Goal: Task Accomplishment & Management: Use online tool/utility

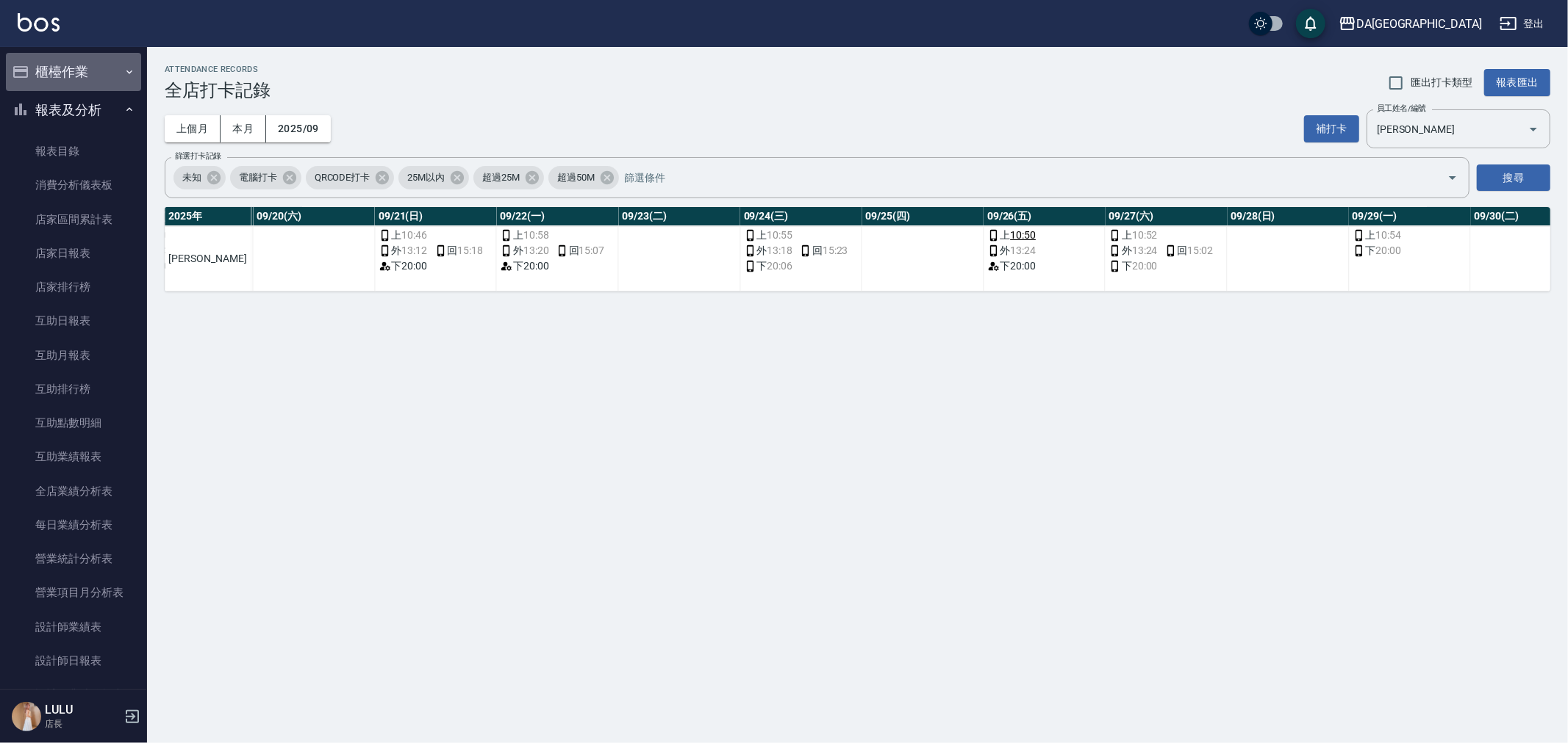
click at [93, 68] on button "櫃檯作業" at bounding box center [74, 72] width 135 height 38
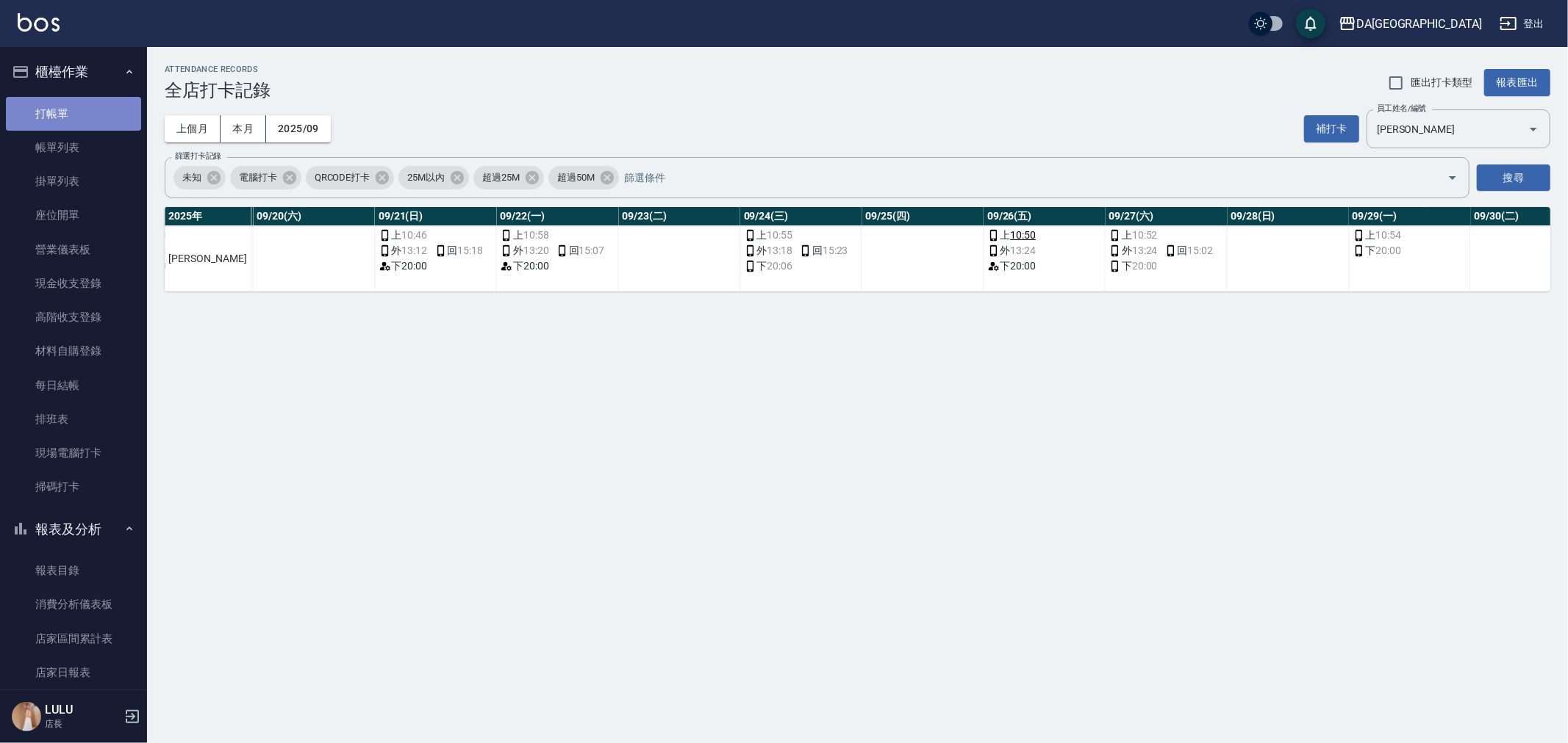
click at [82, 122] on link "打帳單" at bounding box center [74, 114] width 135 height 33
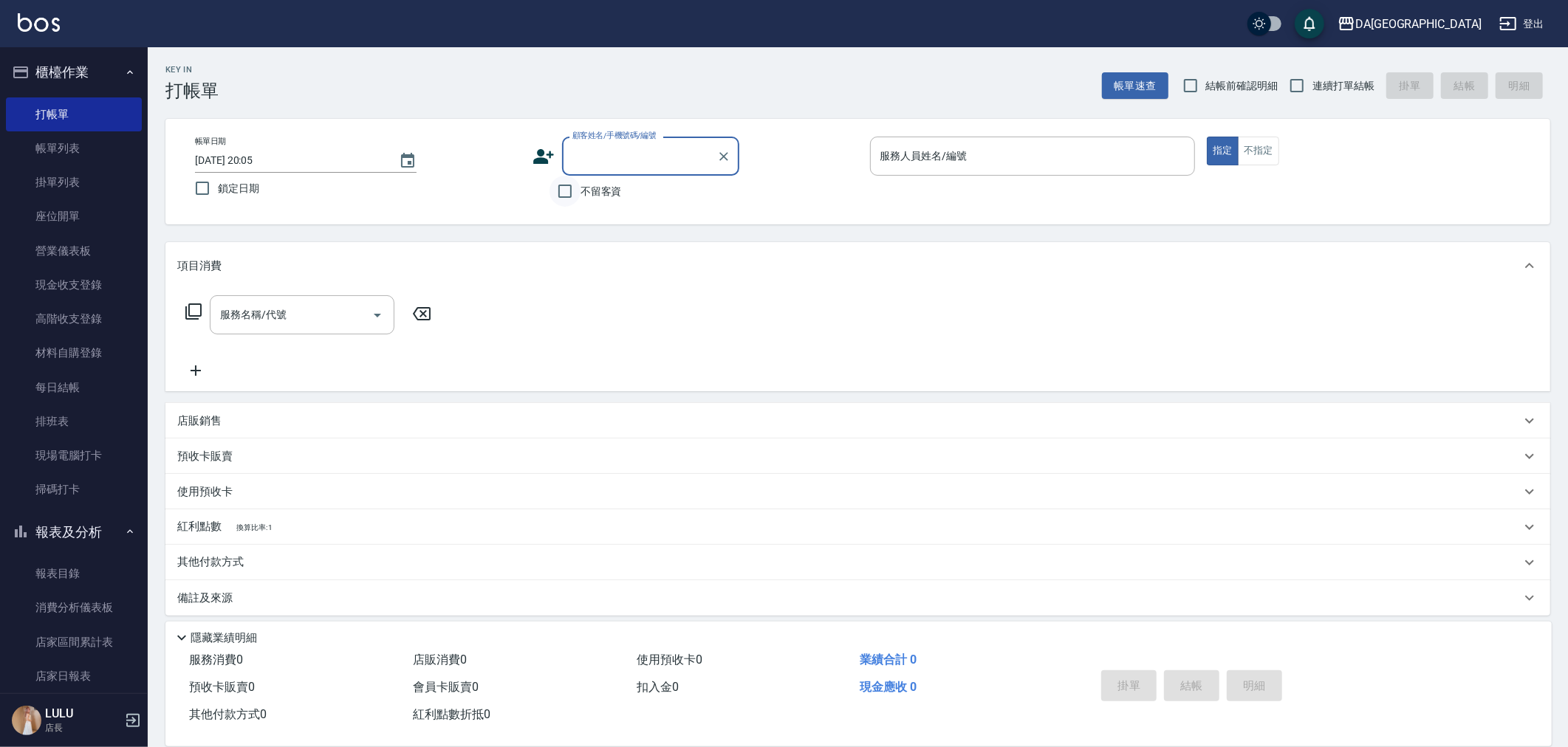
click at [567, 188] on input "不留客資" at bounding box center [565, 191] width 31 height 31
checkbox input "true"
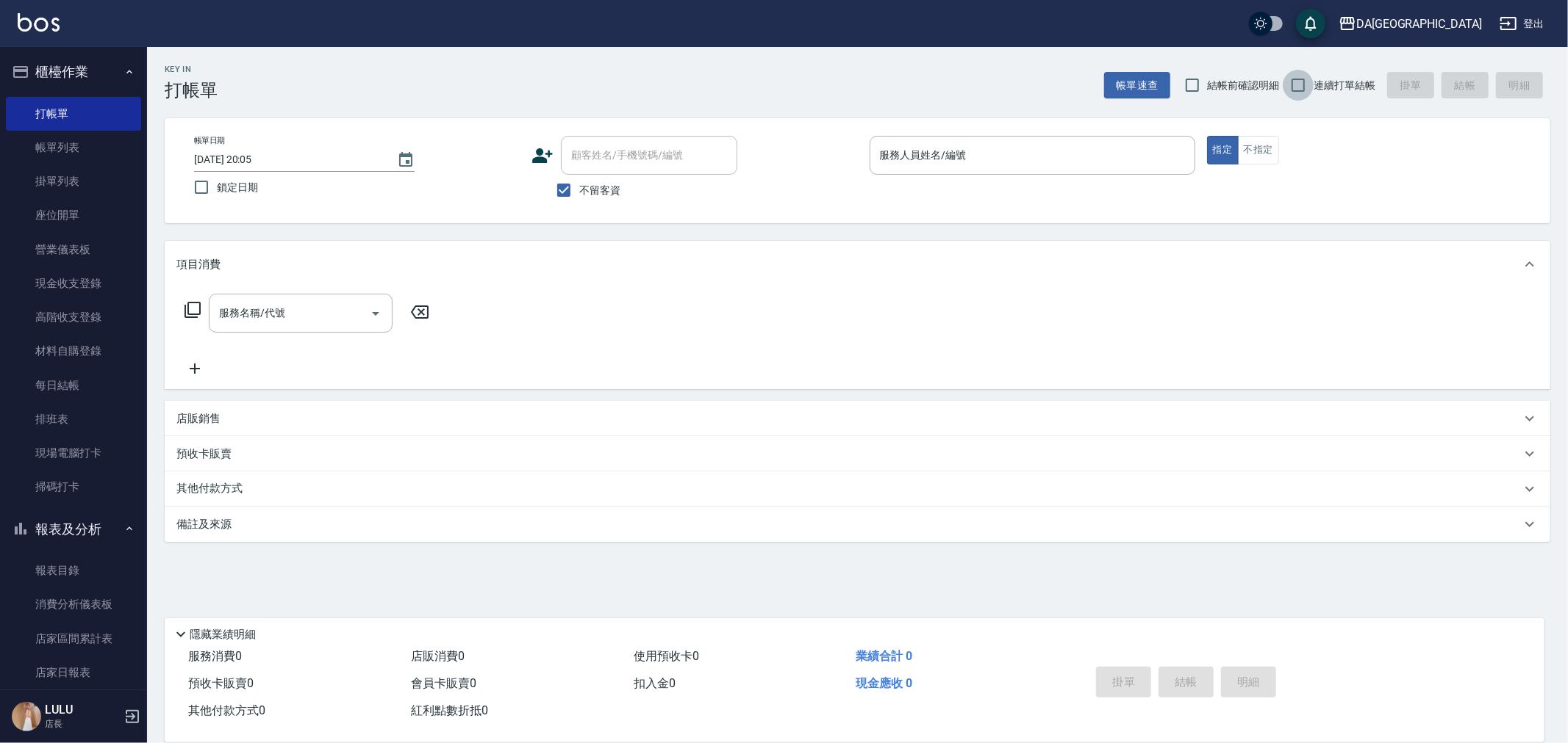
click at [587, 84] on input "連續打單結帳" at bounding box center [1298, 84] width 31 height 31
checkbox input "true"
click at [587, 145] on input "服務人員姓名/編號" at bounding box center [1033, 155] width 313 height 26
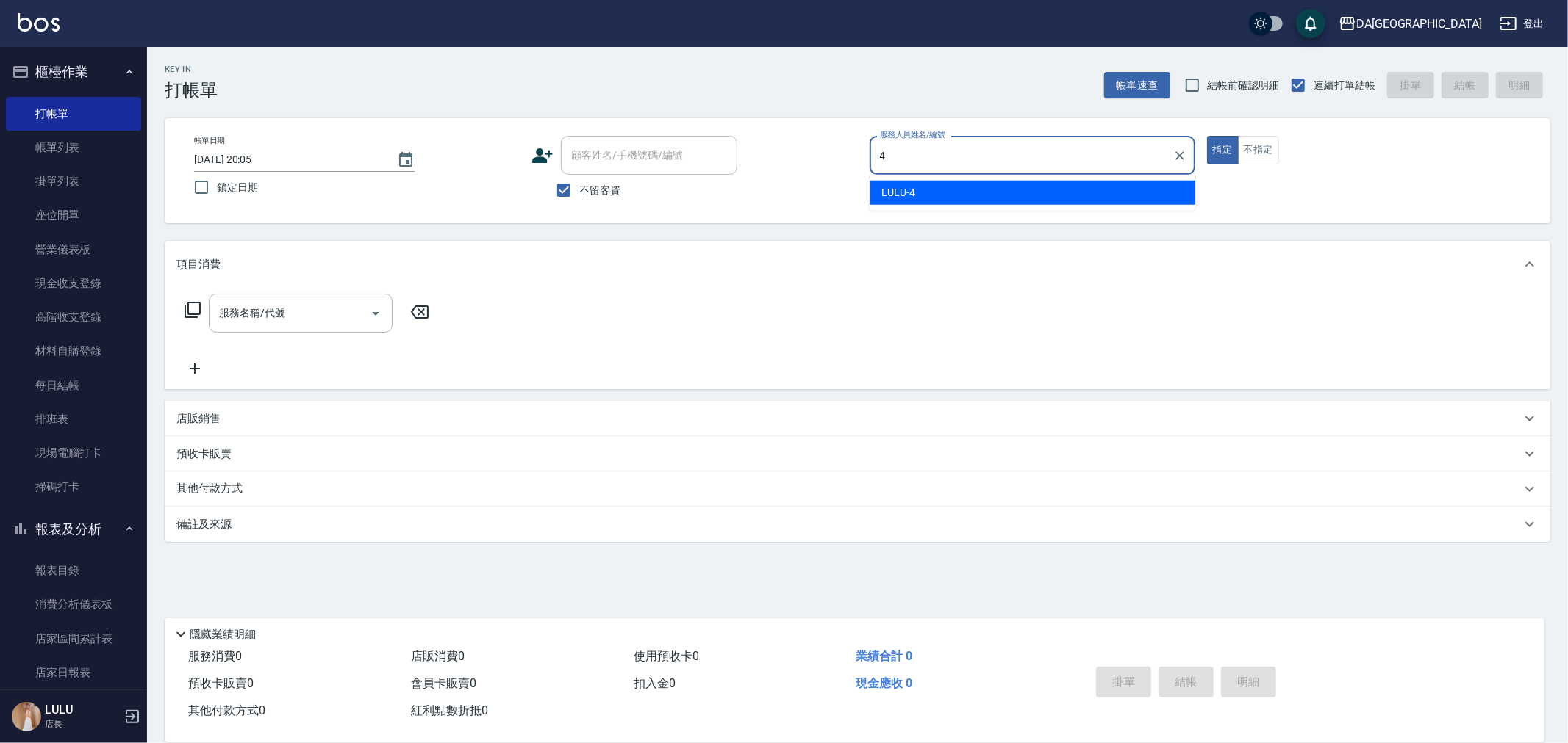
type input "LULU-4"
type button "true"
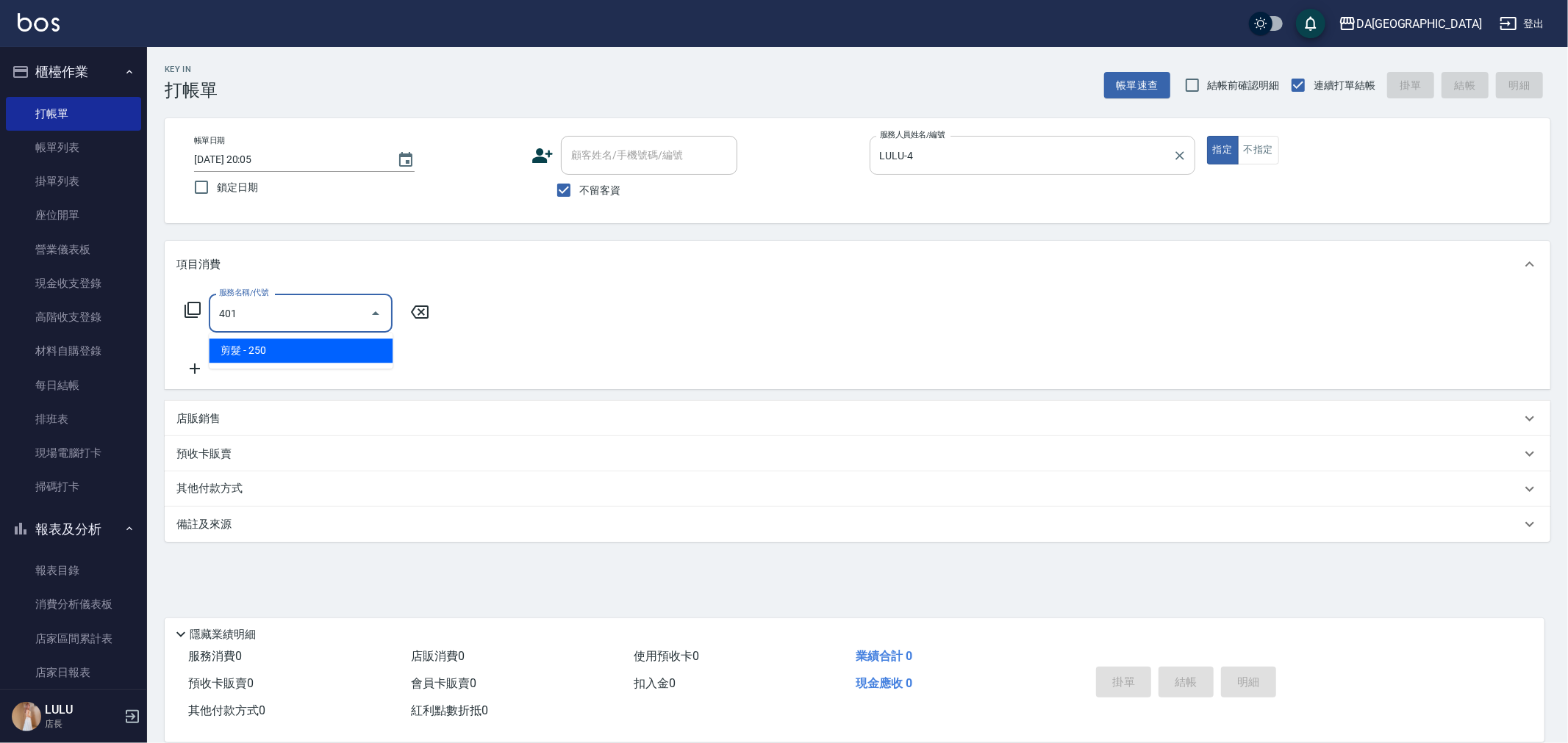
type input "剪髮(401)"
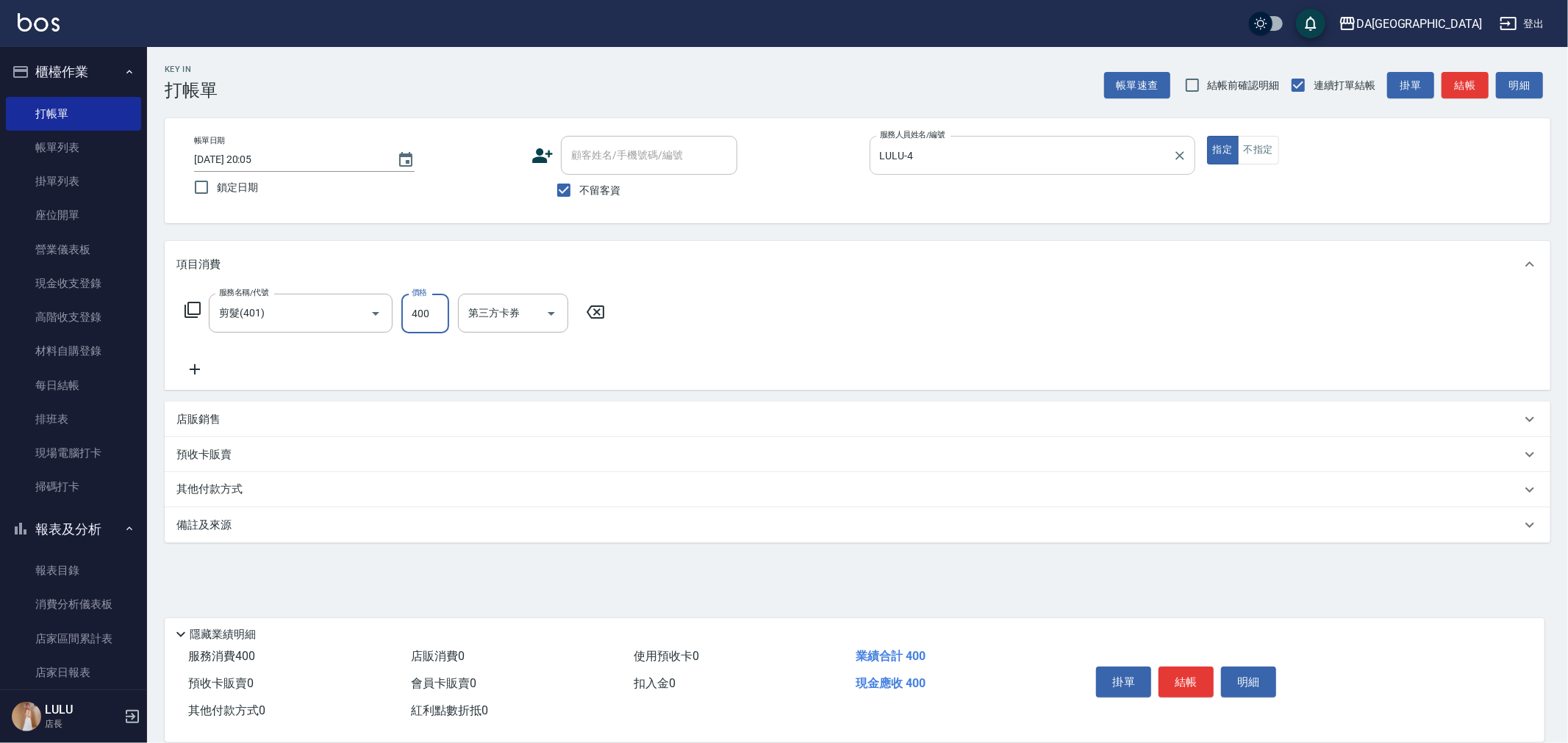
type input "400"
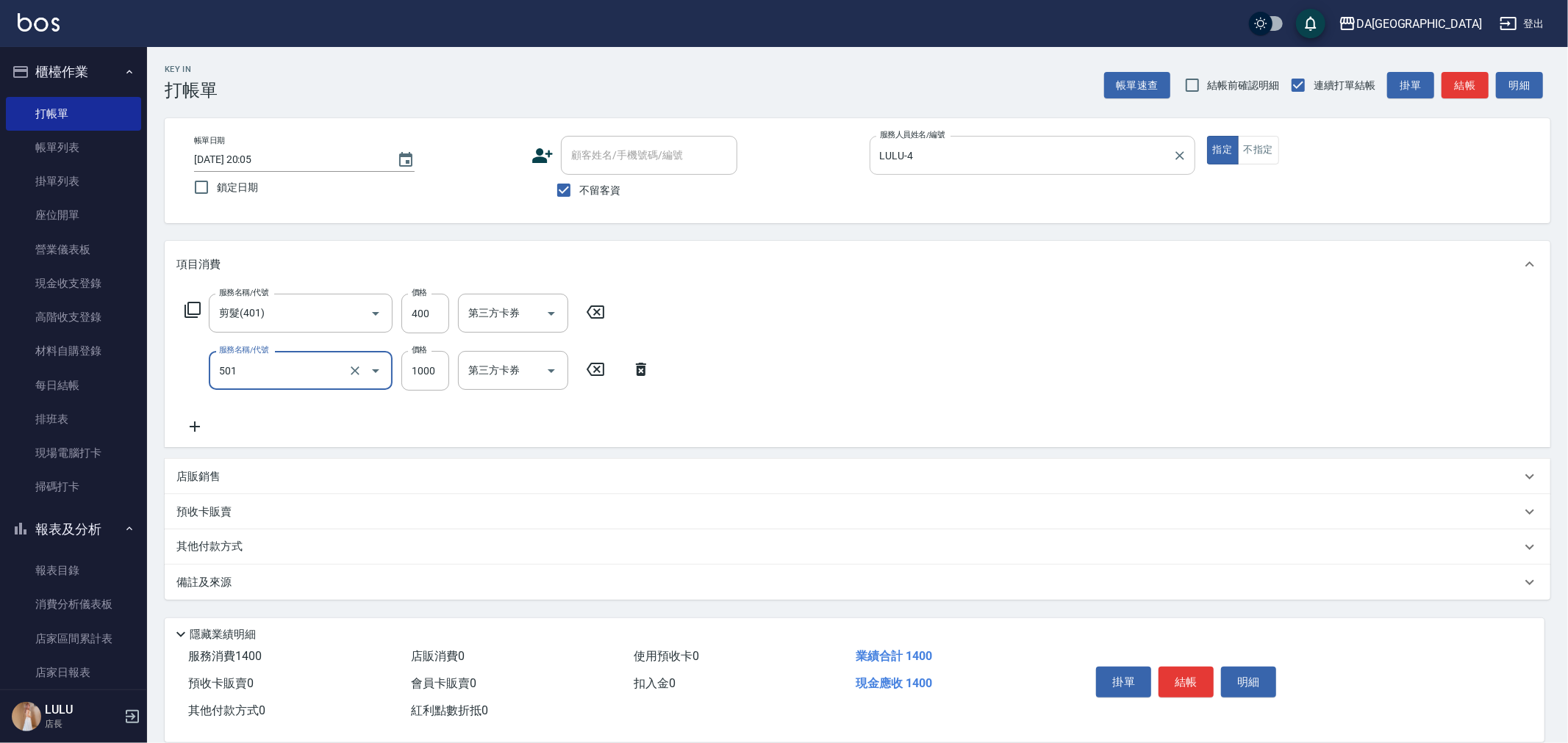
type input "染髮(501)"
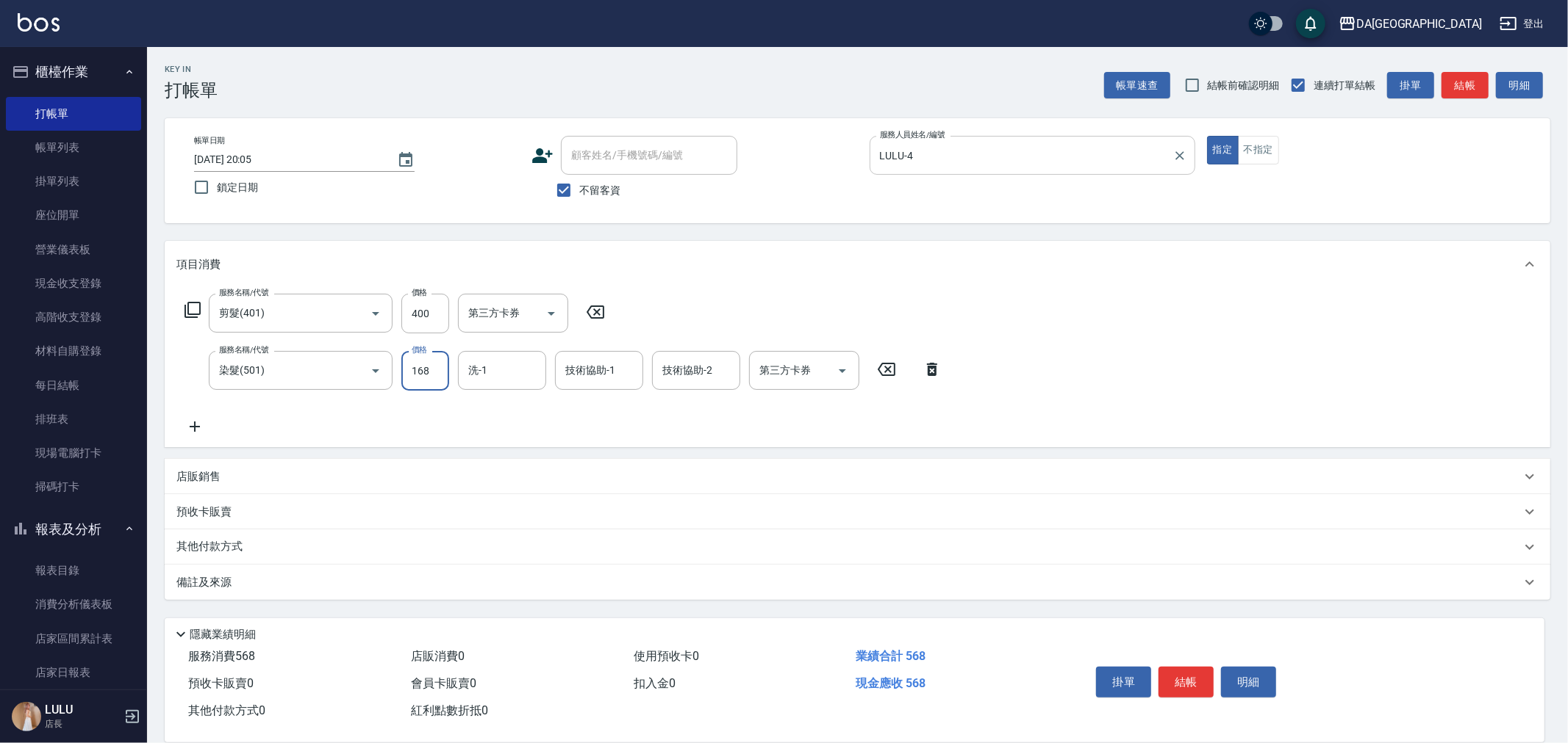
type input "1680"
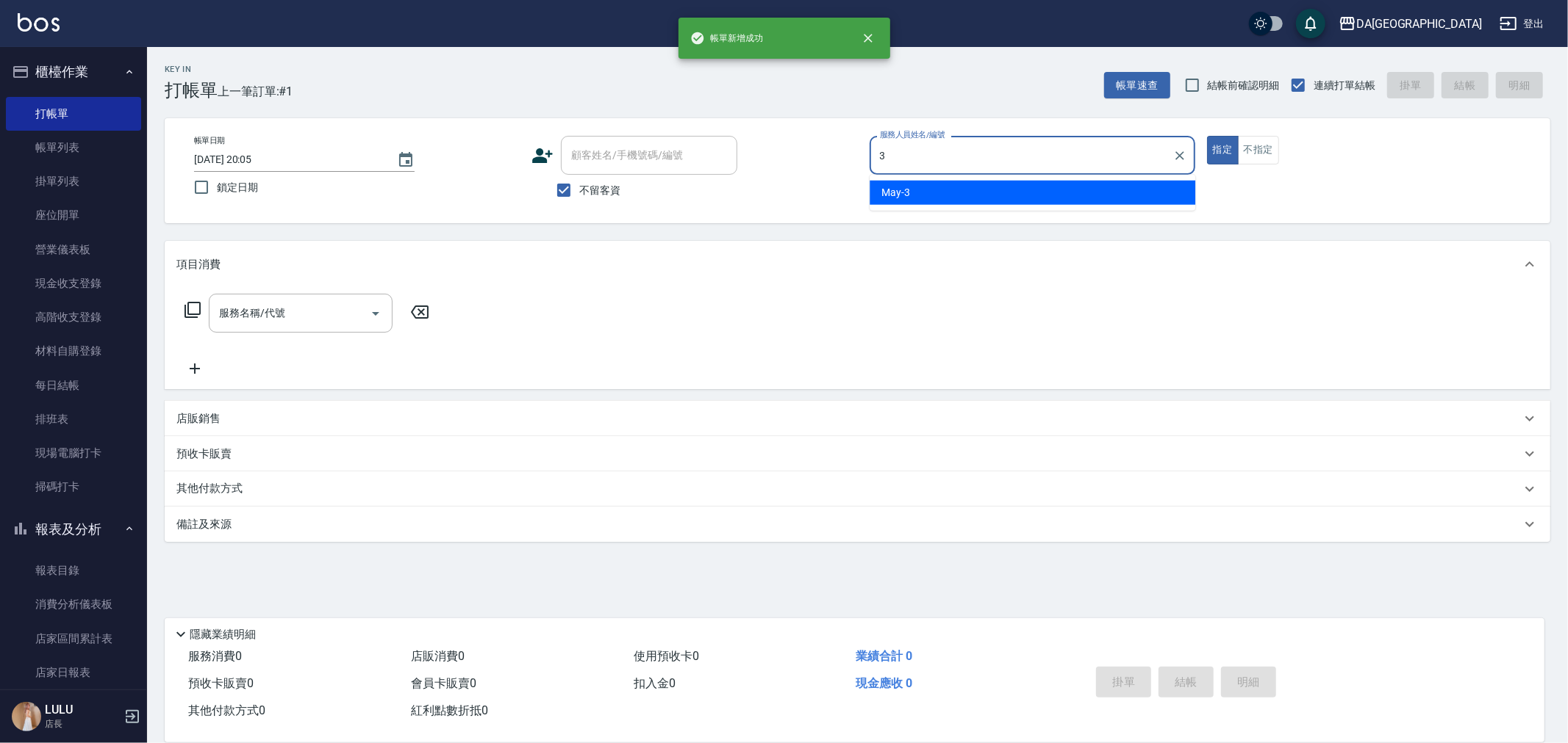
type input "May-3"
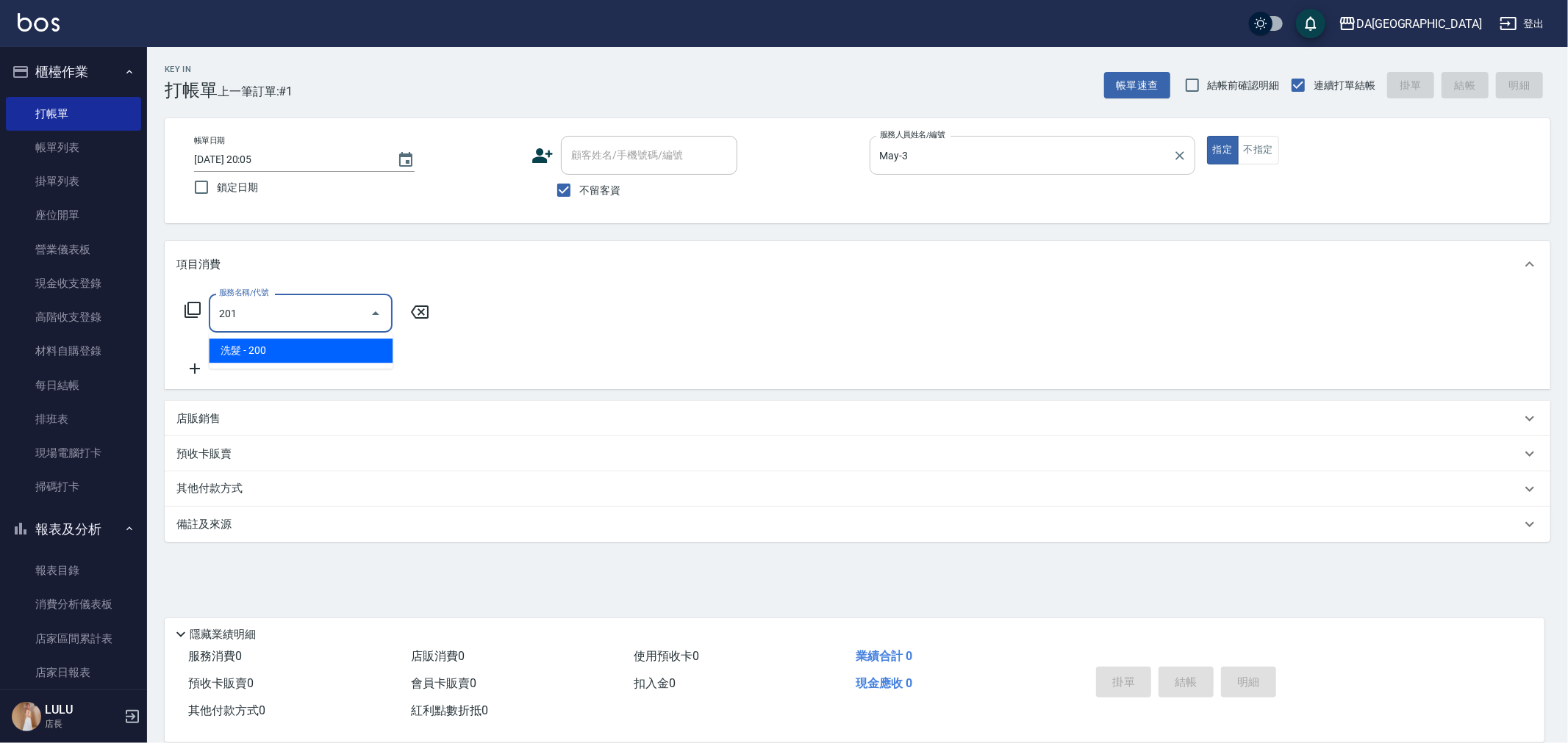
type input "洗髮(201)"
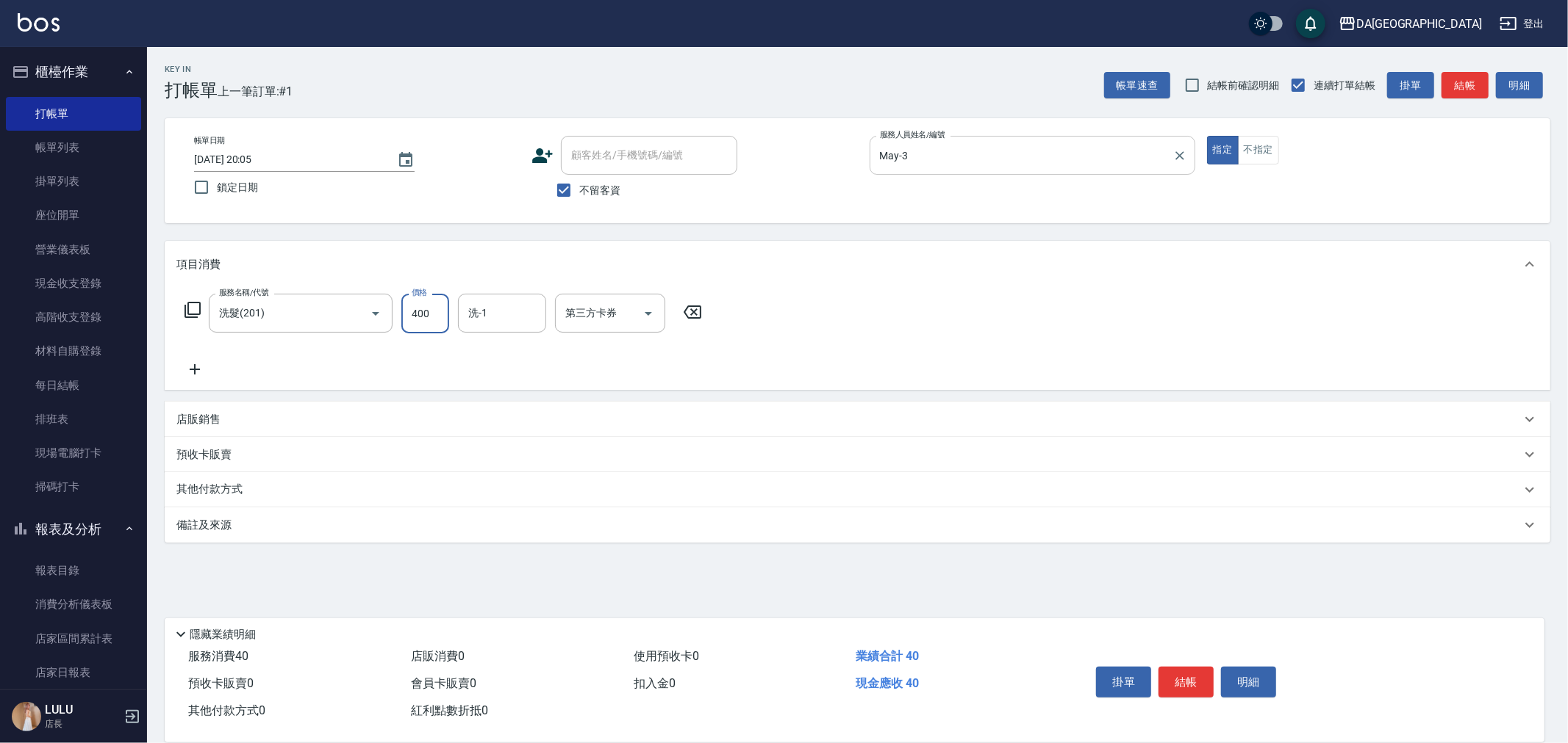
type input "400"
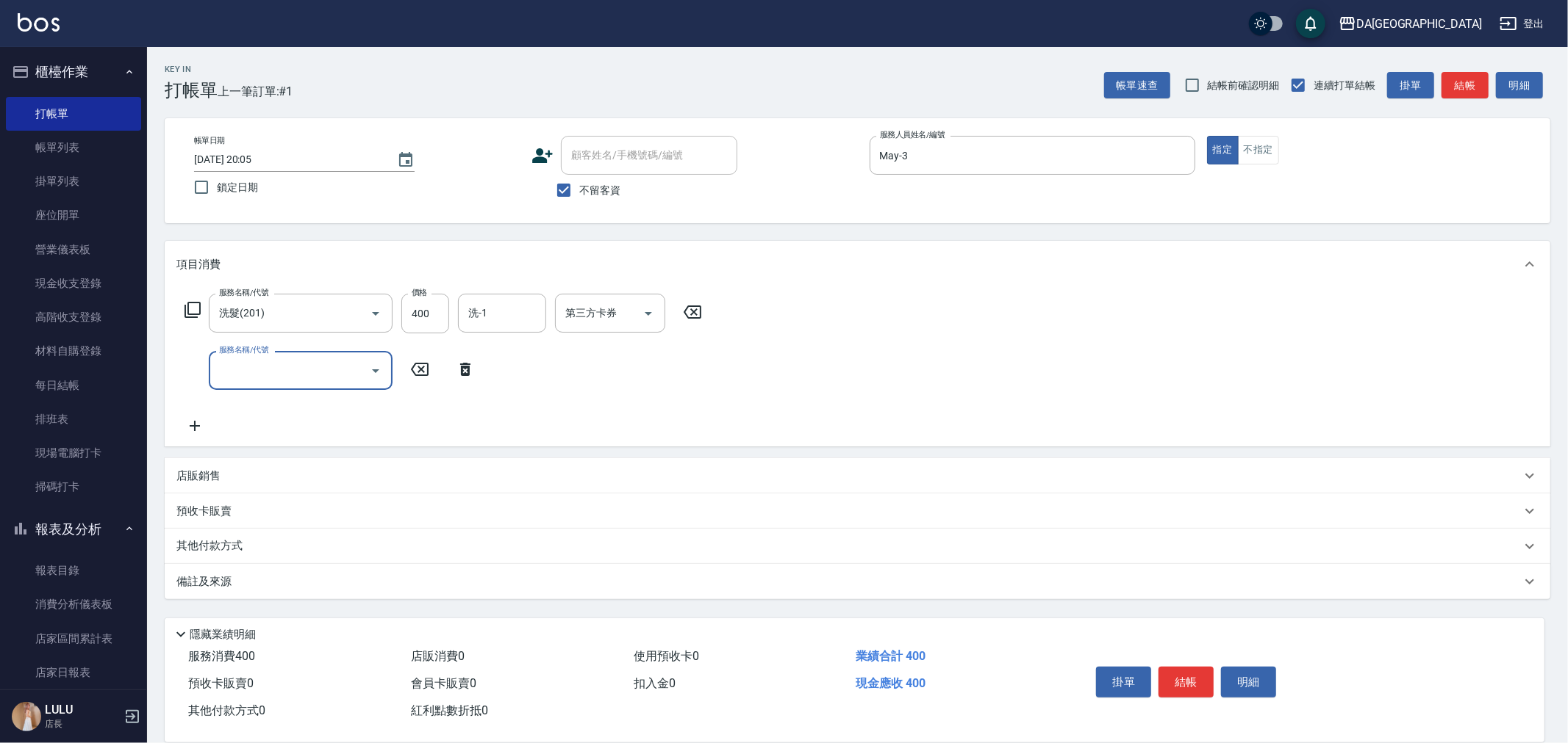
click at [186, 309] on icon at bounding box center [192, 309] width 18 height 18
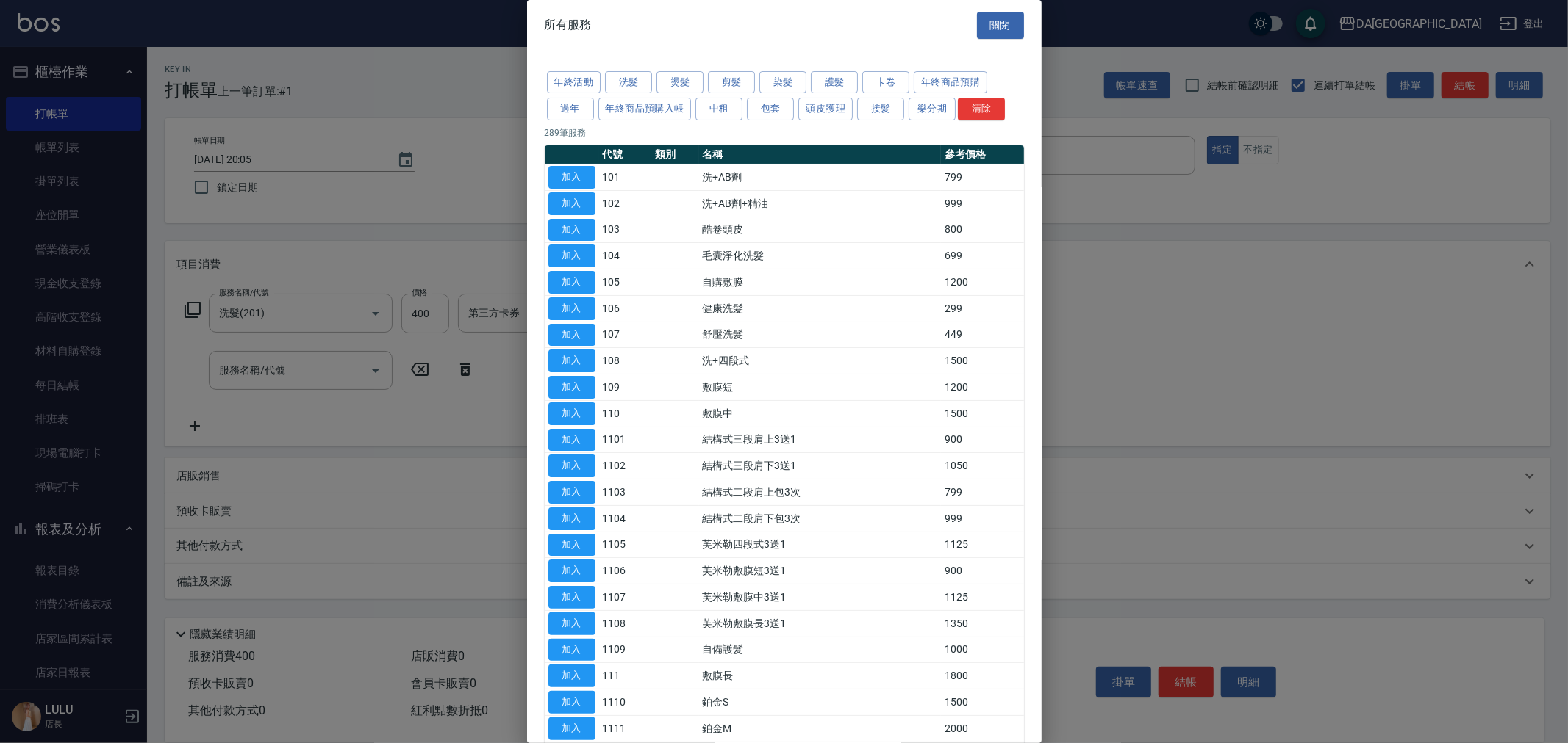
drag, startPoint x: 871, startPoint y: 110, endPoint x: 876, endPoint y: 123, distance: 13.9
click at [587, 110] on button "接髮" at bounding box center [881, 109] width 47 height 23
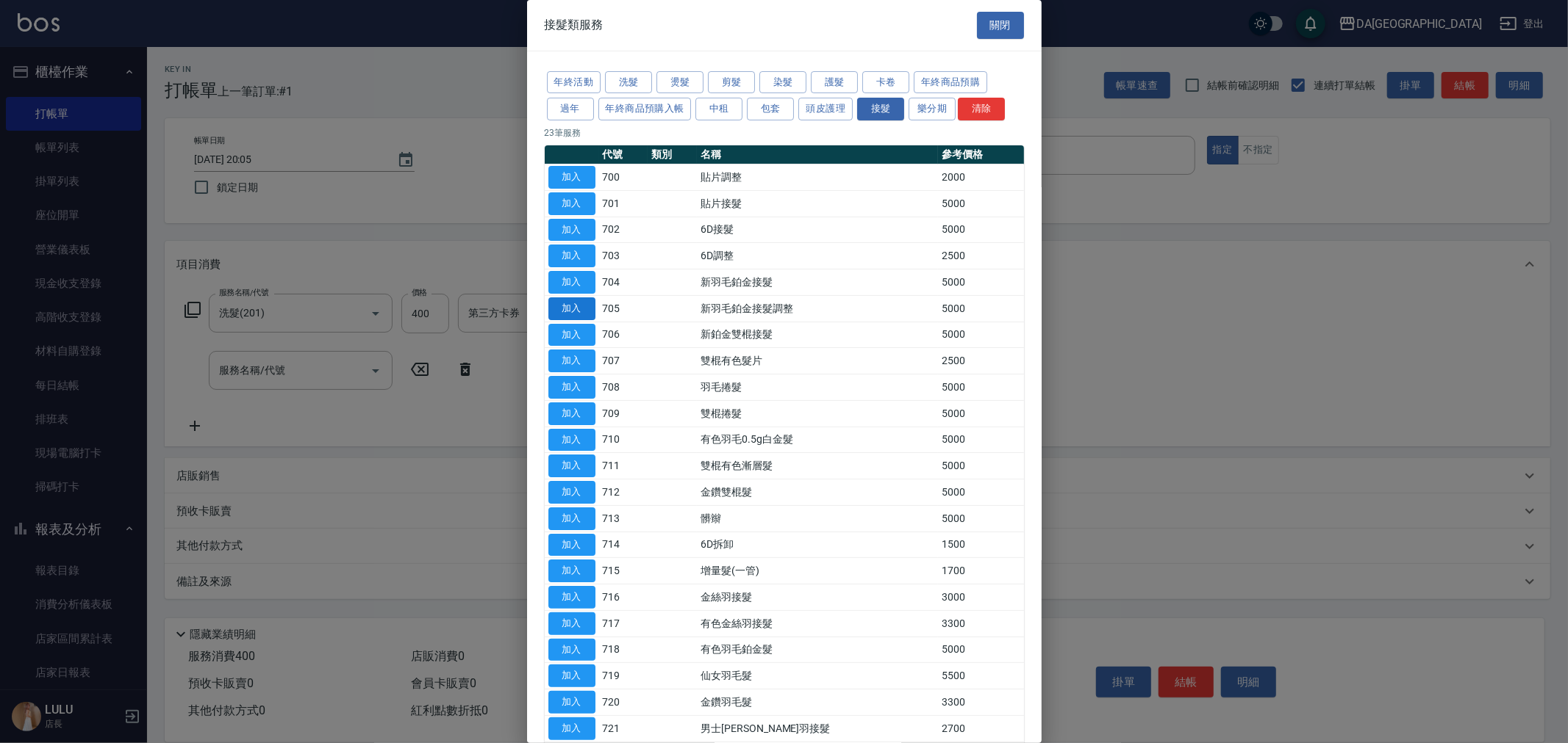
click at [579, 303] on button "加入" at bounding box center [572, 308] width 47 height 23
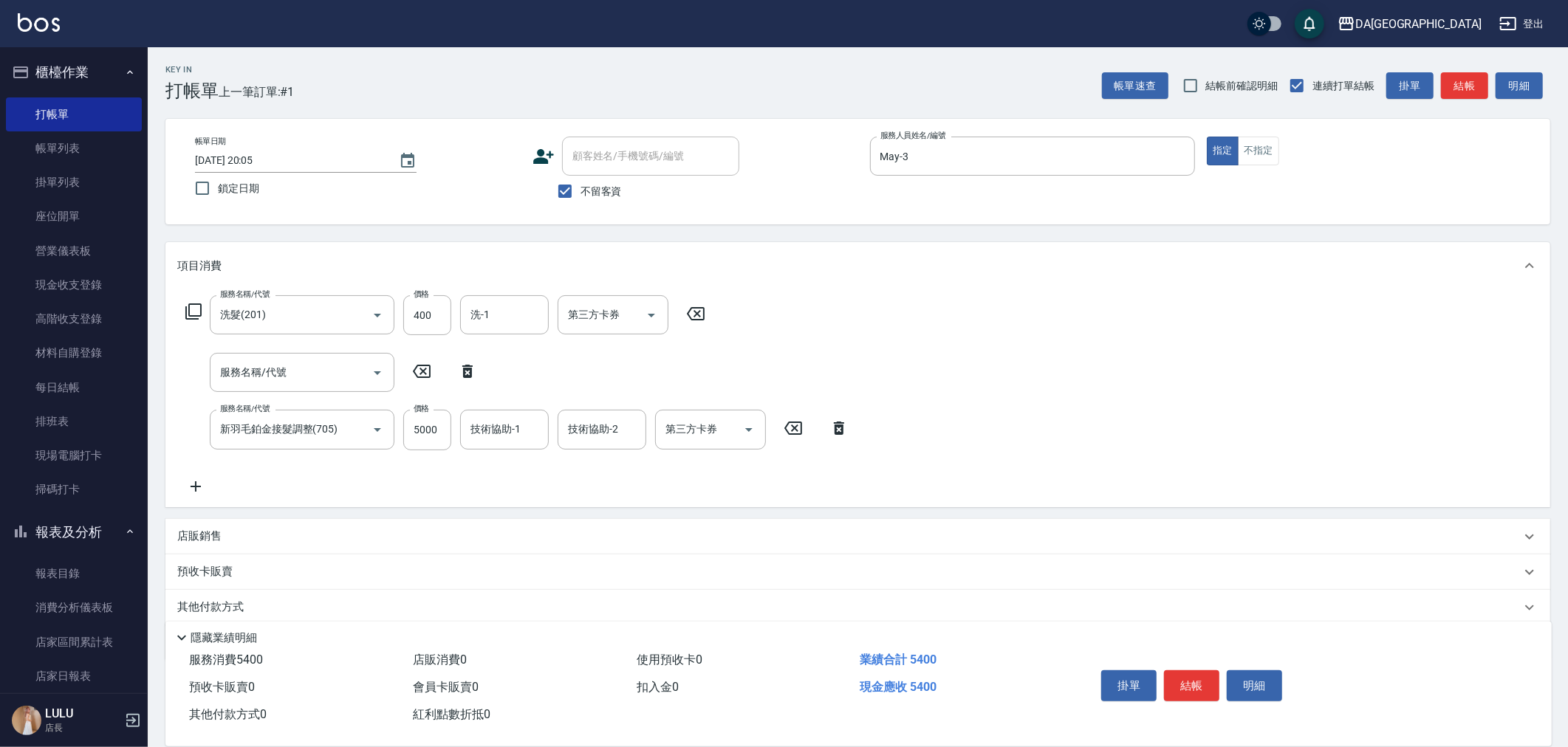
click at [197, 488] on icon at bounding box center [196, 487] width 37 height 18
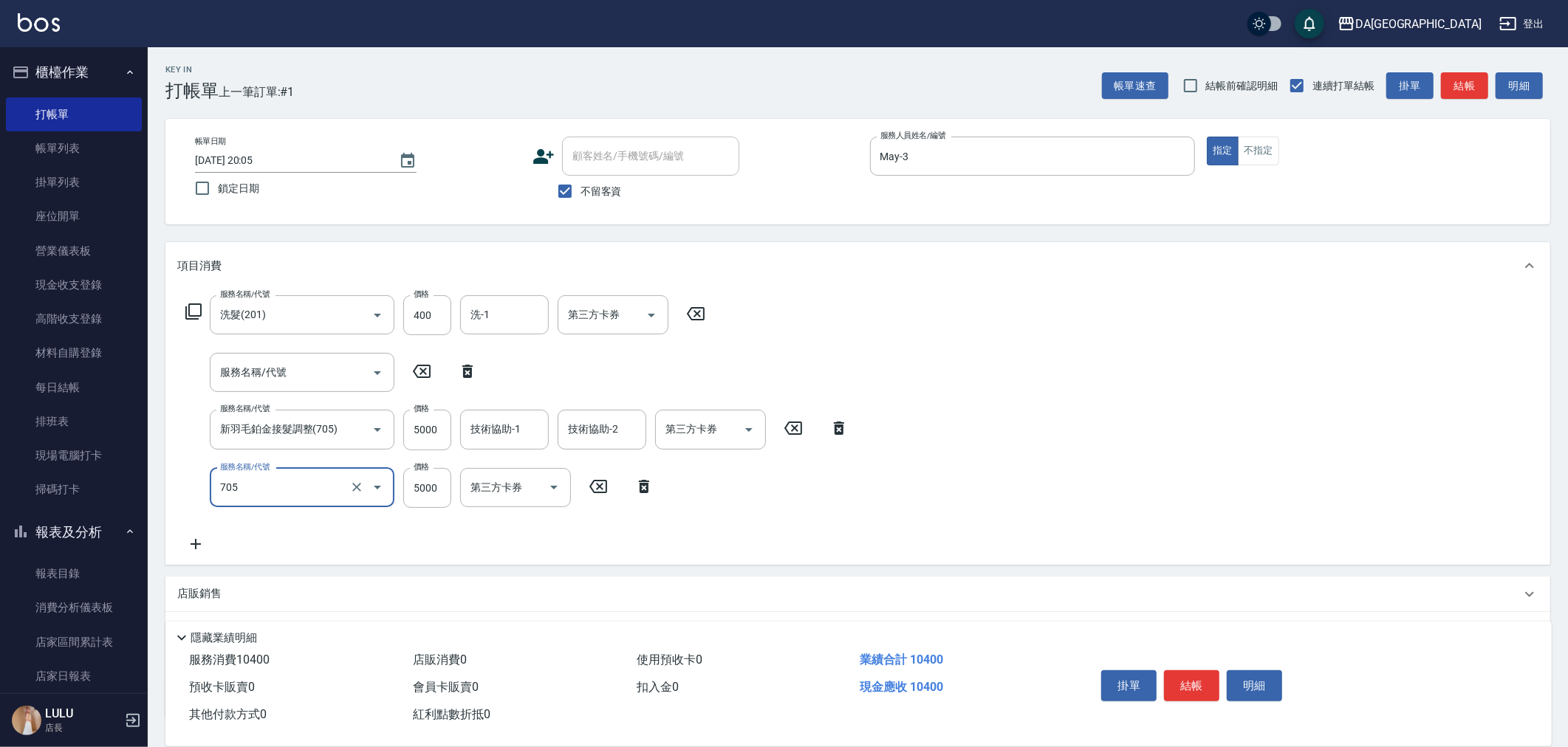
type input "新羽毛鉑金接髮調整(705)"
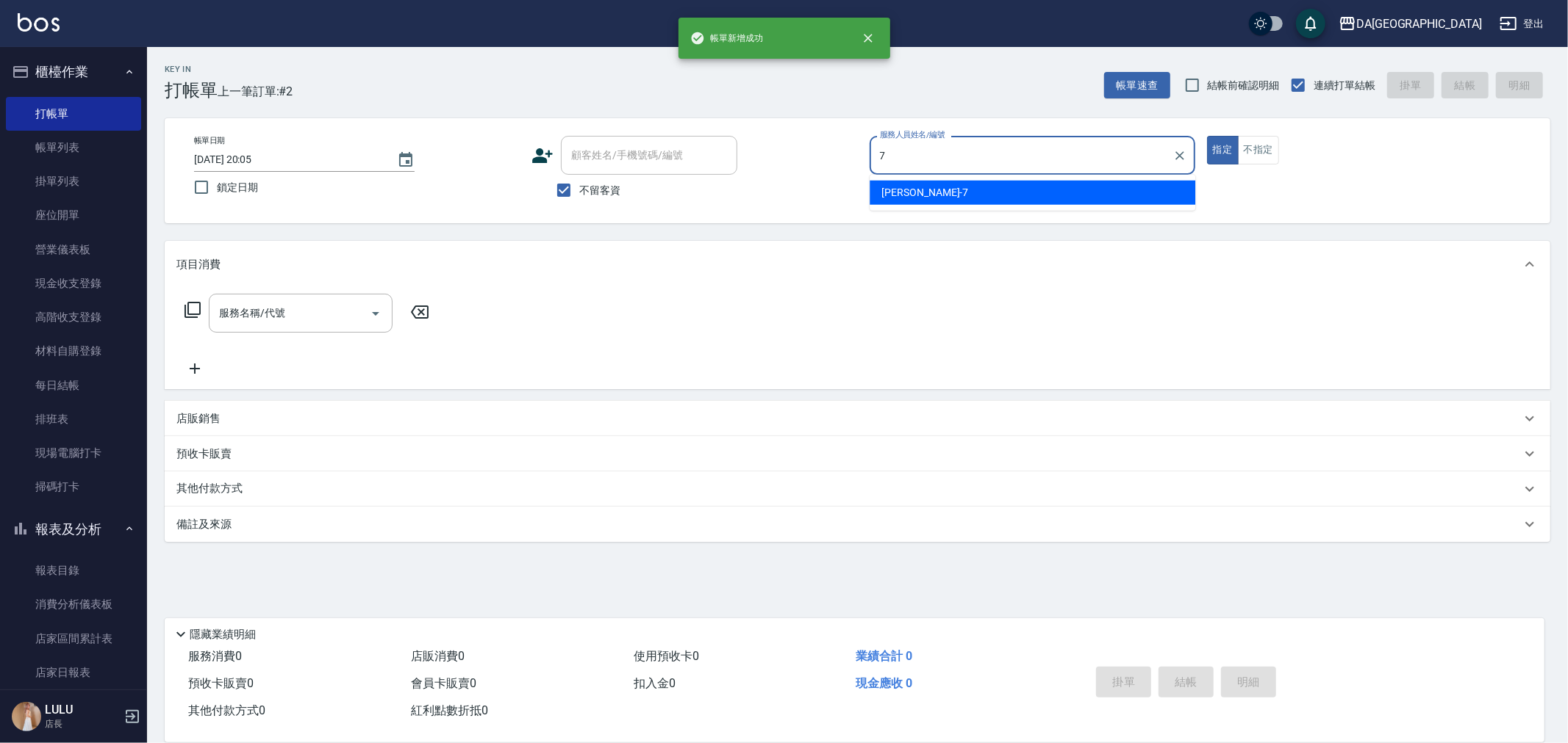
type input "Mimi-7"
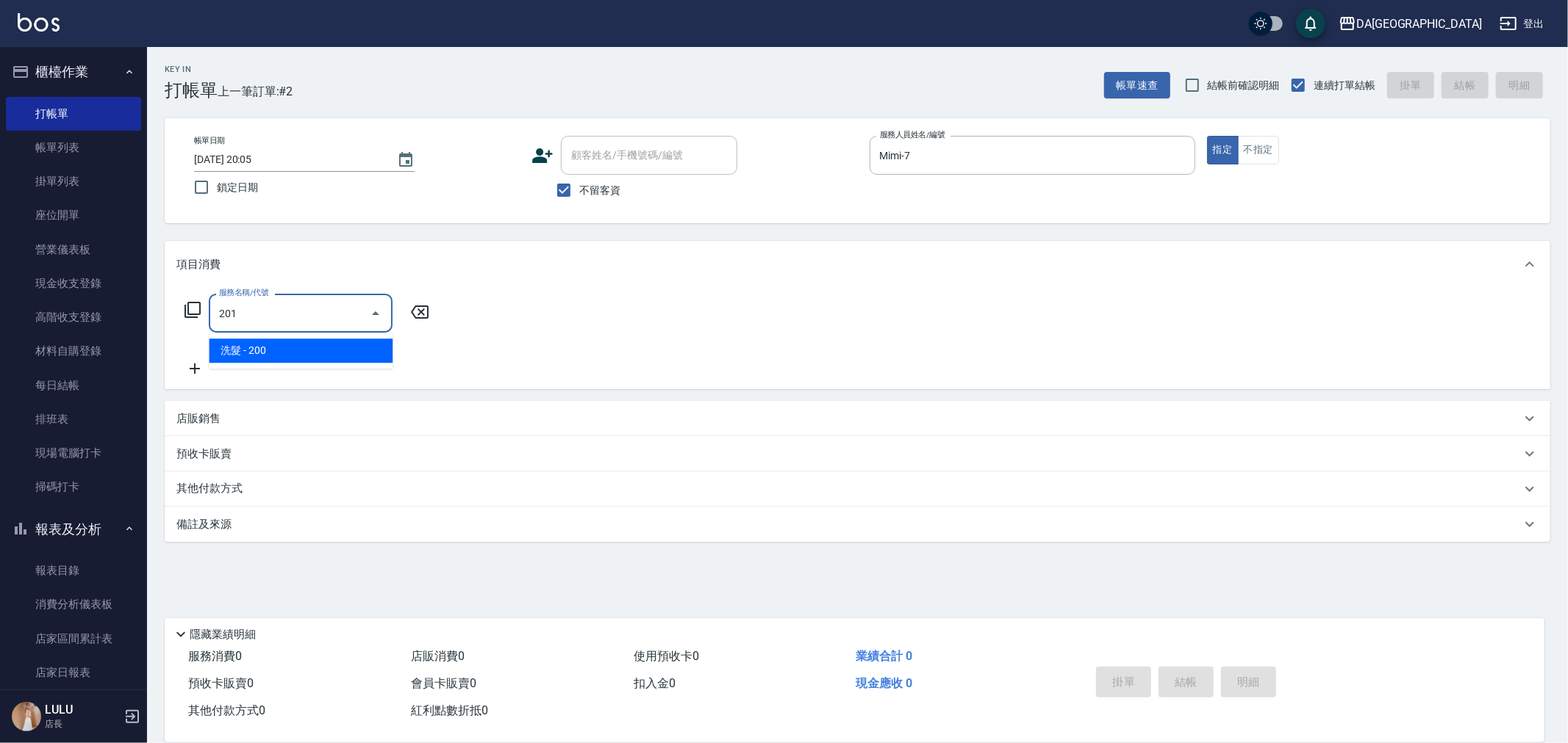
type input "洗髮(201)"
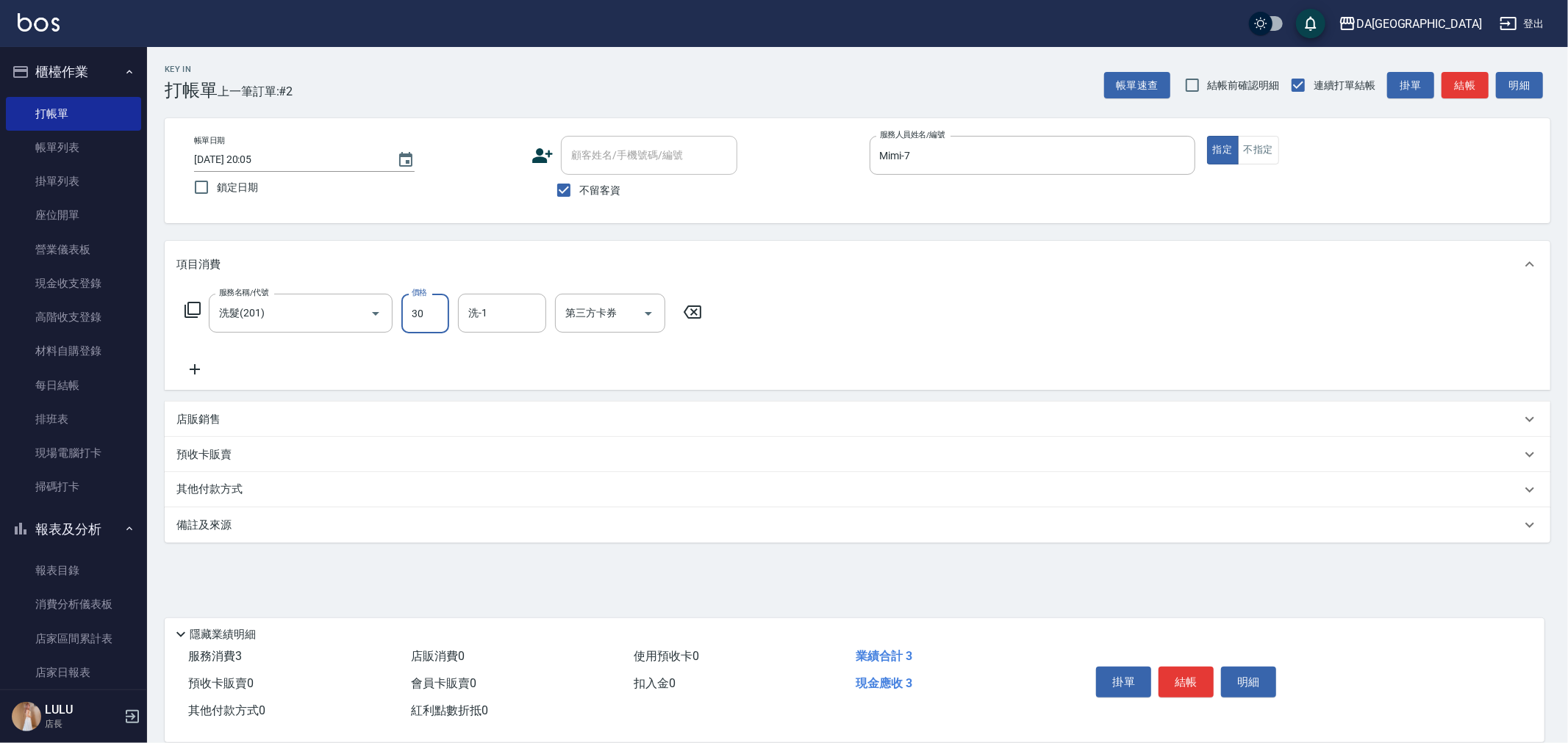
type input "300"
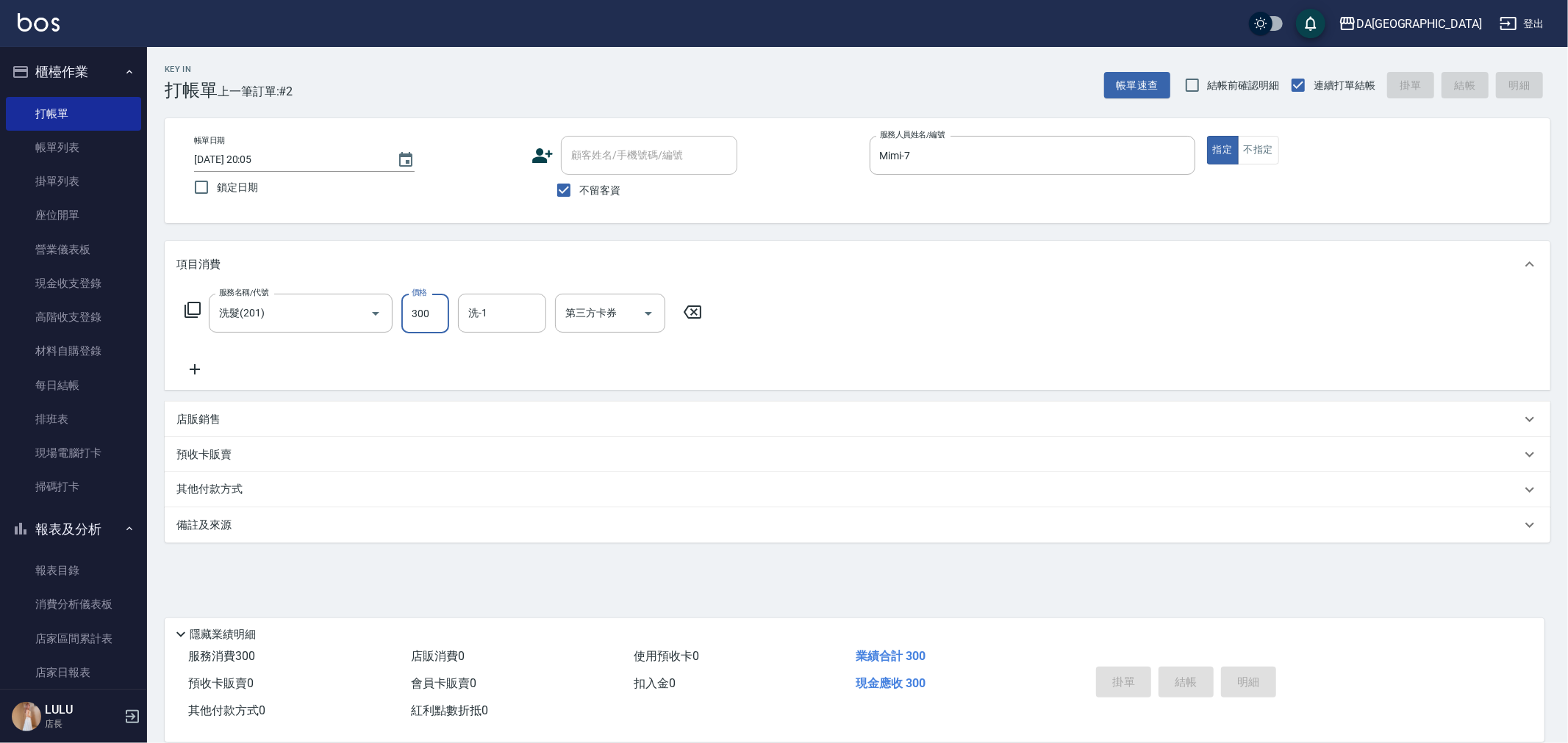
type input "[DATE] 20:06"
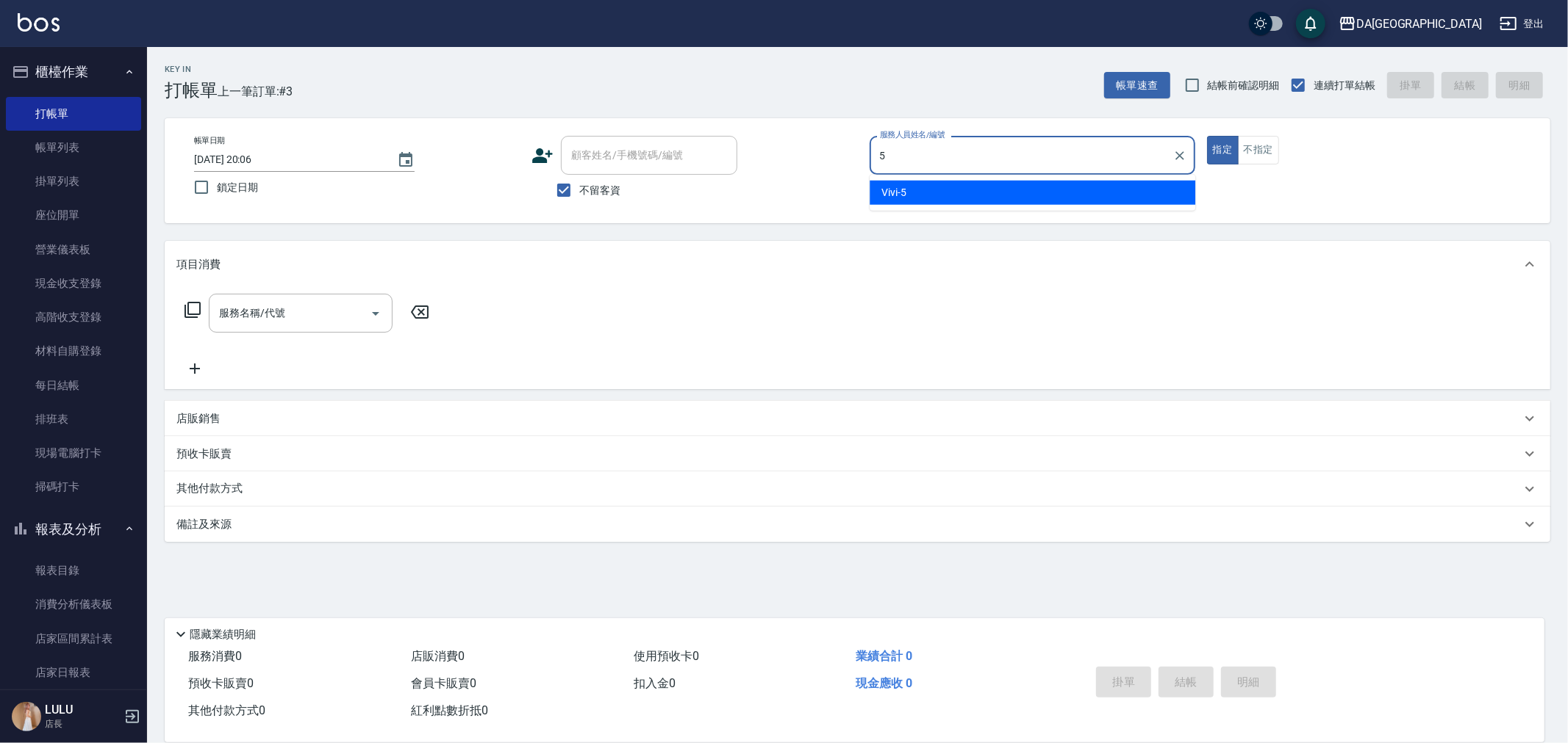
type input "Vivi-5"
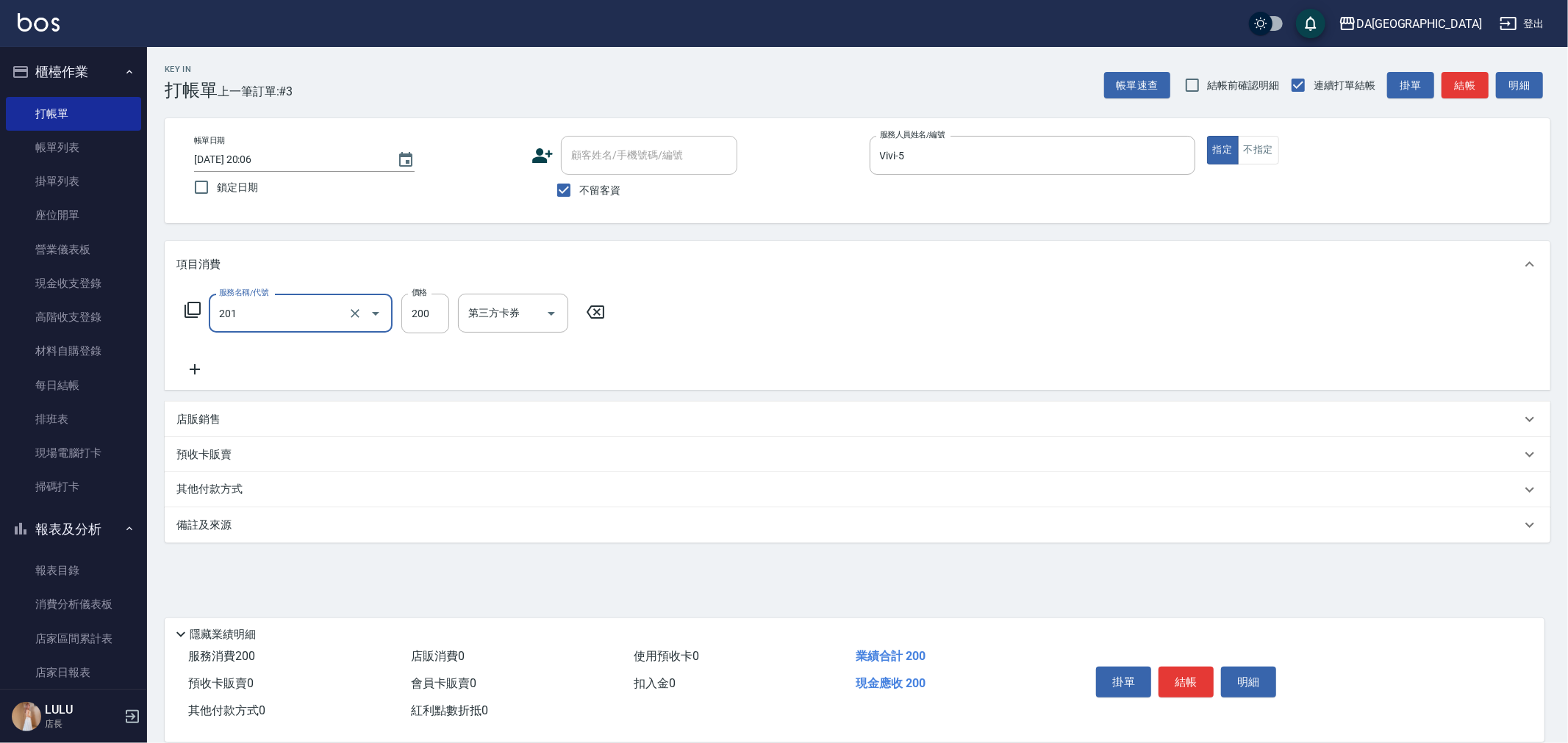
type input "洗髮(201)"
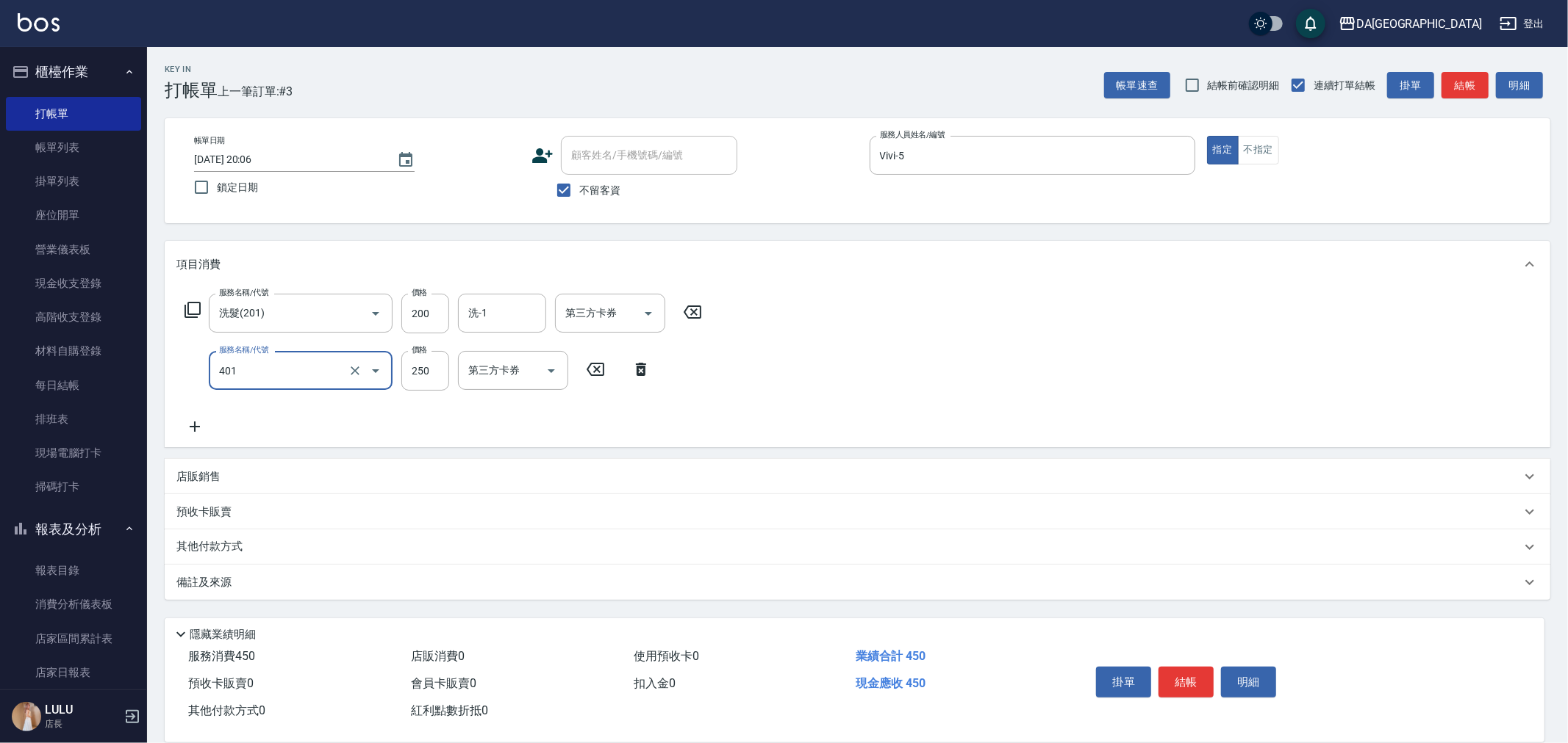
type input "剪髮(401)"
type input "400"
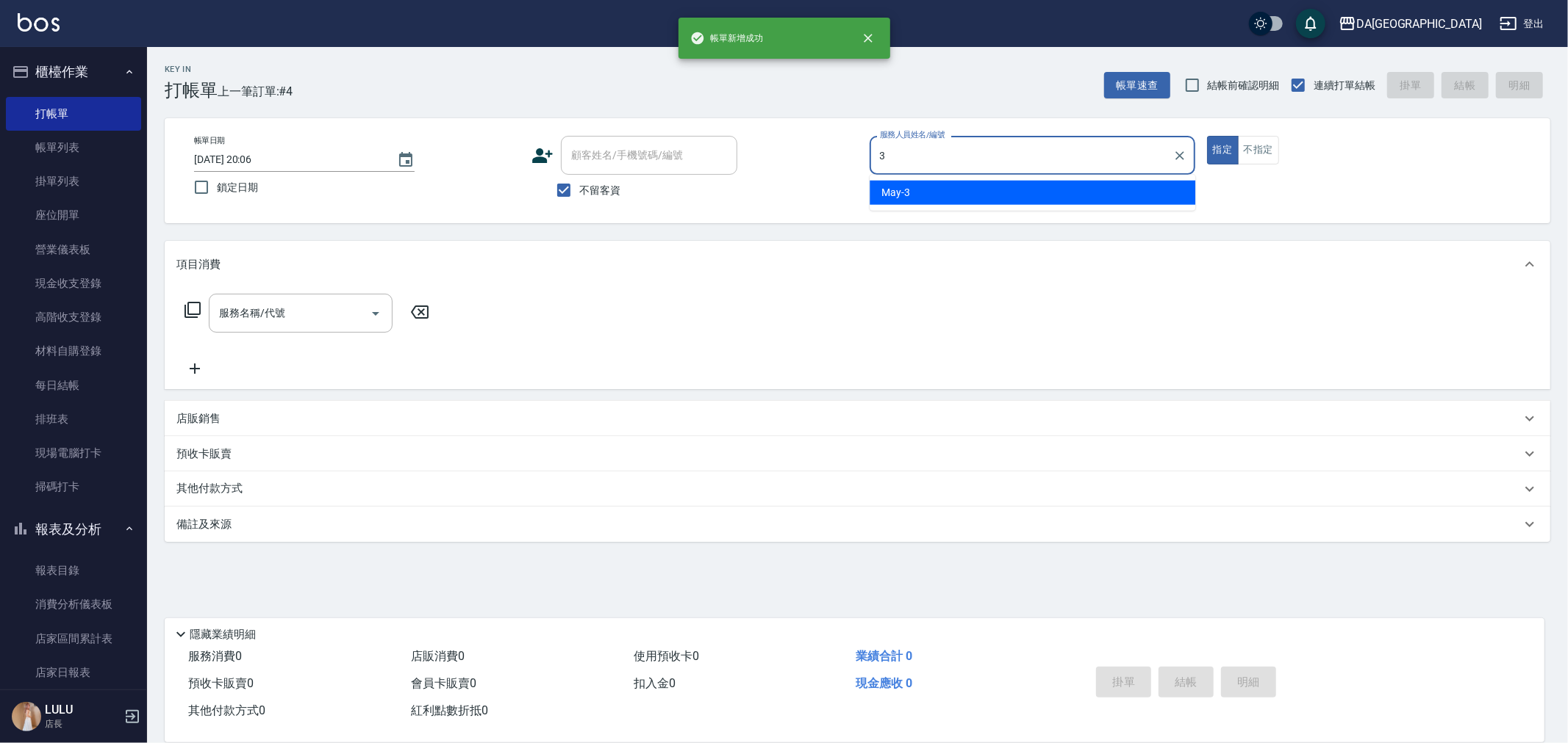
type input "May-3"
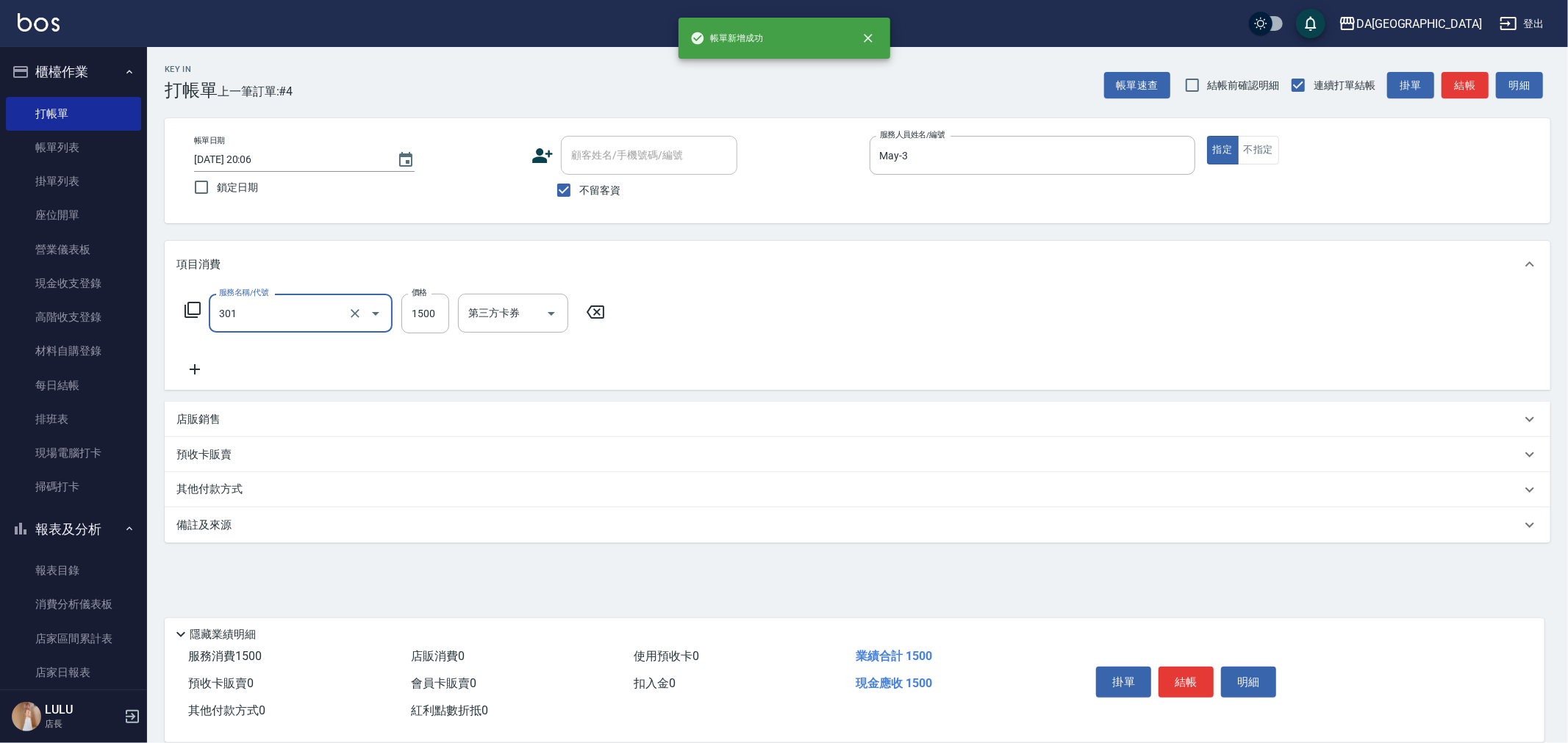
type input "燙髮(301)"
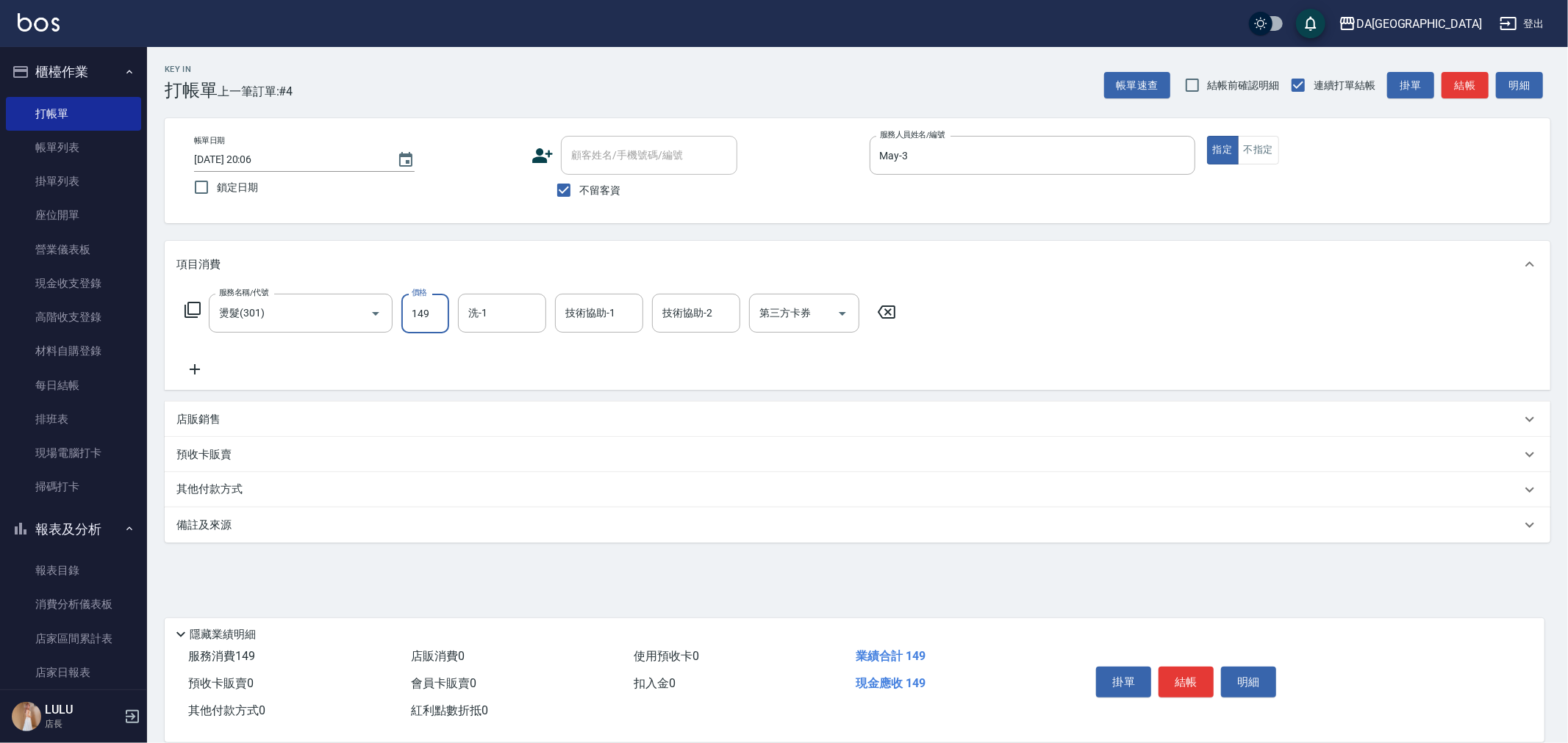
type input "1499"
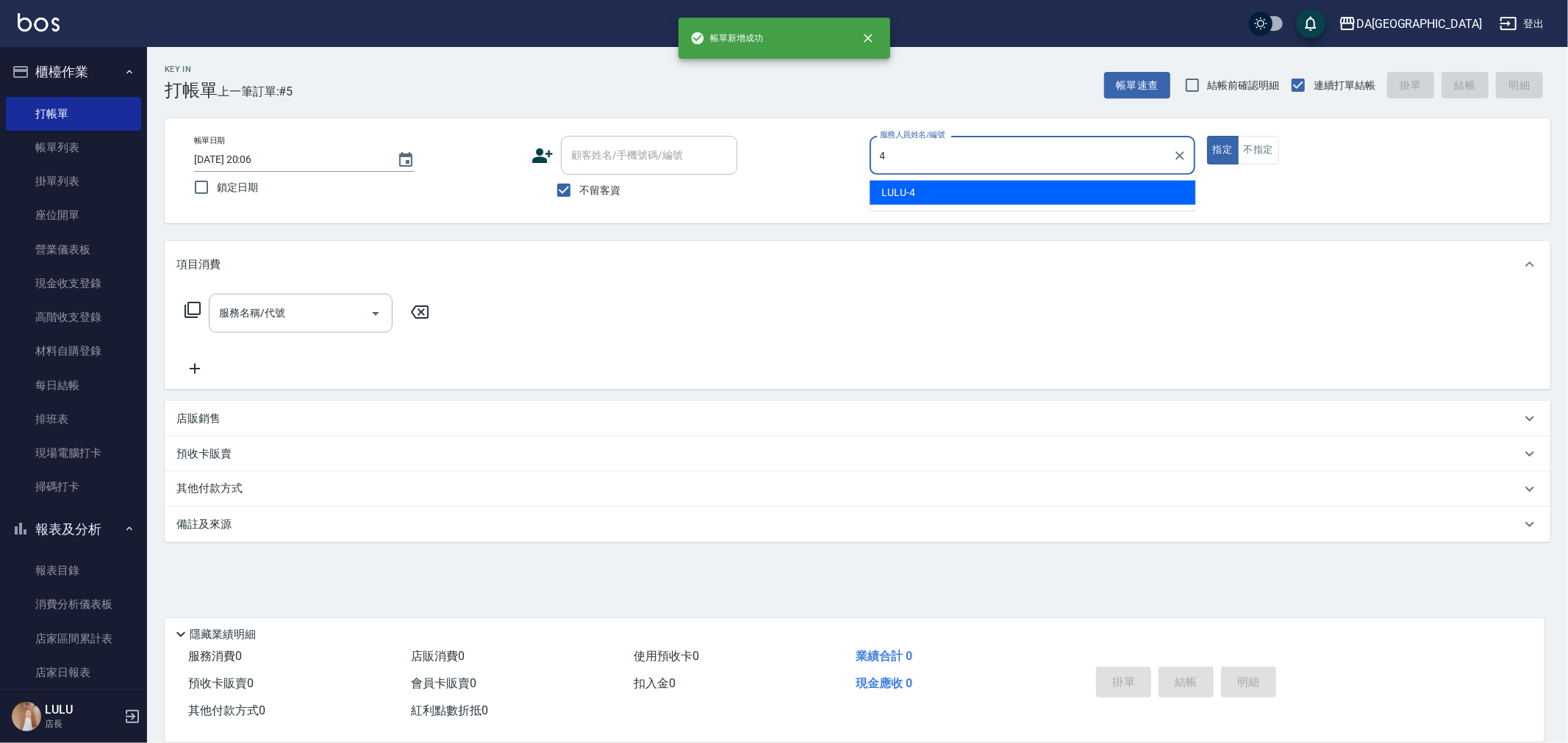
type input "LULU-4"
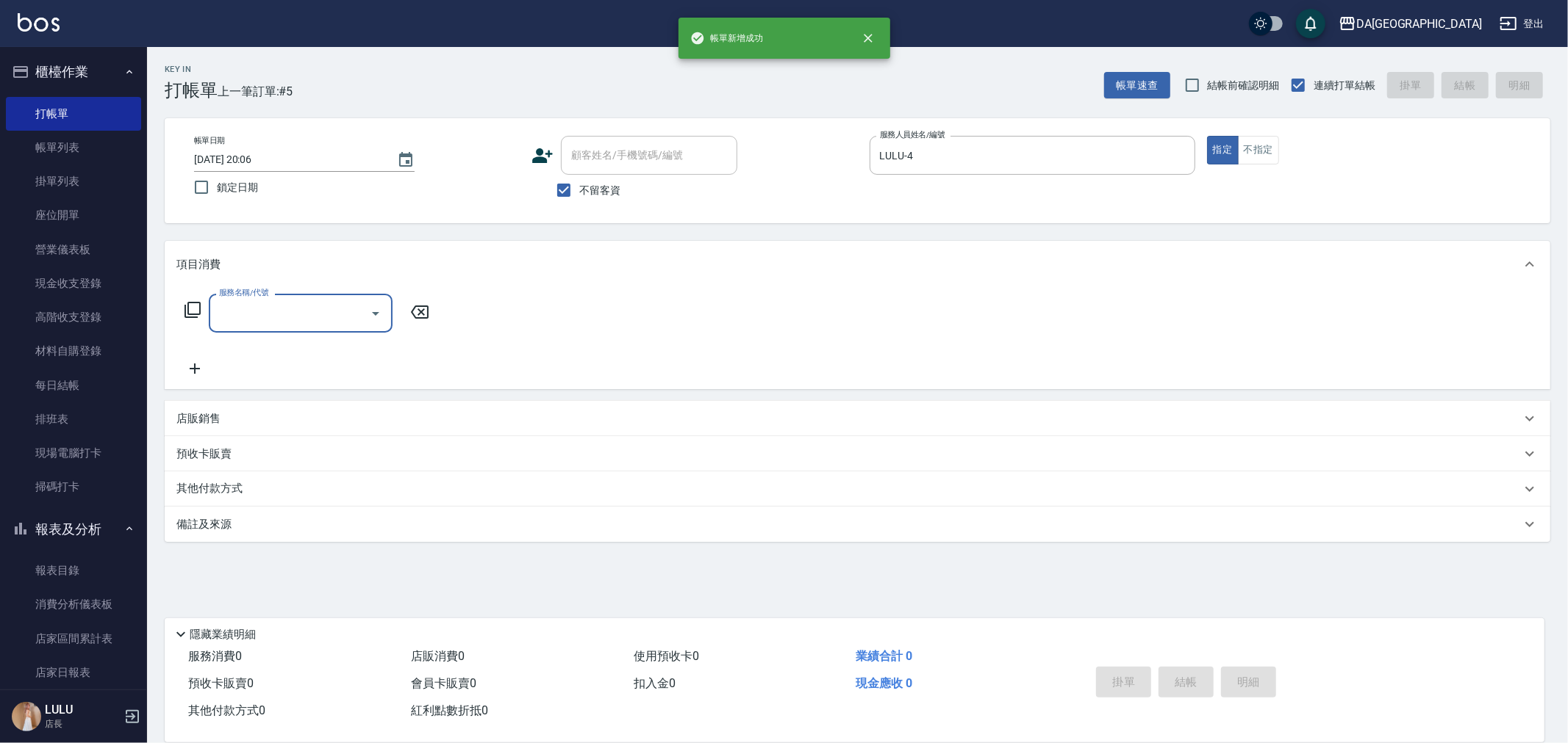
type input "2"
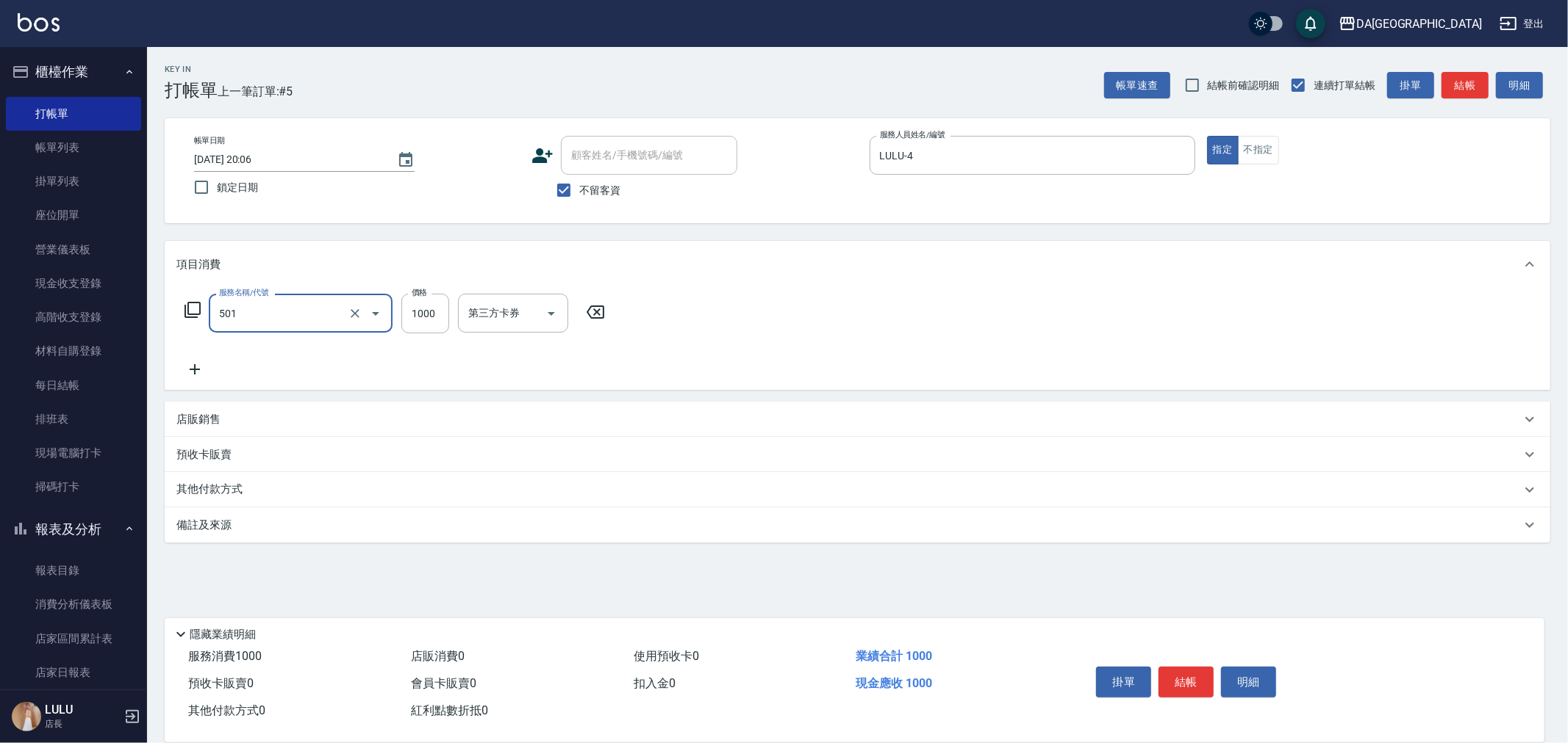
type input "染髮(501)"
type input "2500"
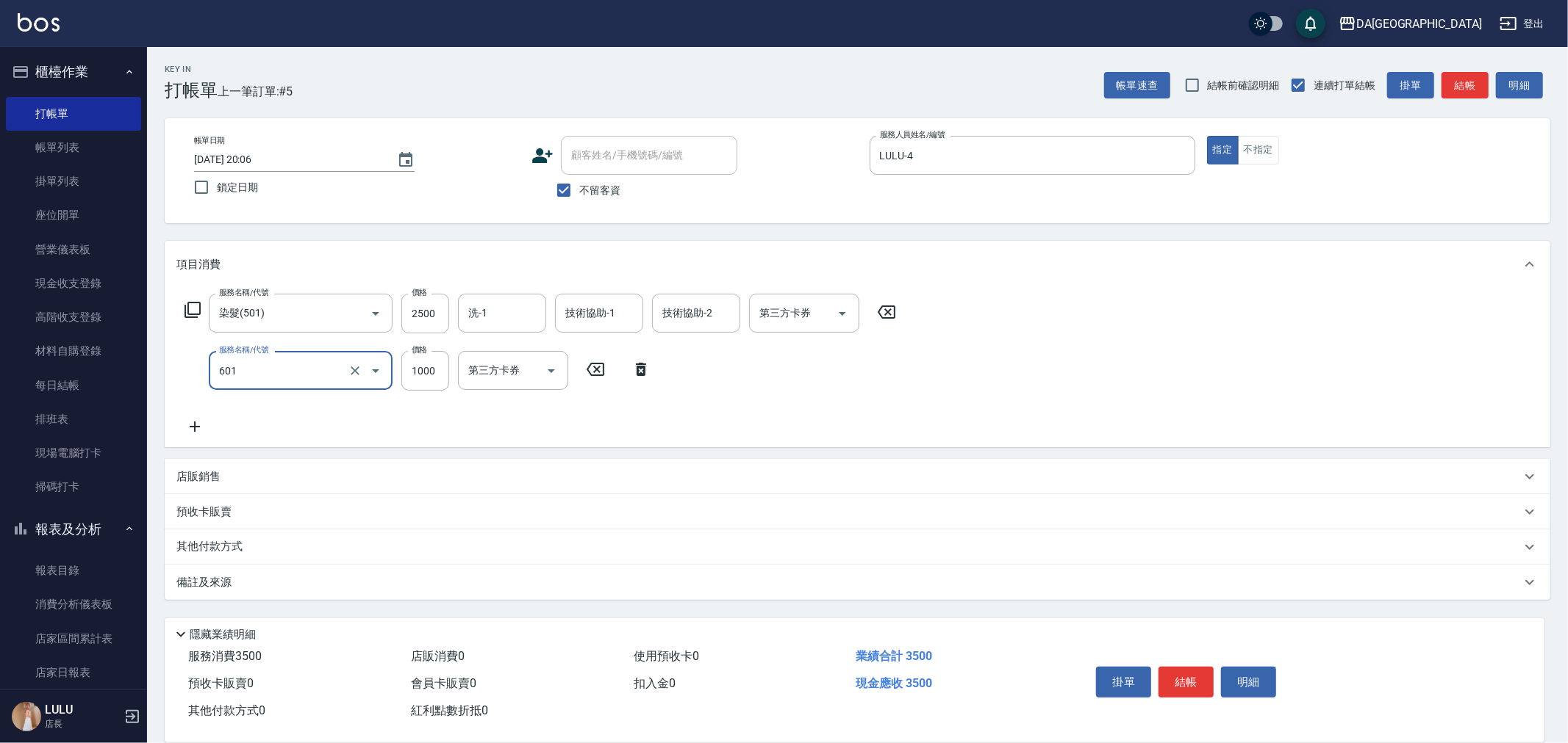
type input "自備護髮(1000上)(601)"
type input "1400"
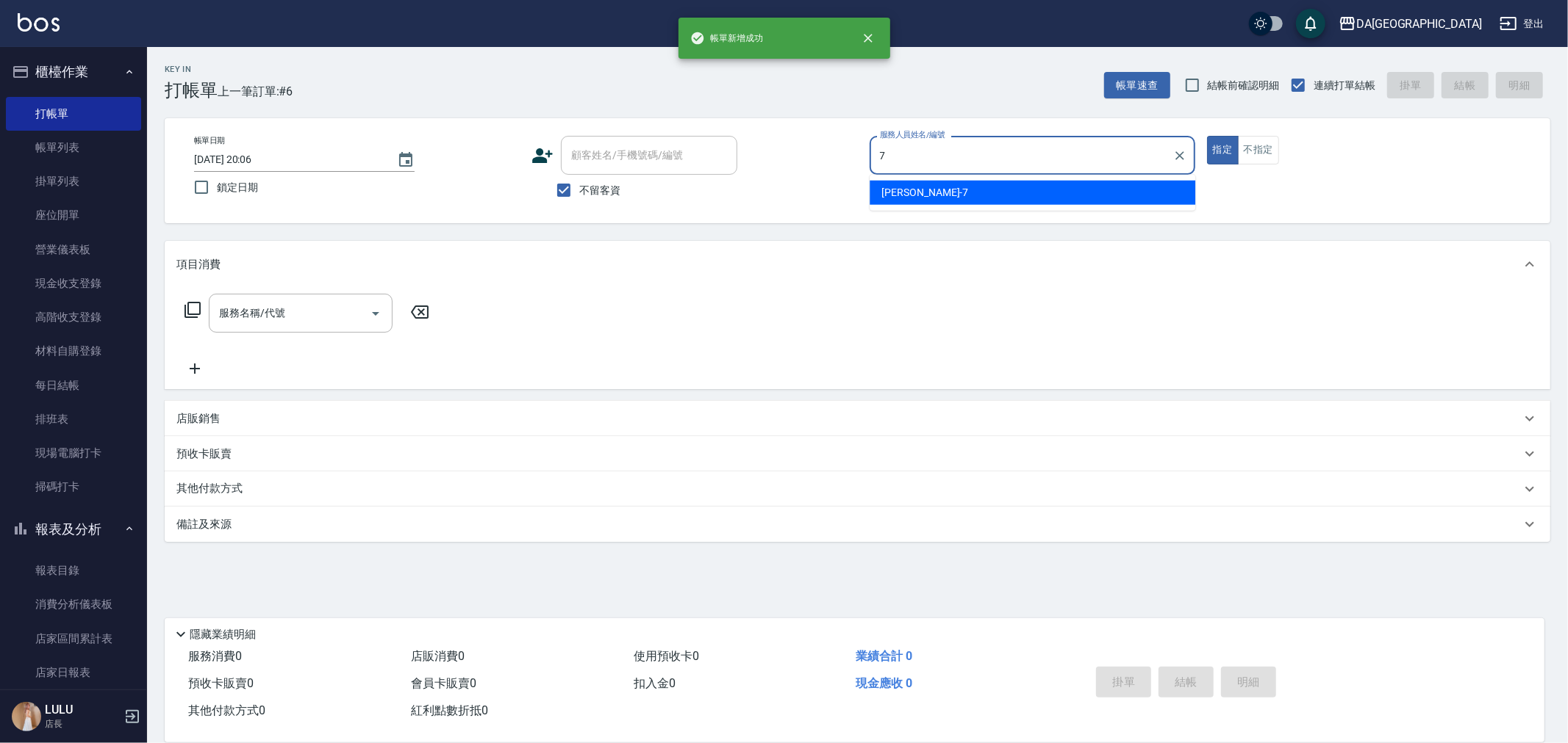
type input "Mimi-7"
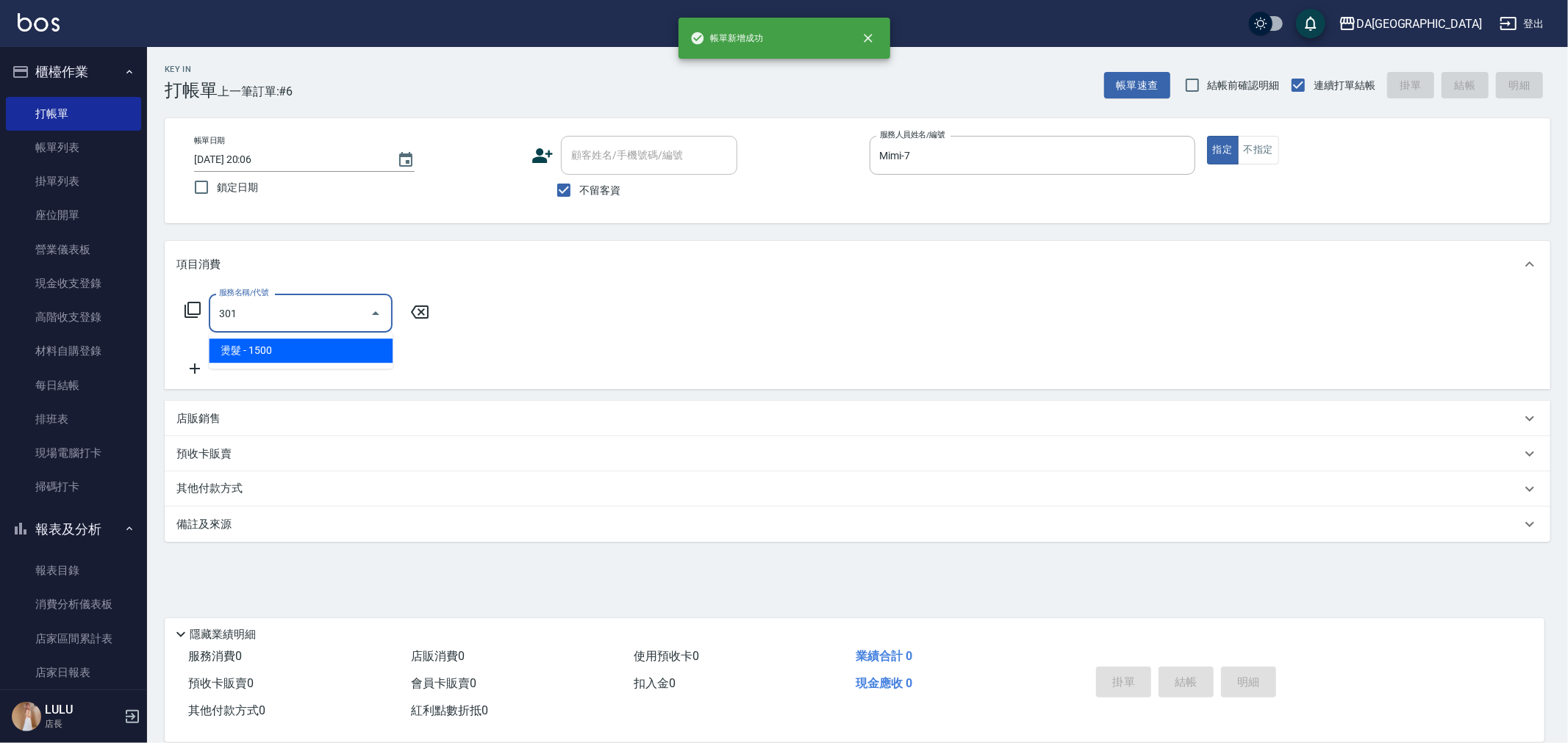
type input "燙髮(301)"
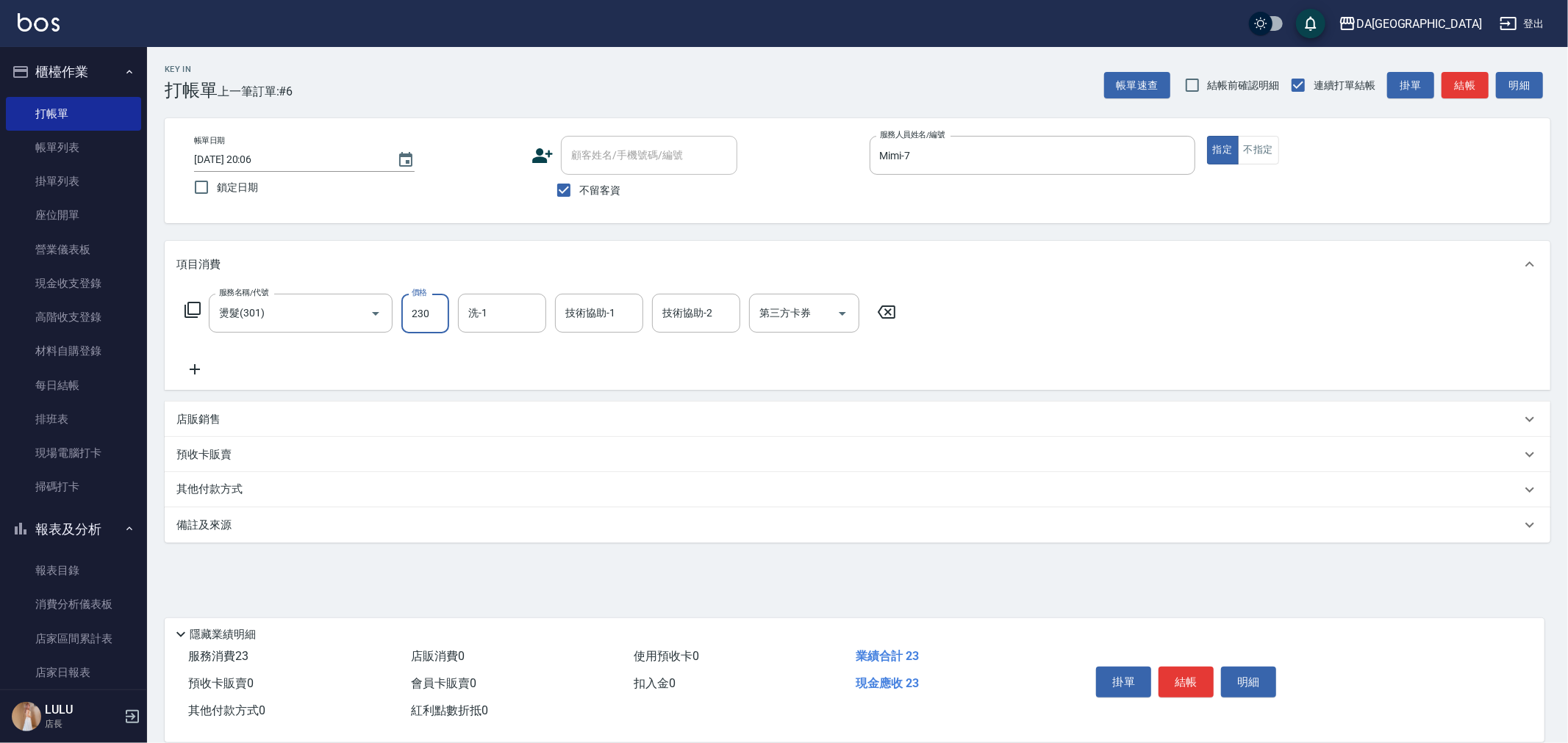
type input "2300"
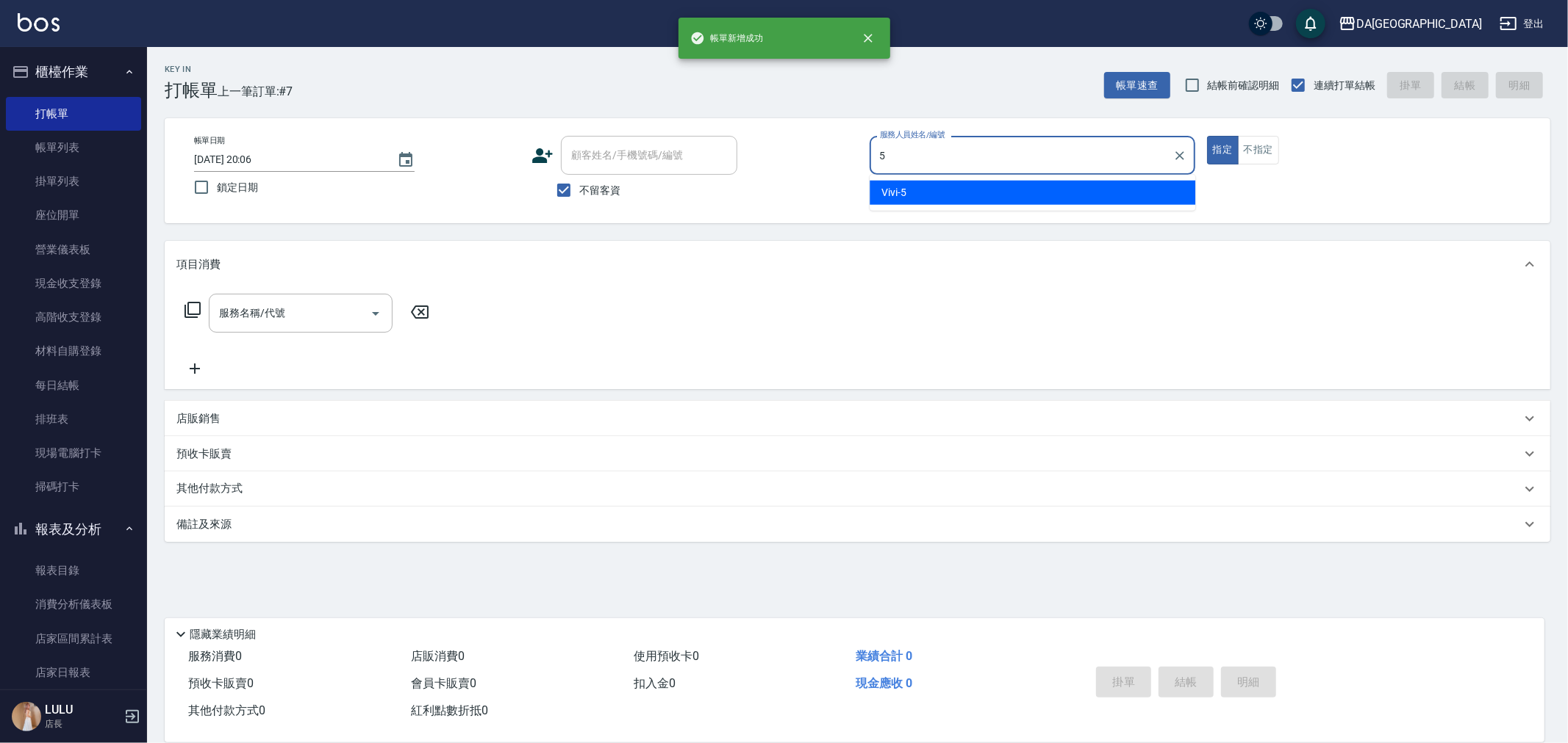
type input "Vivi-5"
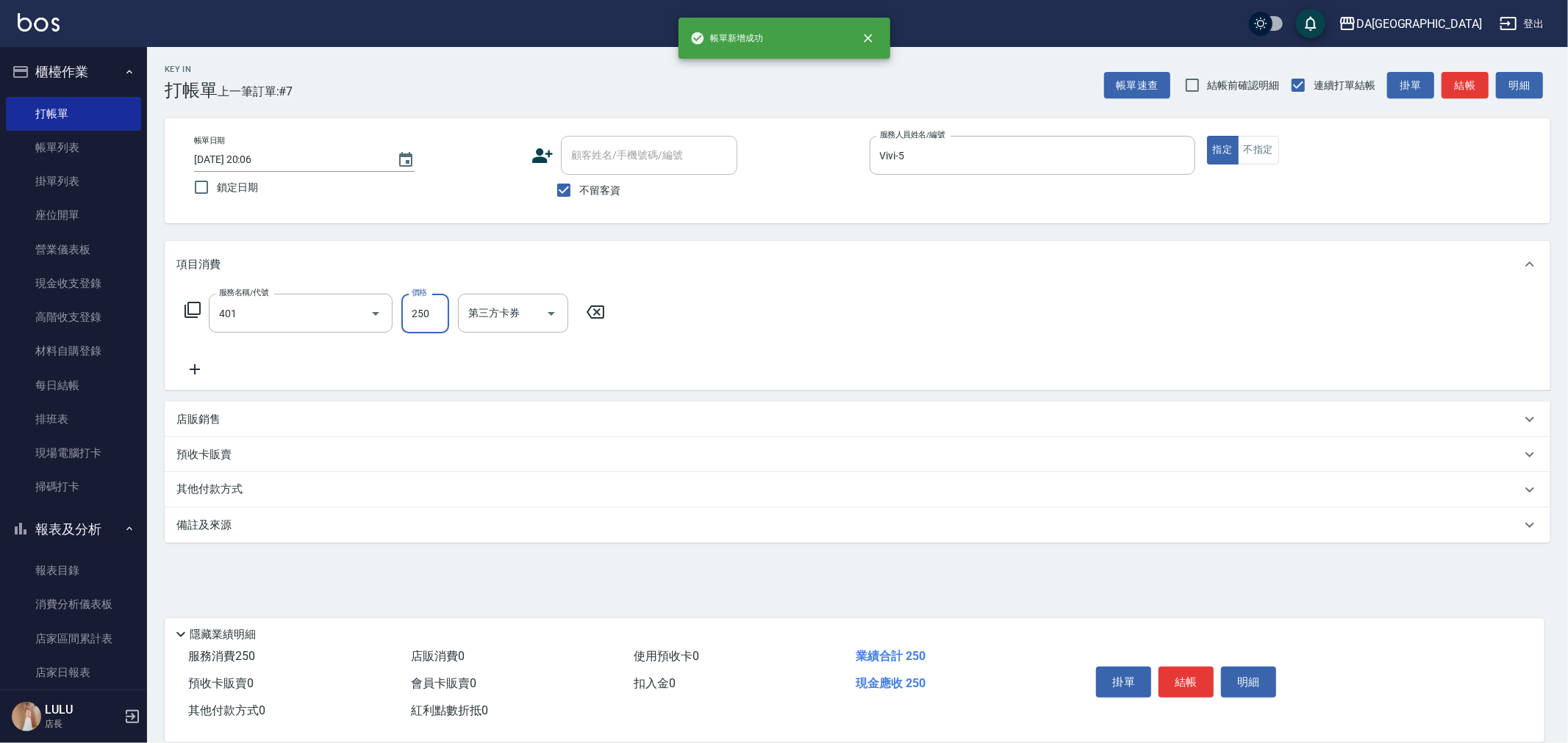
type input "剪髮(401)"
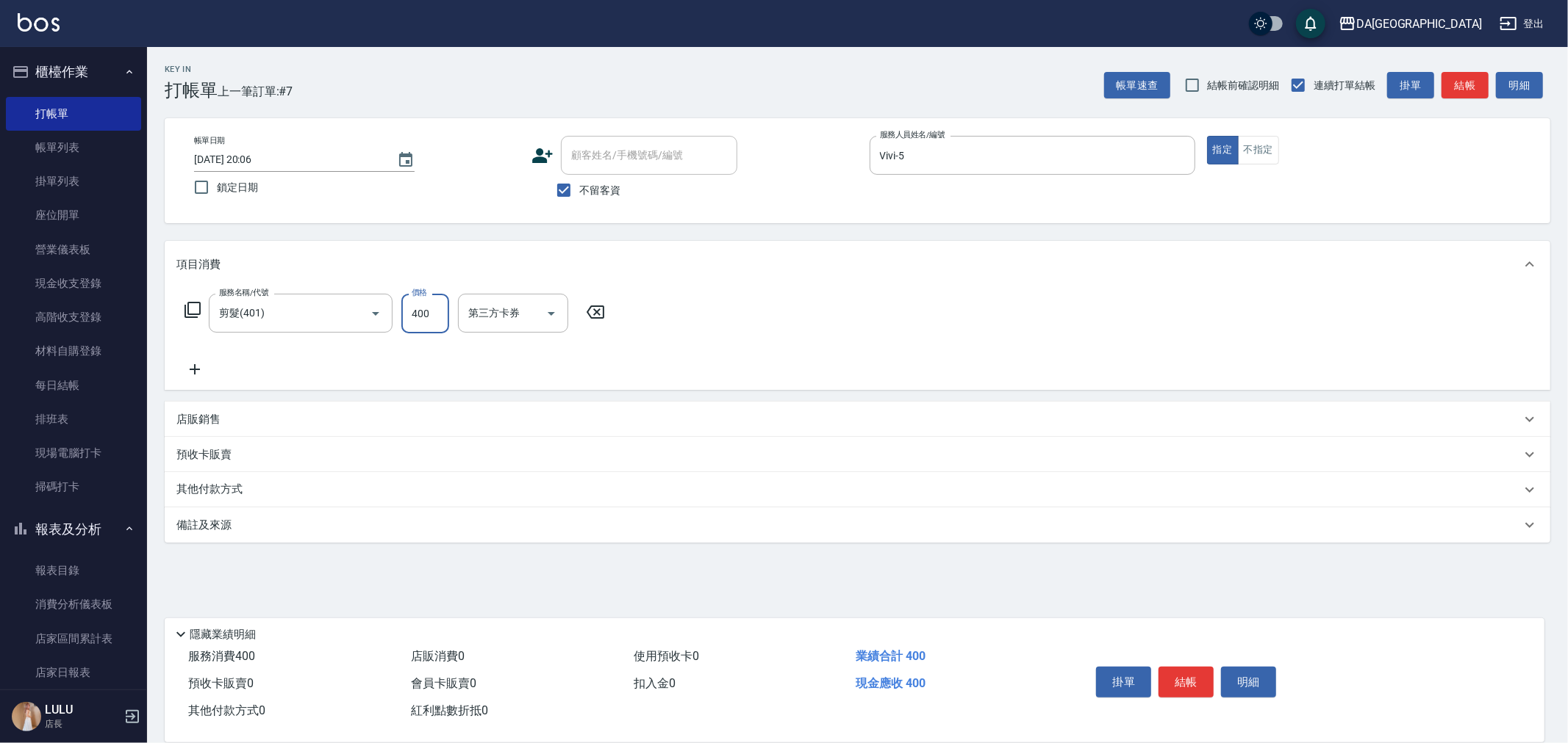
type input "400"
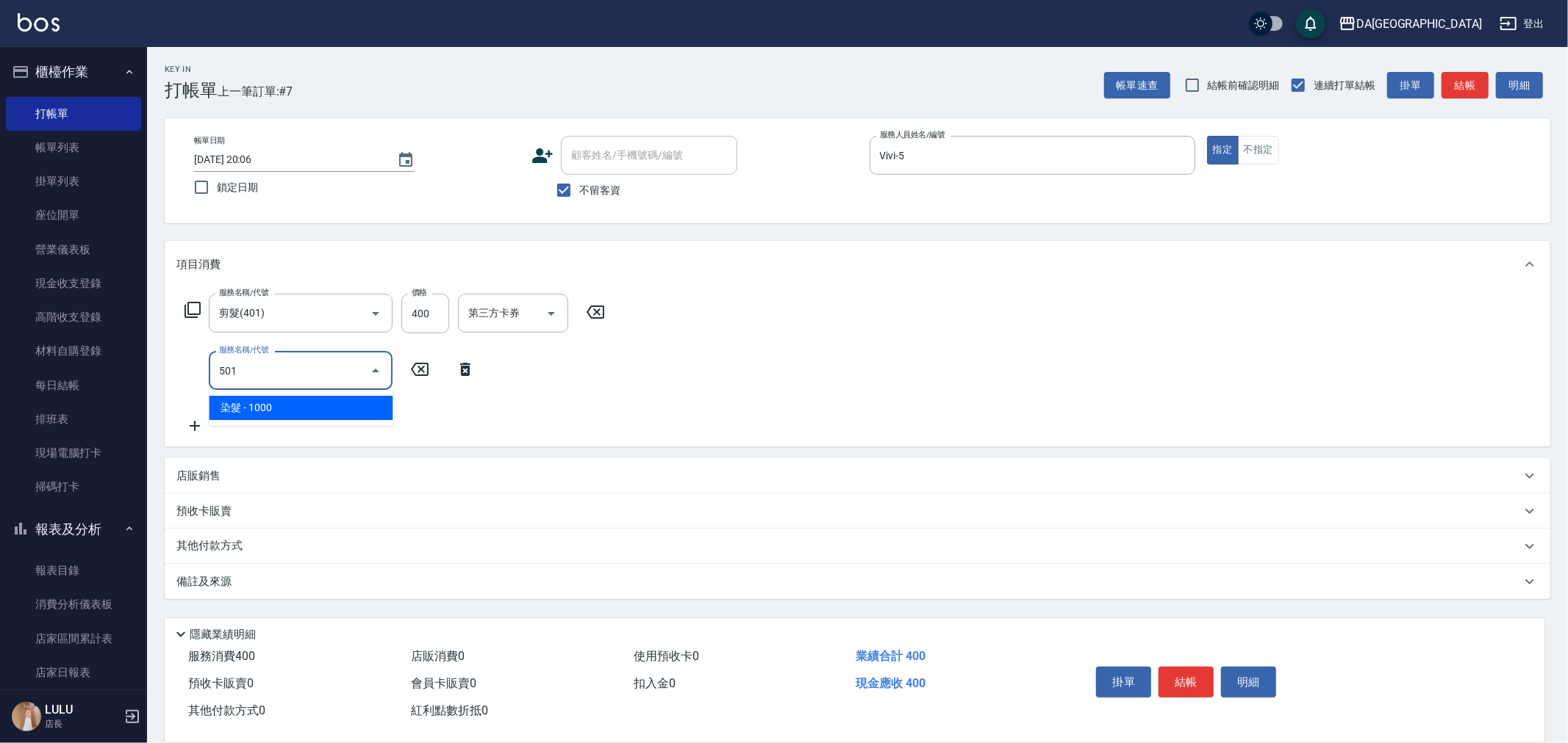
type input "染髮(501)"
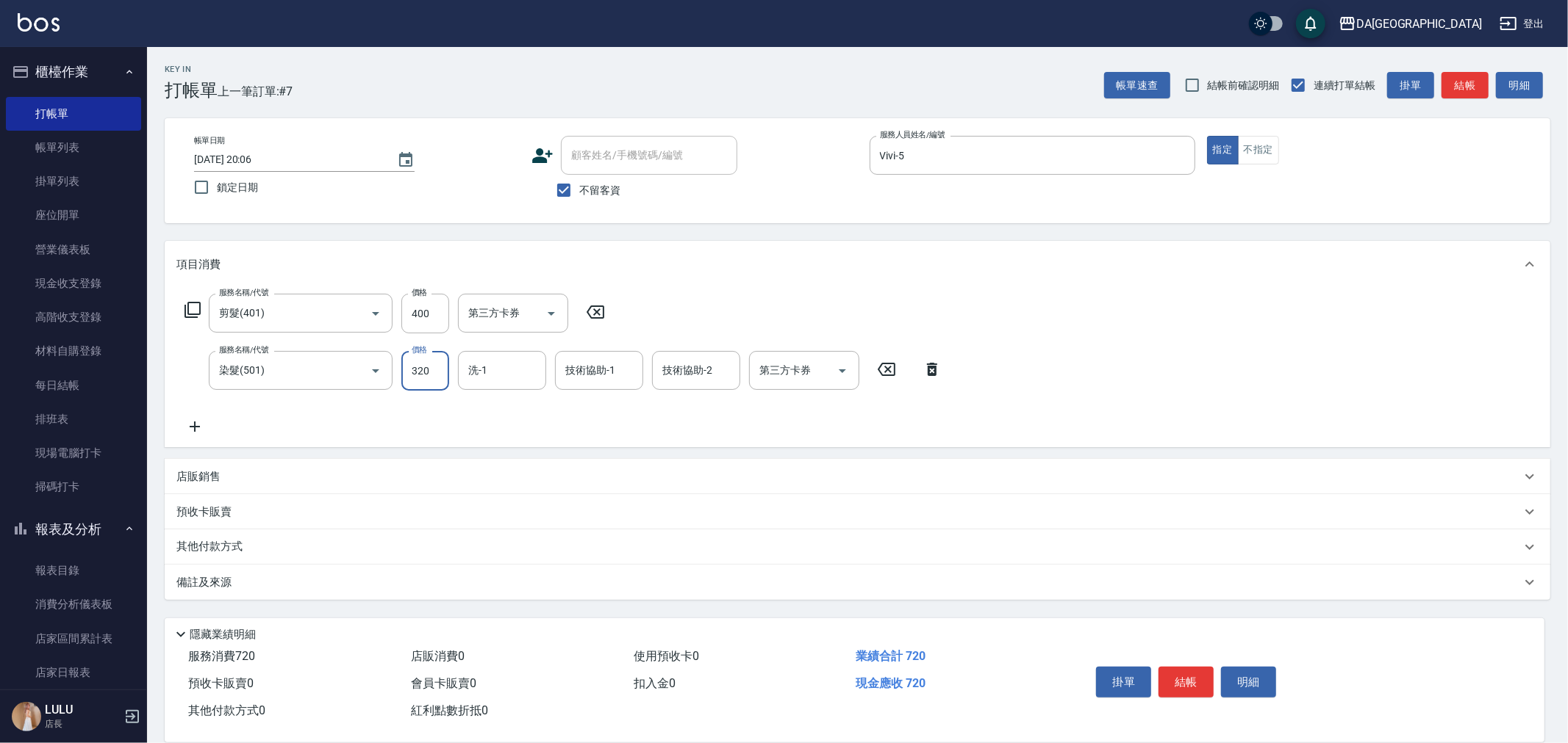
type input "3200"
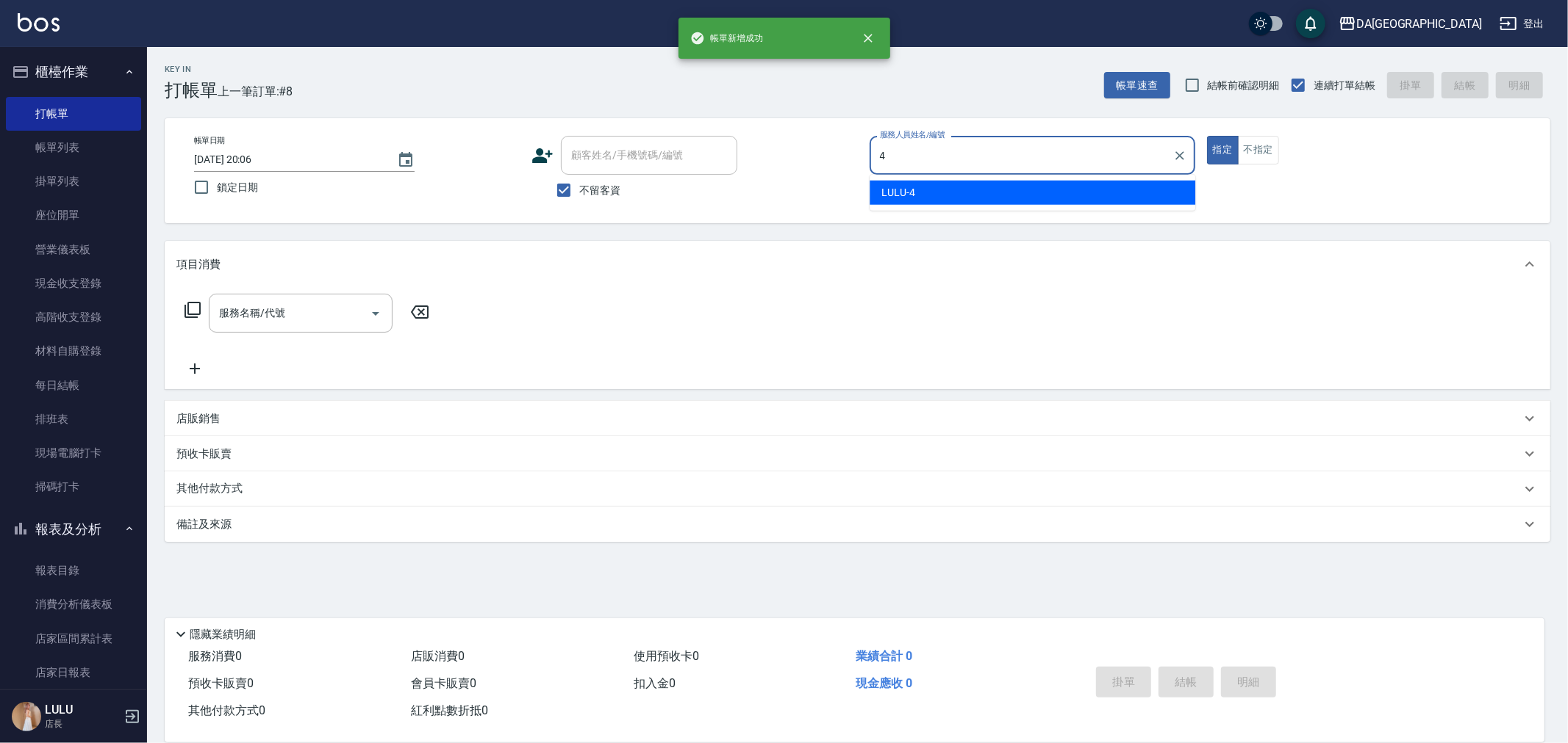
type input "LULU-4"
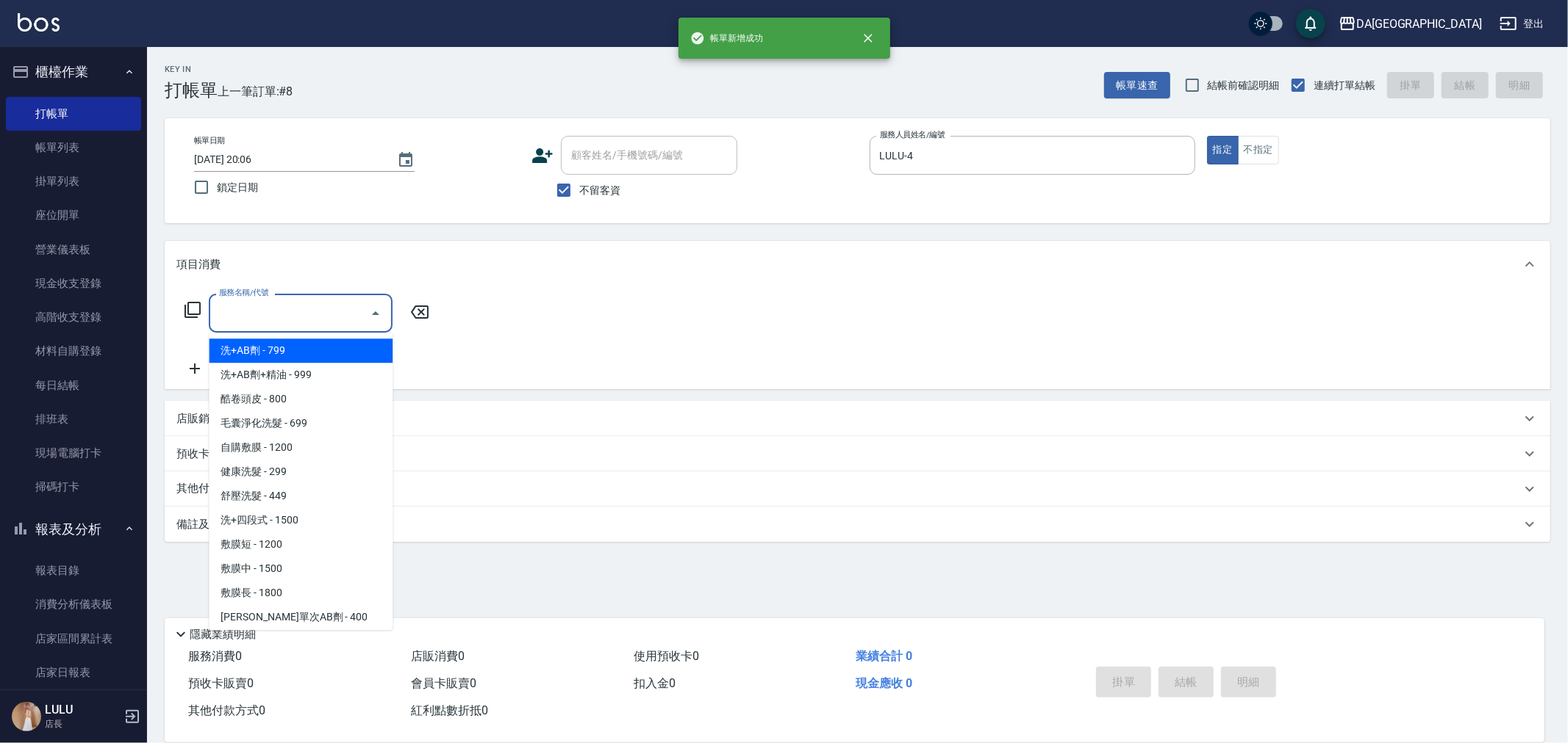
type input "洗+AB劑(101)"
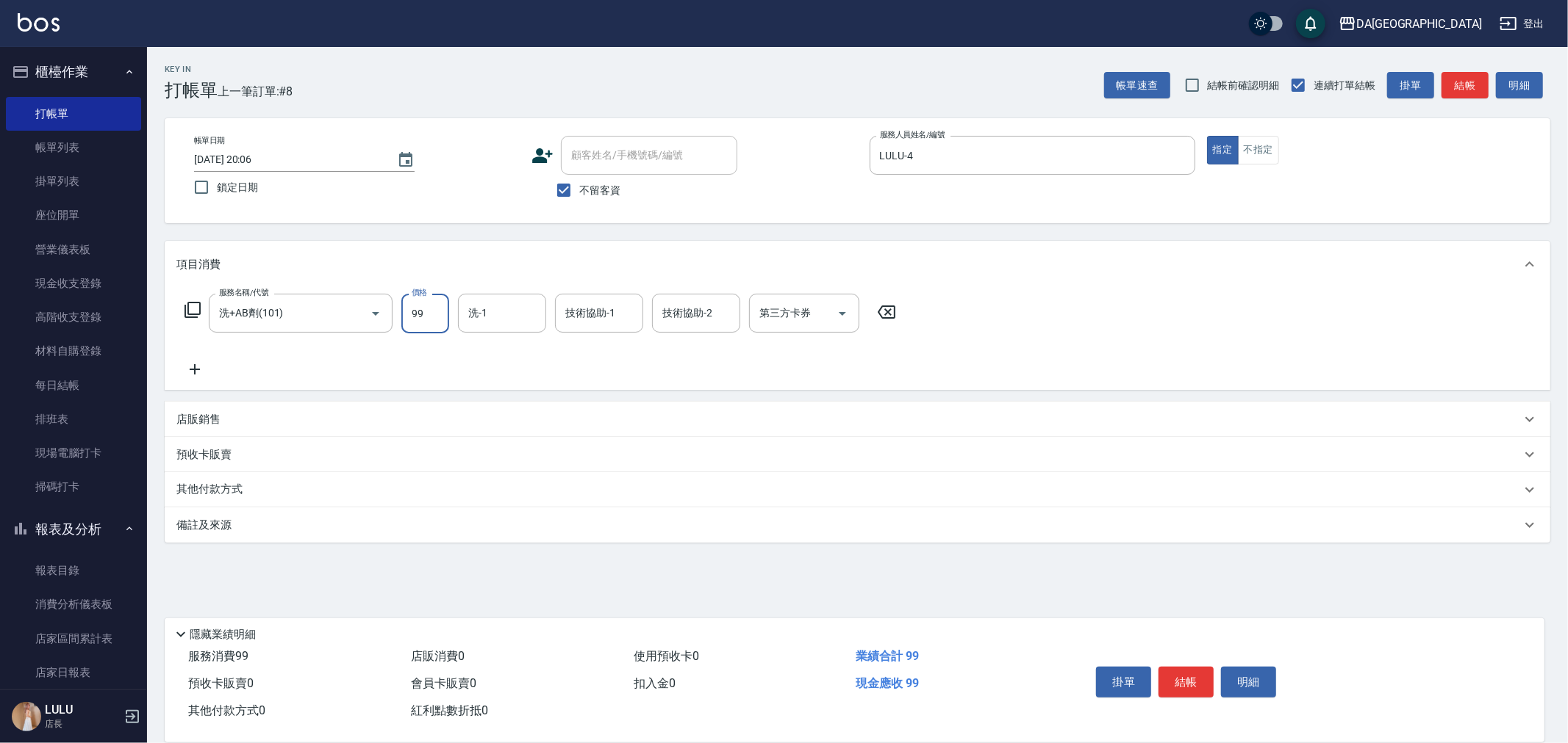
type input "999"
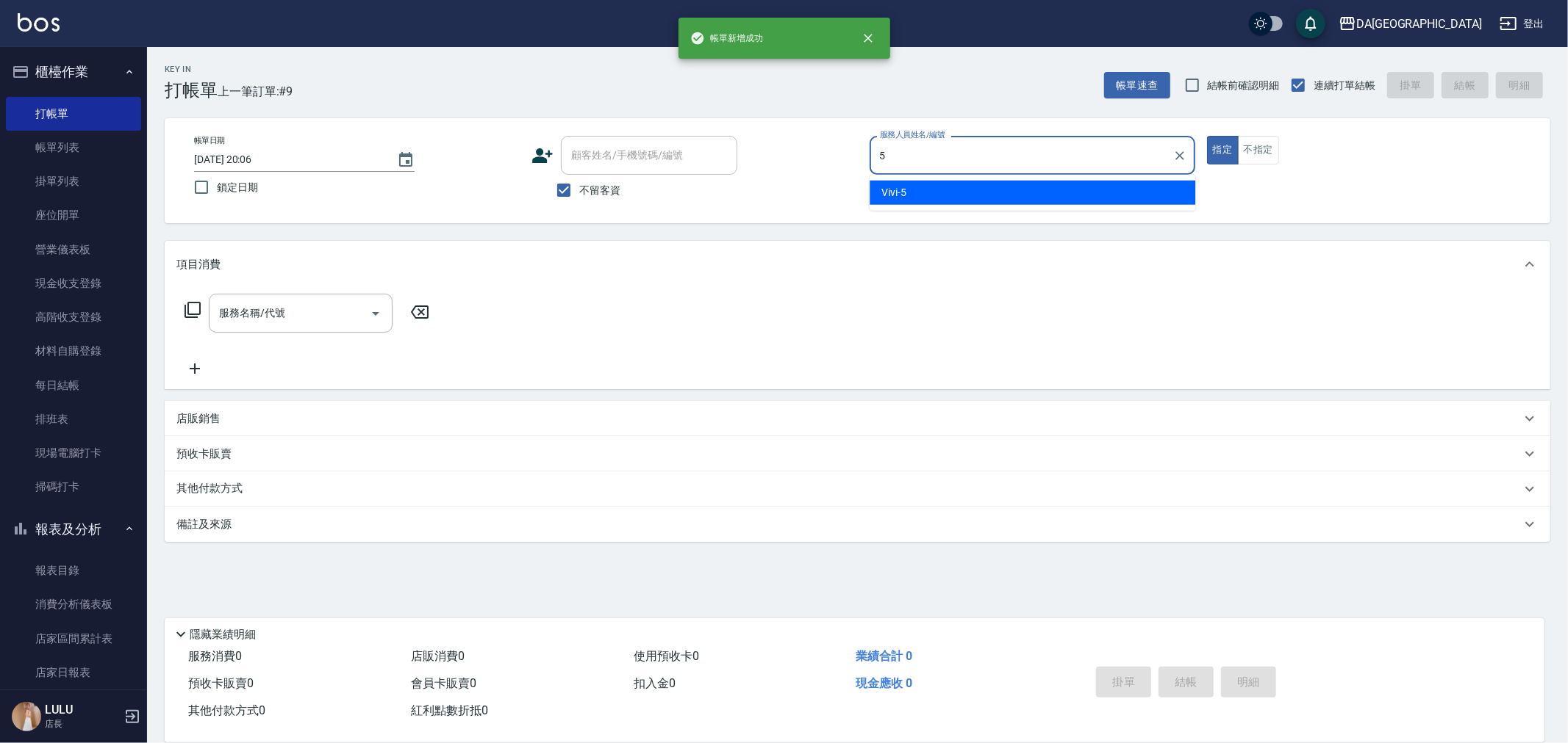
type input "Vivi-5"
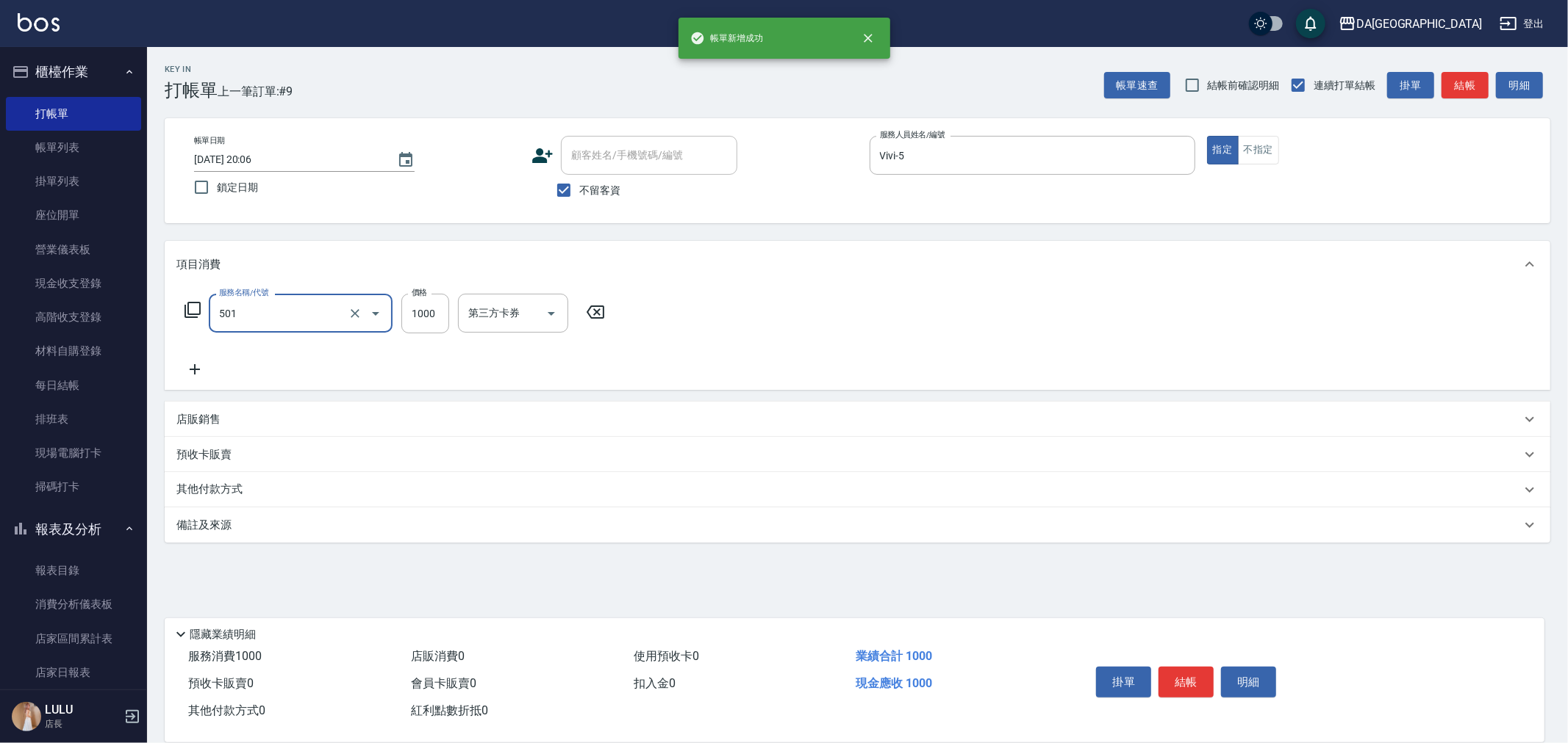
type input "染髮(501)"
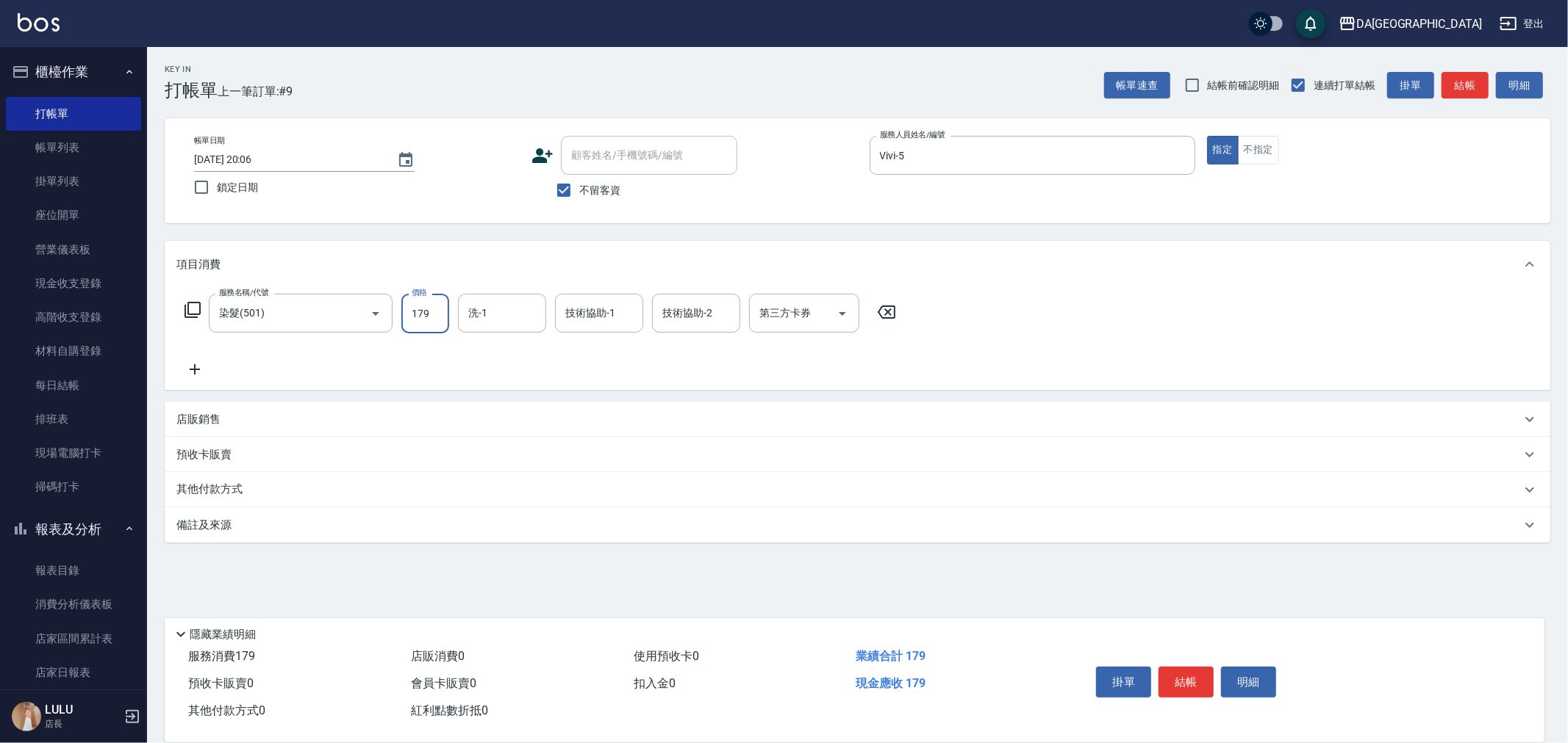
type input "1790"
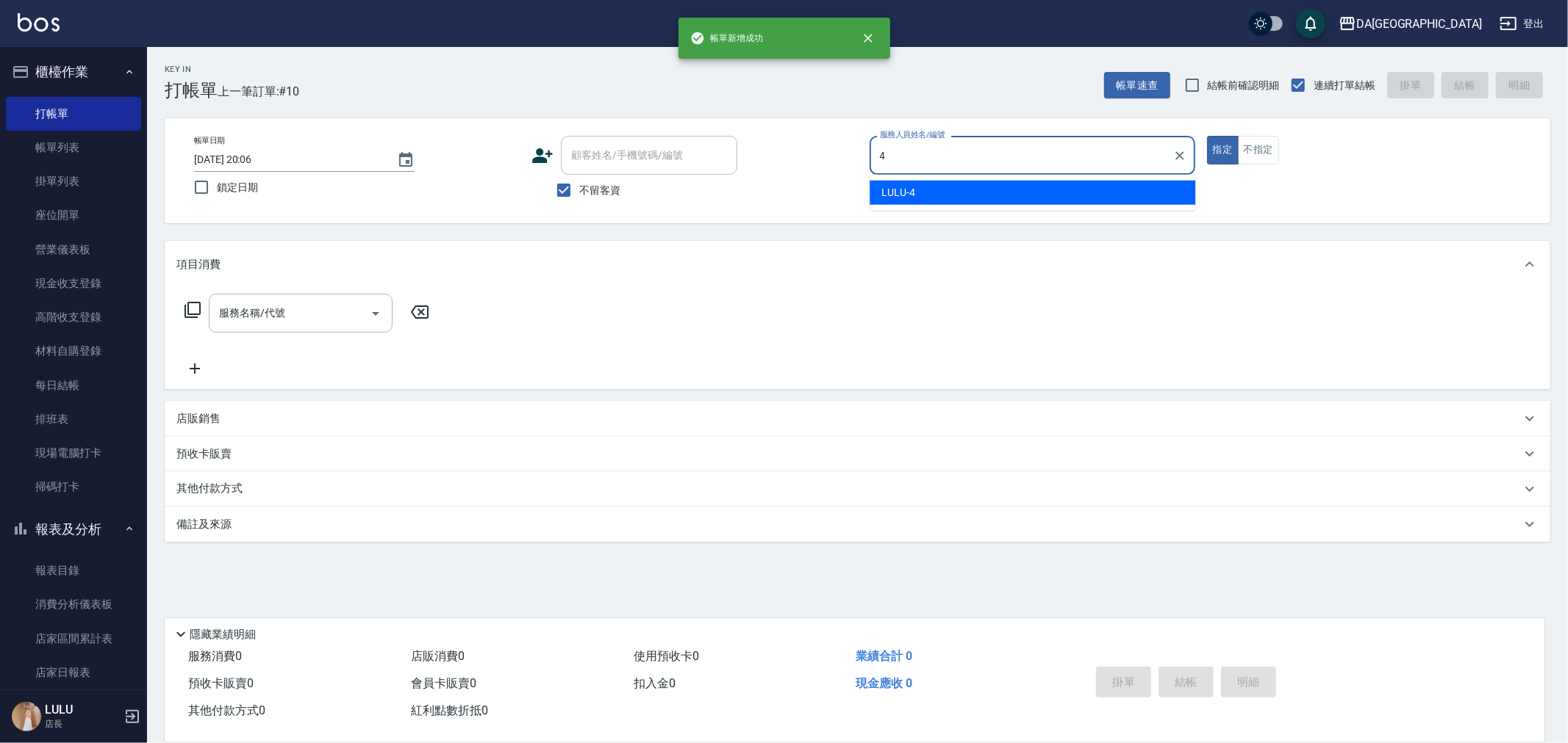
type input "LULU-4"
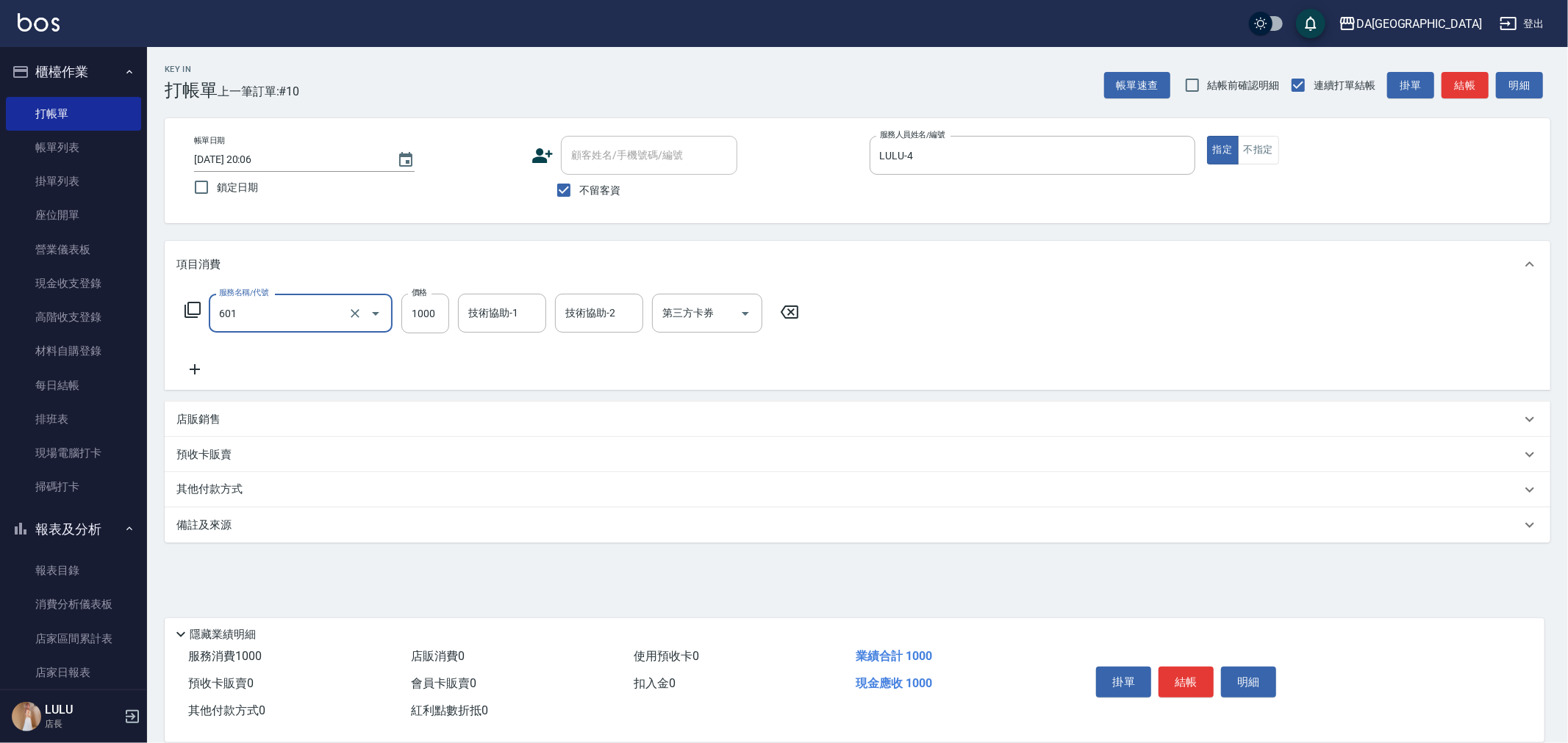
type input "自備護髮(1000上)(601)"
type input "1300"
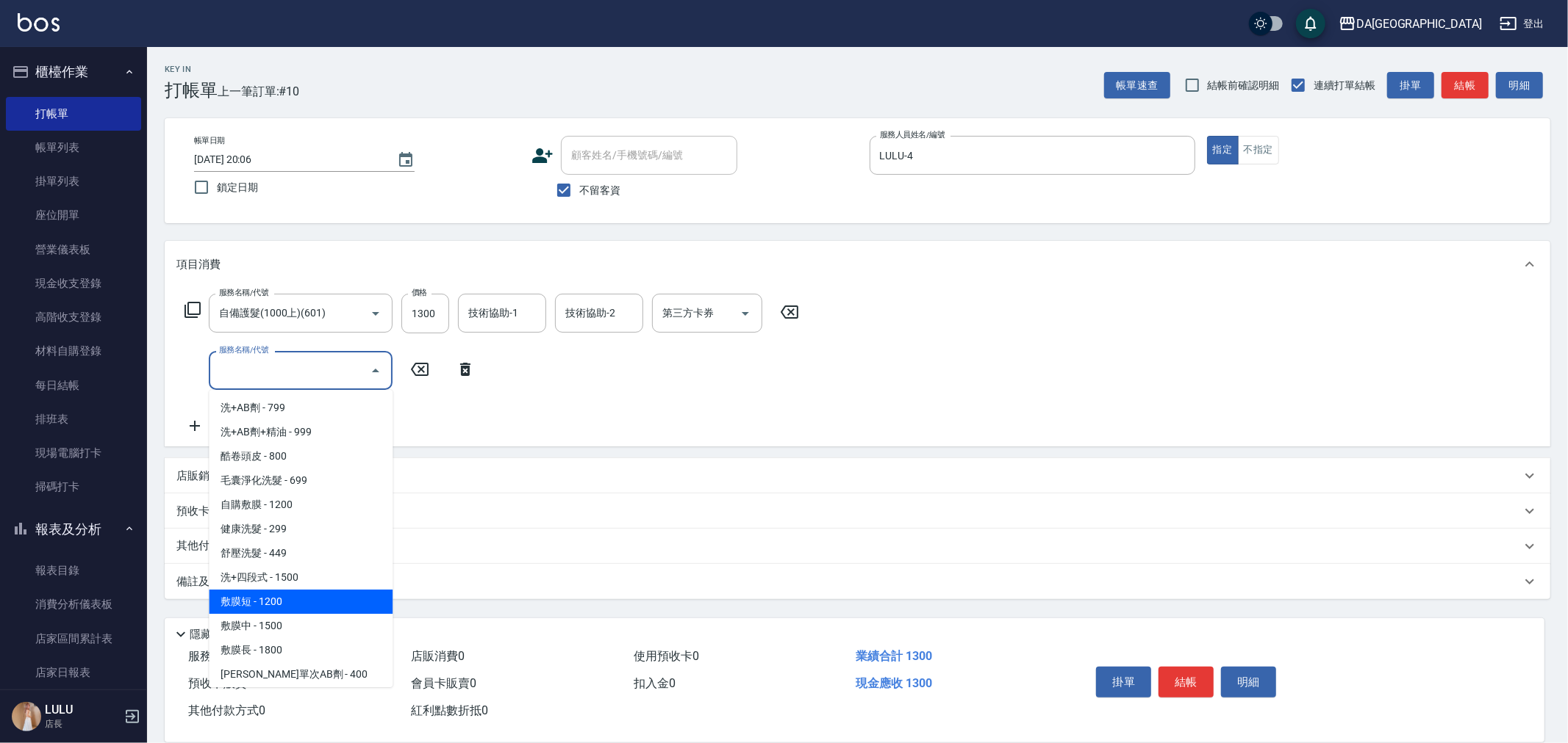
type input "敷膜短(109)"
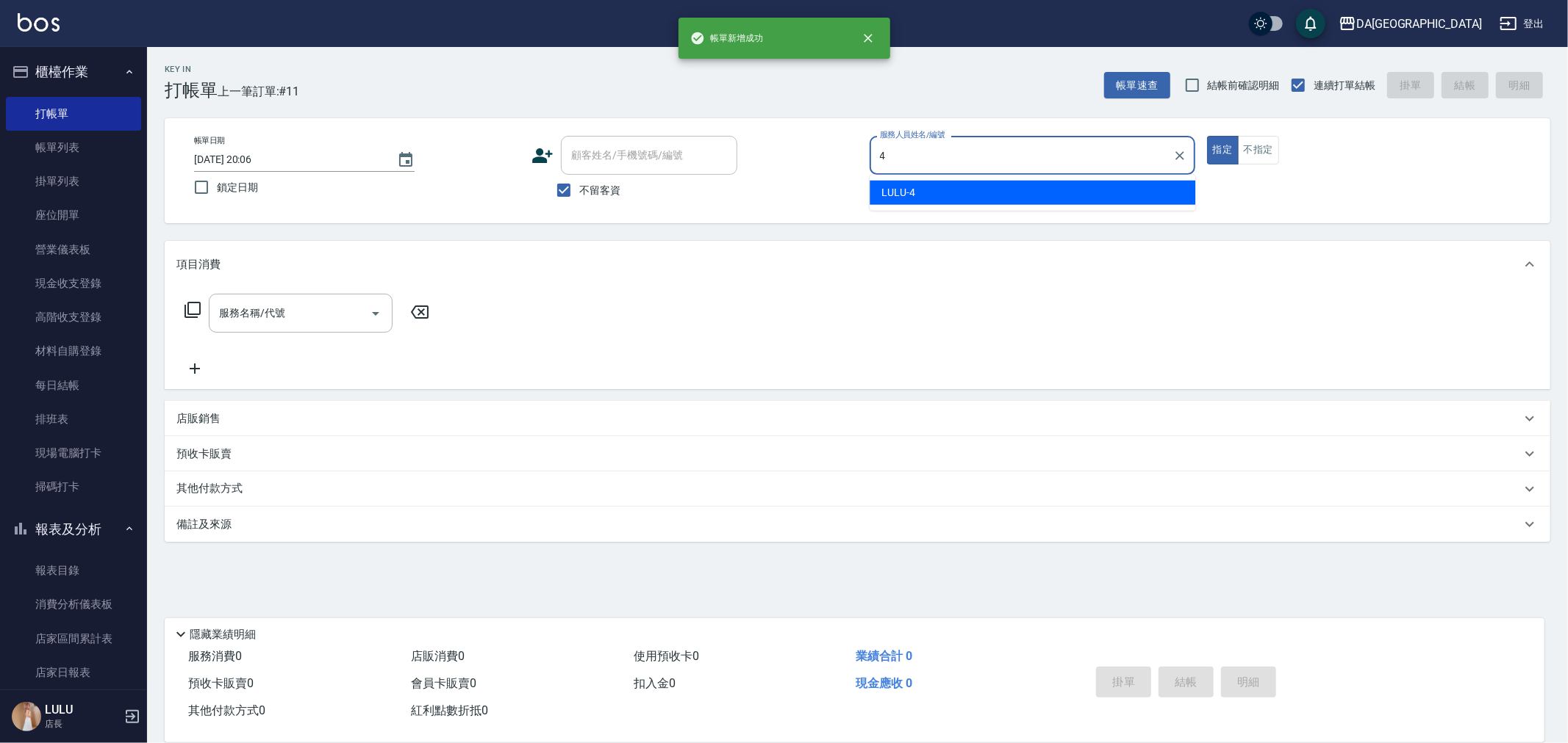
type input "LULU-4"
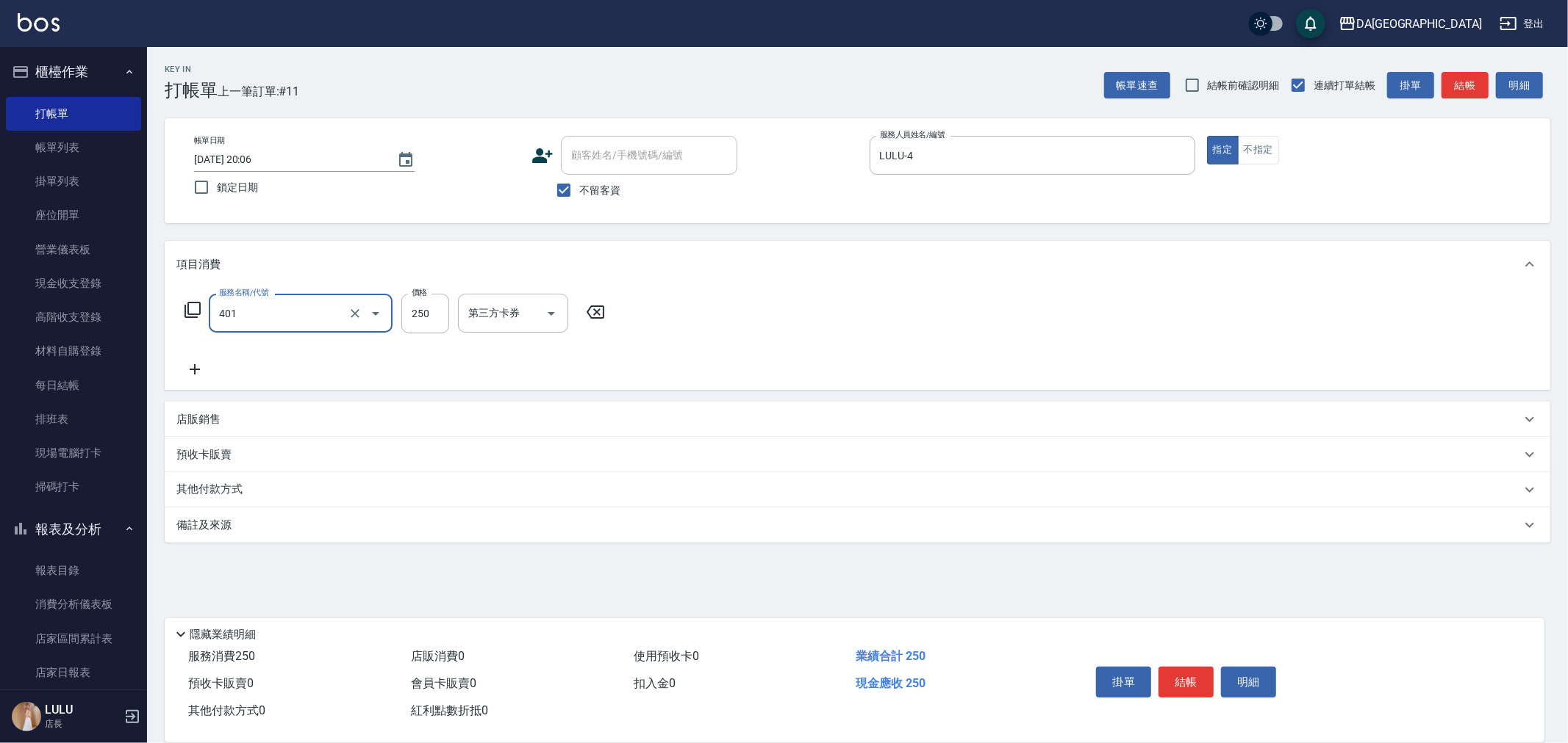
type input "剪髮(401)"
type input "350"
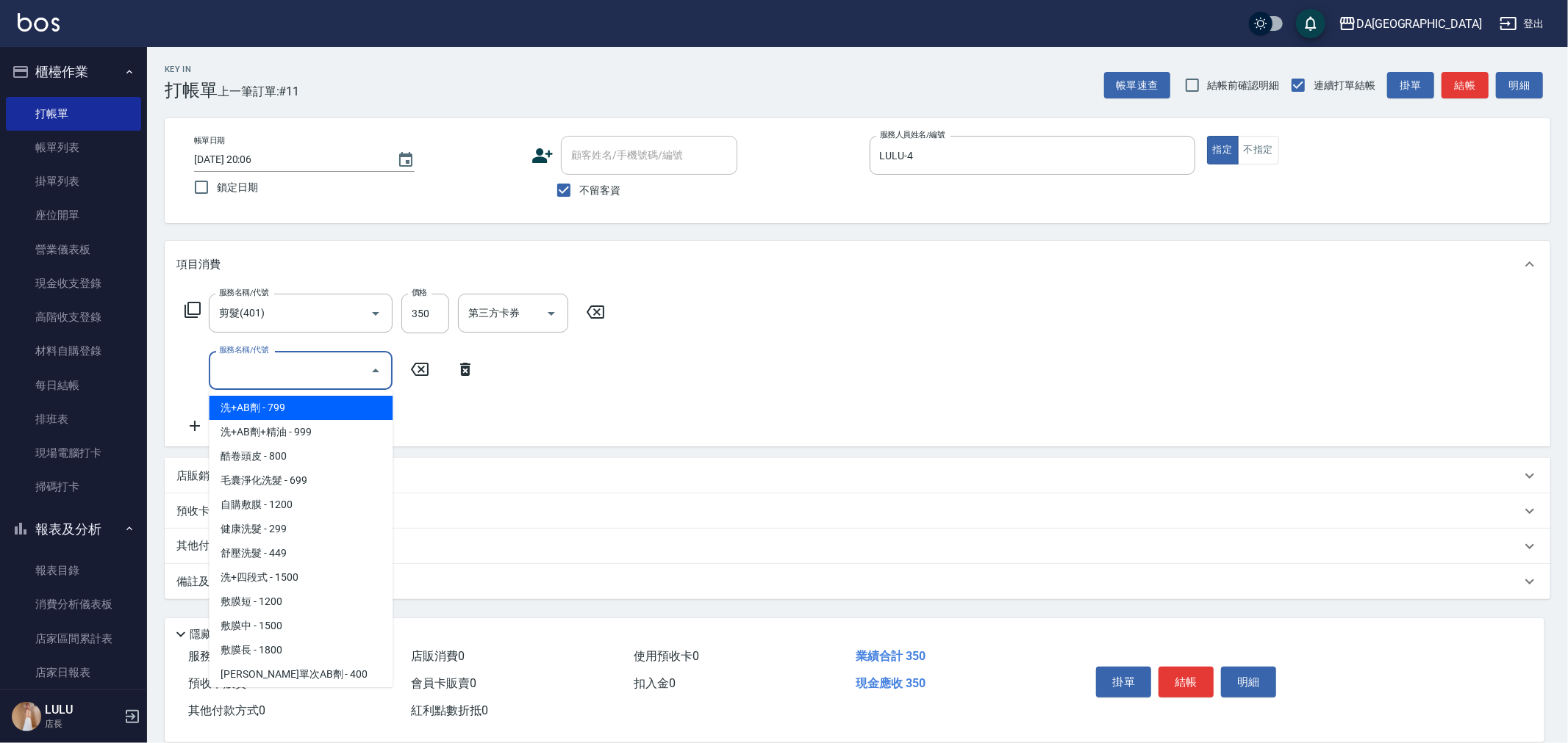
type input "洗+AB劑(101)"
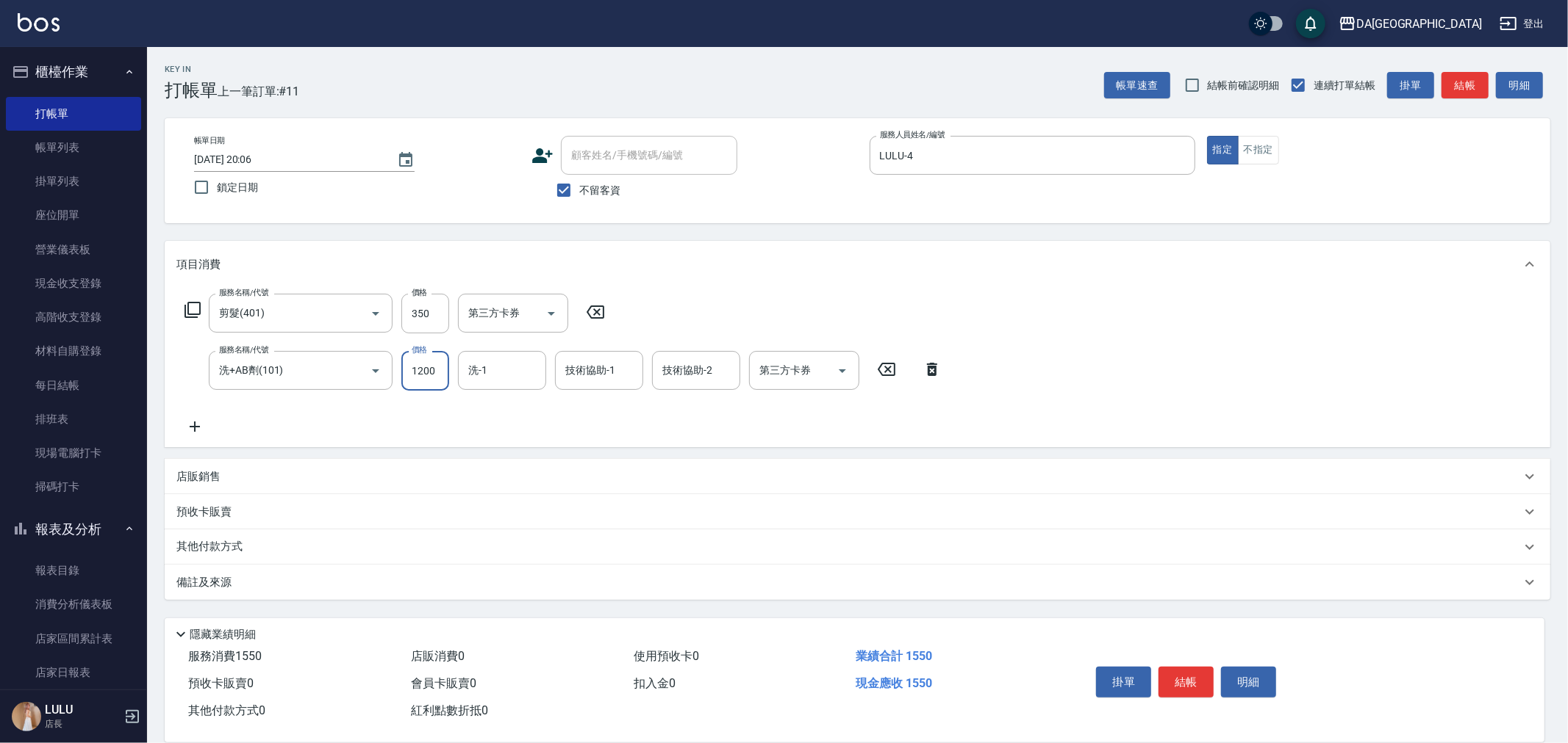
type input "1200"
click at [275, 460] on div "店販銷售" at bounding box center [857, 476] width 1386 height 35
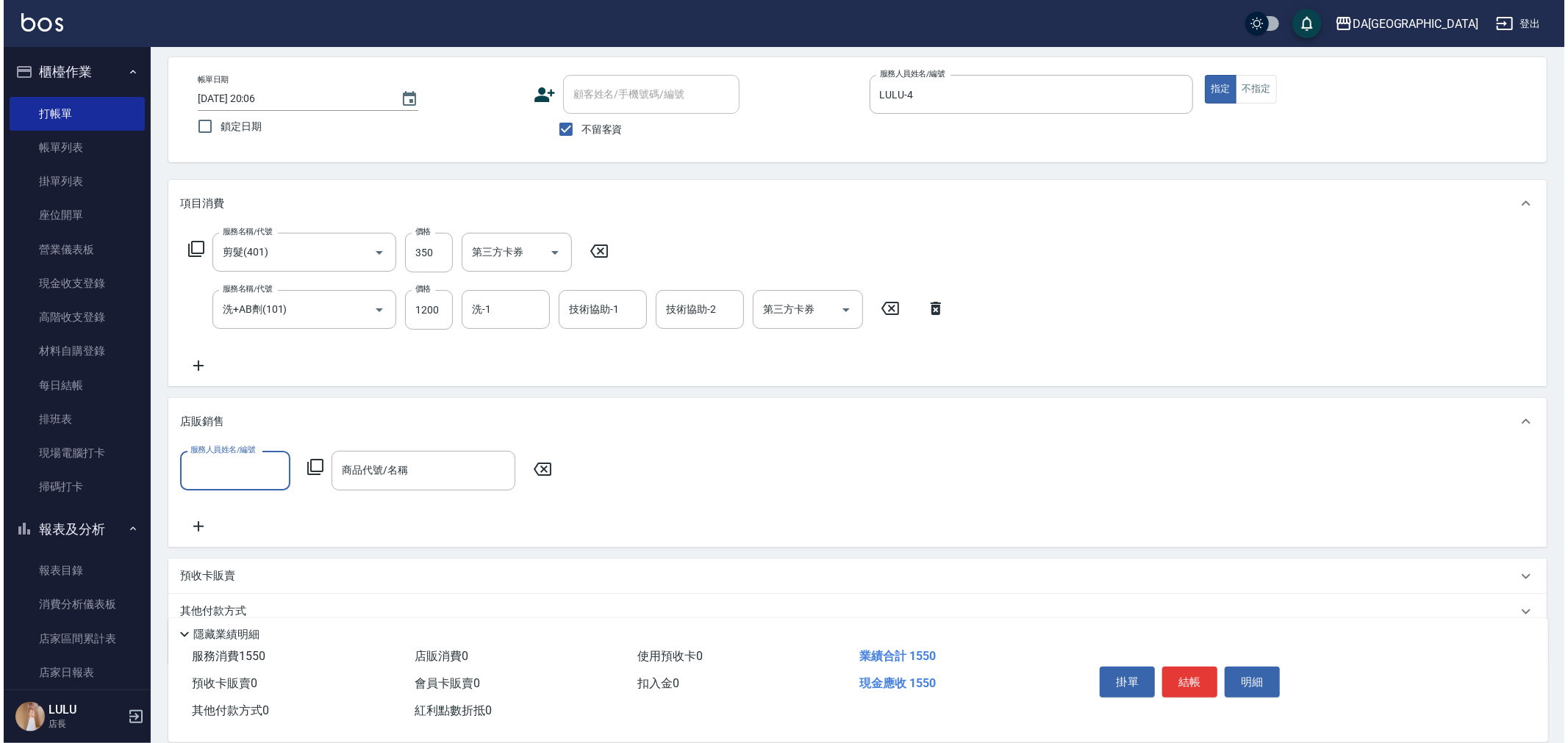
scroll to position [120, 0]
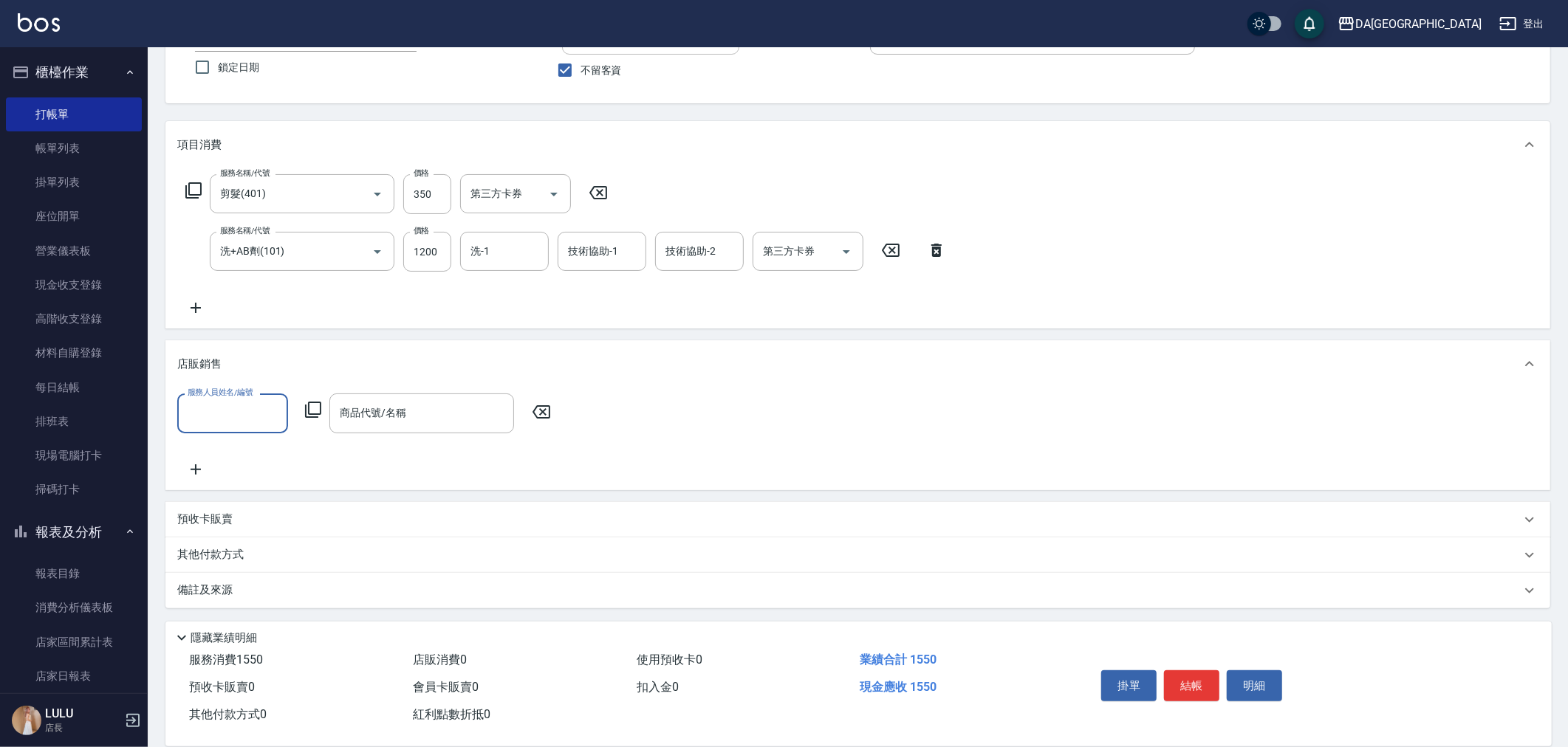
click at [236, 395] on label "服務人員姓名/編號" at bounding box center [219, 392] width 65 height 11
click at [236, 400] on input "服務人員姓名/編號" at bounding box center [233, 413] width 97 height 26
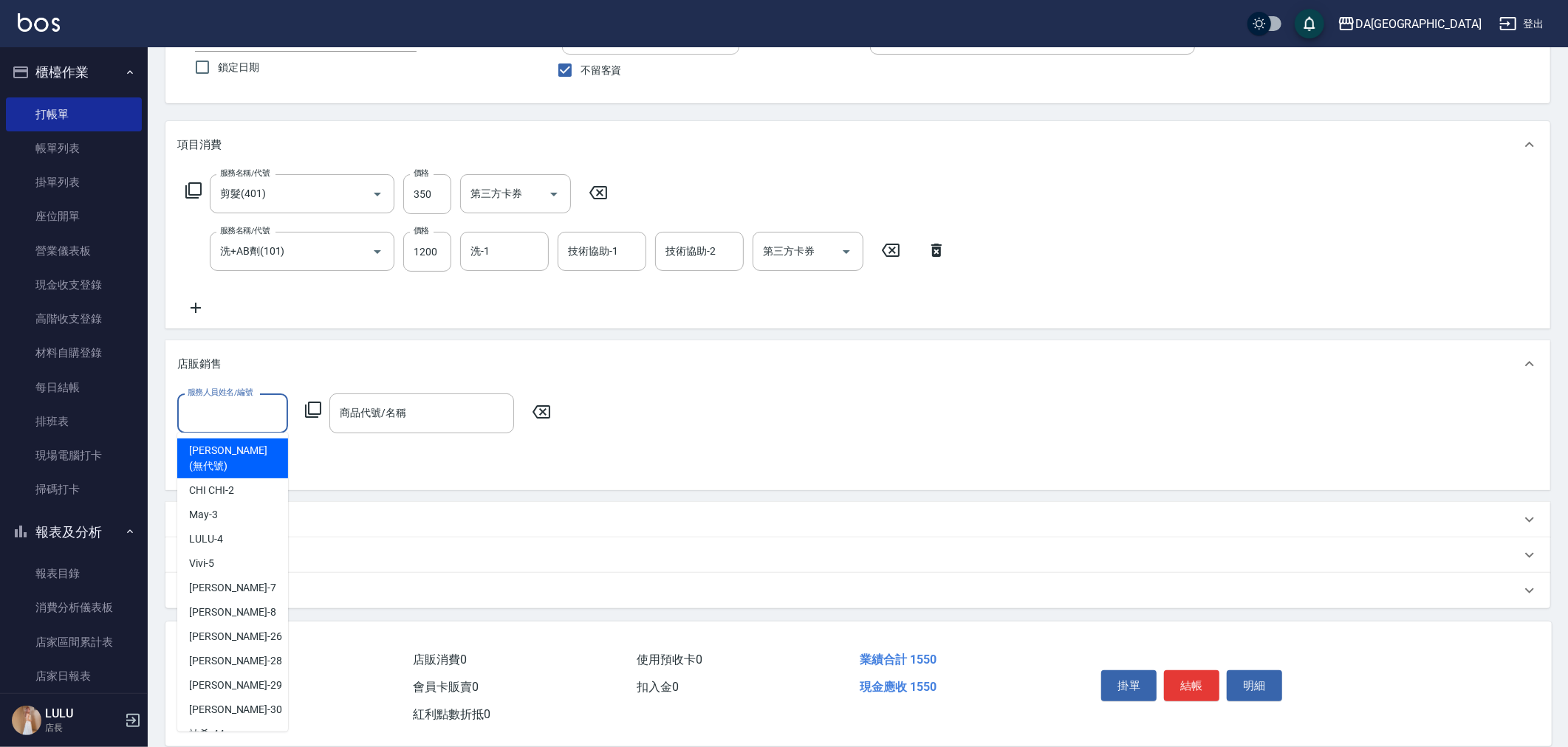
click at [229, 418] on input "服務人員姓名/編號" at bounding box center [233, 413] width 97 height 26
click at [226, 528] on div "LULU -4" at bounding box center [233, 539] width 111 height 24
type input "LULU-4"
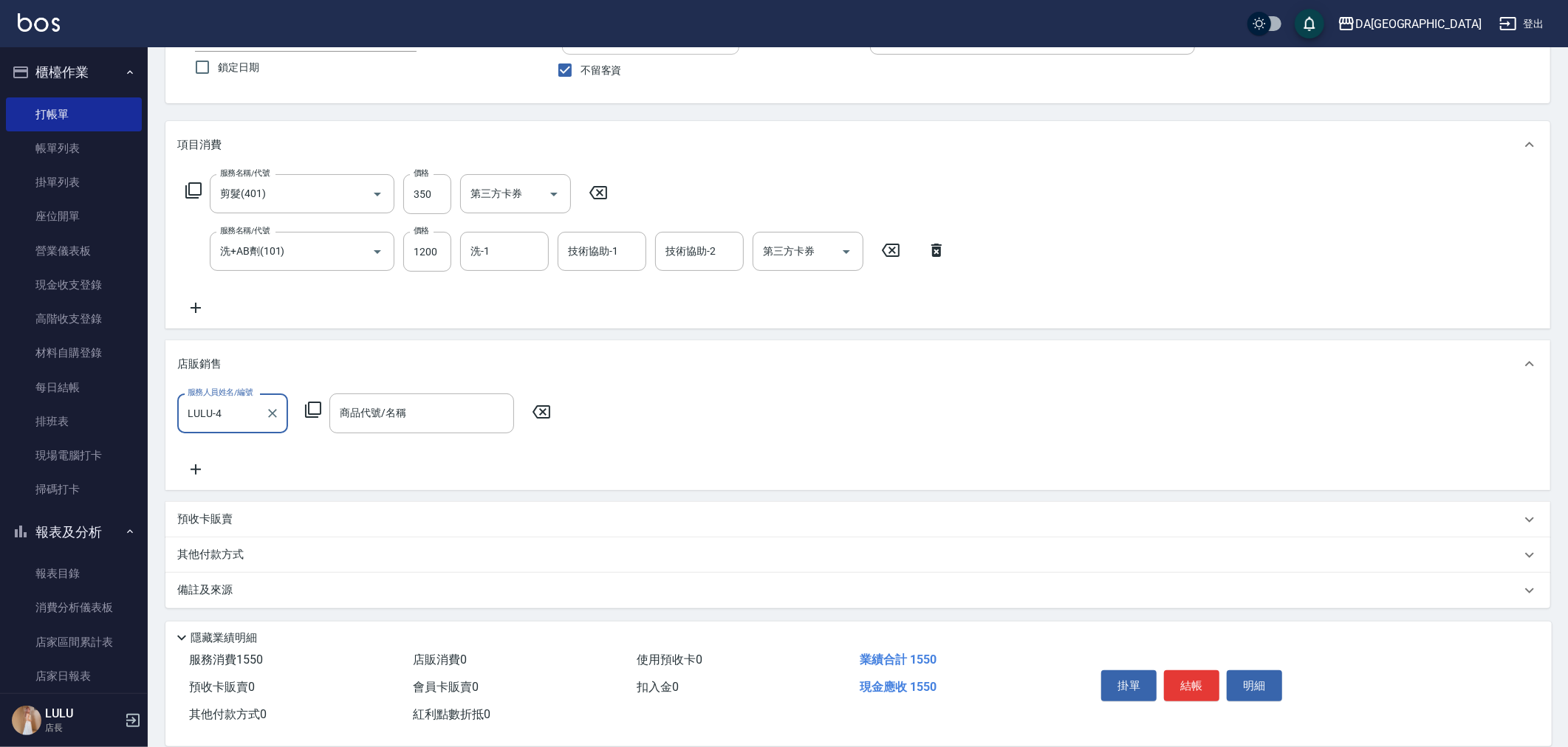
click at [312, 412] on icon at bounding box center [313, 409] width 18 height 18
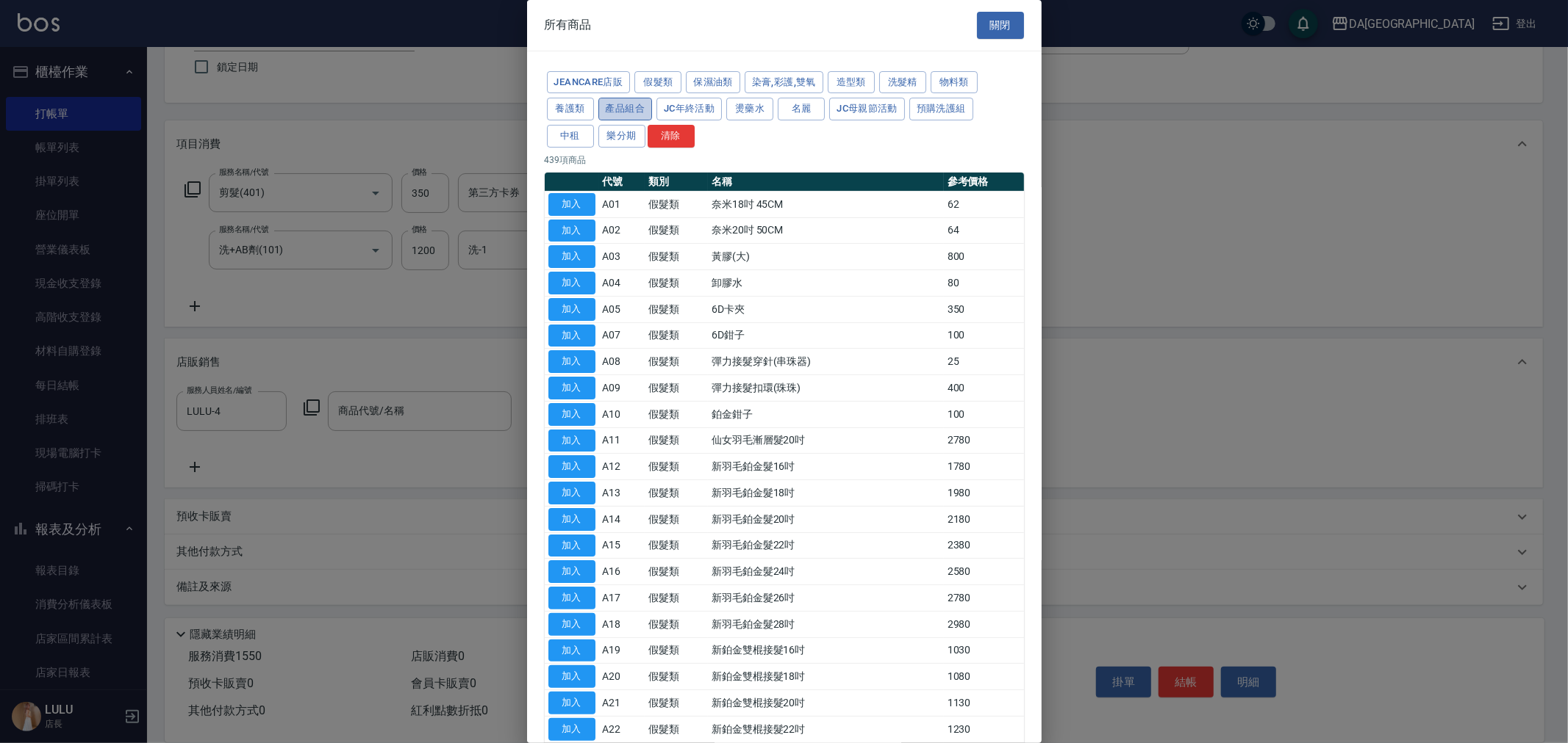
click at [587, 110] on button "產品組合" at bounding box center [625, 109] width 54 height 23
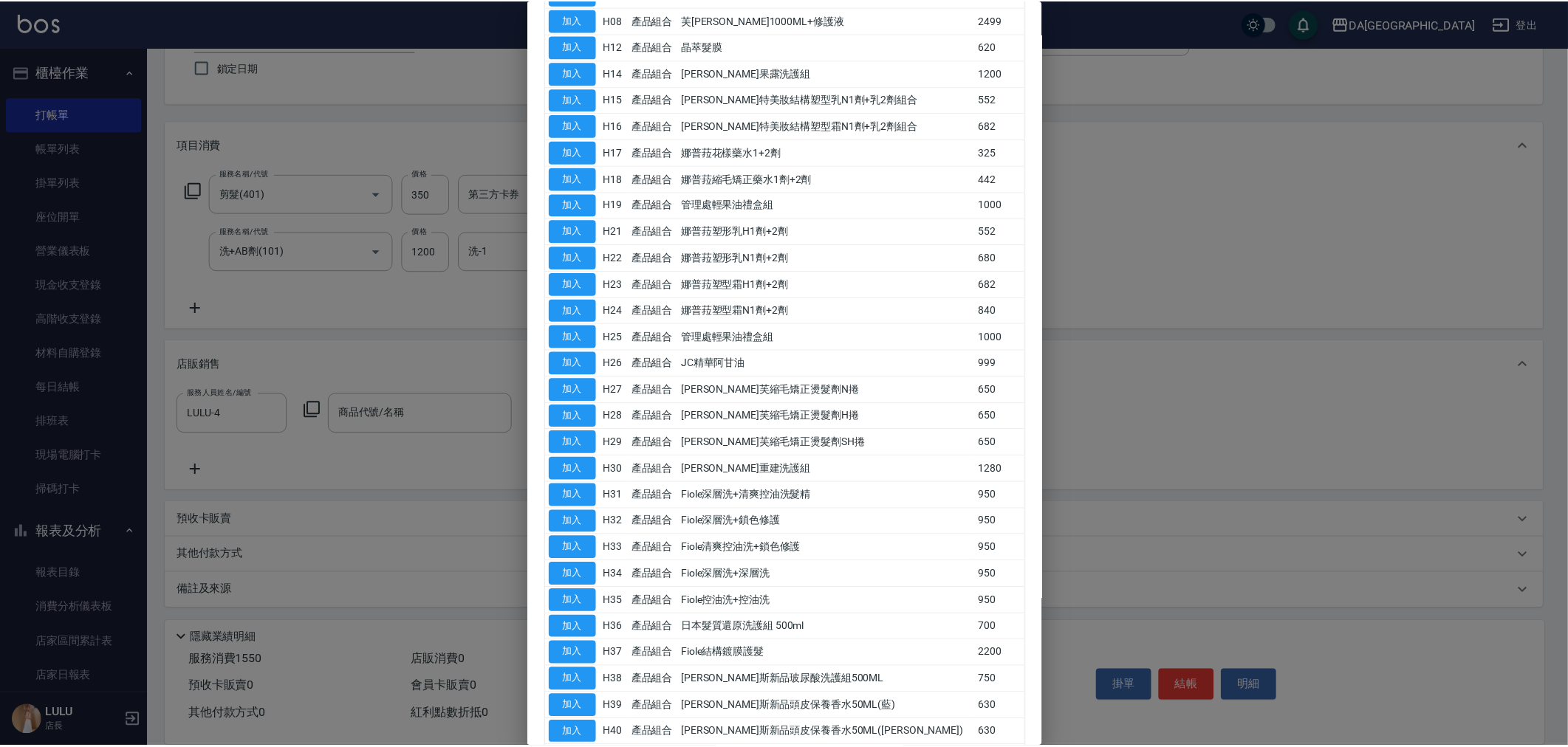
scroll to position [505, 0]
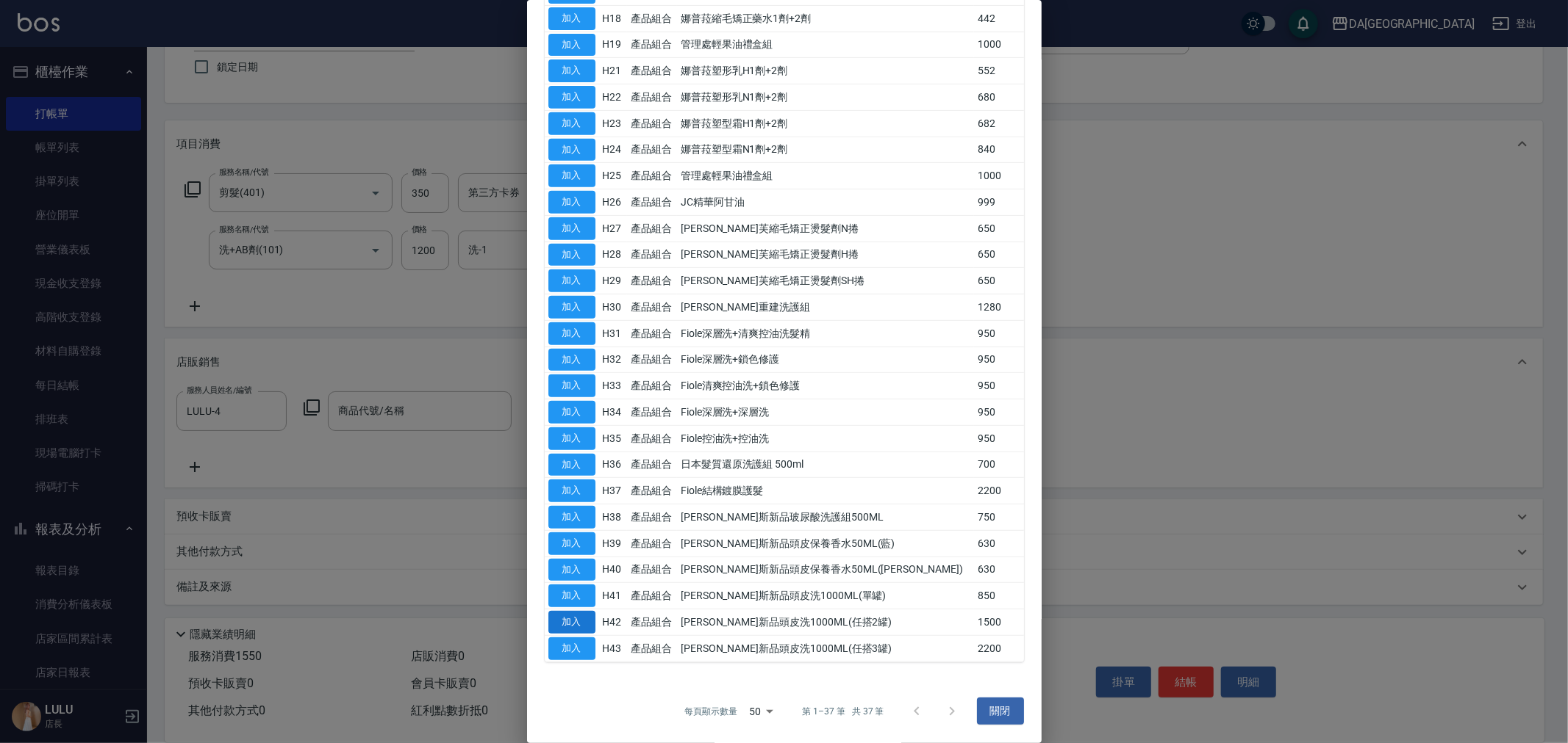
click at [570, 622] on button "加入" at bounding box center [572, 622] width 47 height 23
type input "[PERSON_NAME]新品頭皮洗1000ML(任搭2罐)"
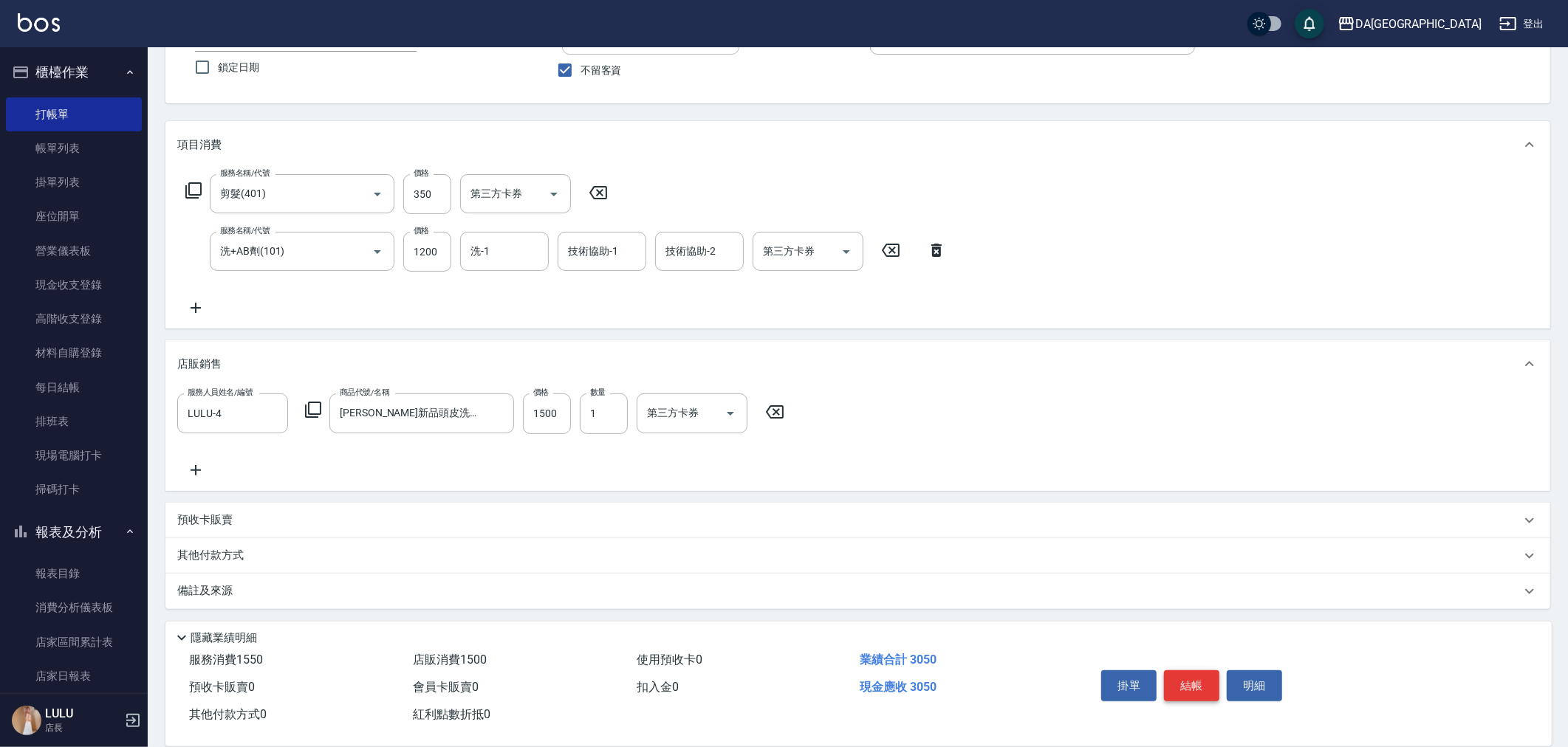
click at [590, 680] on button "結帳" at bounding box center [1192, 686] width 55 height 31
type input "[DATE] 20:07"
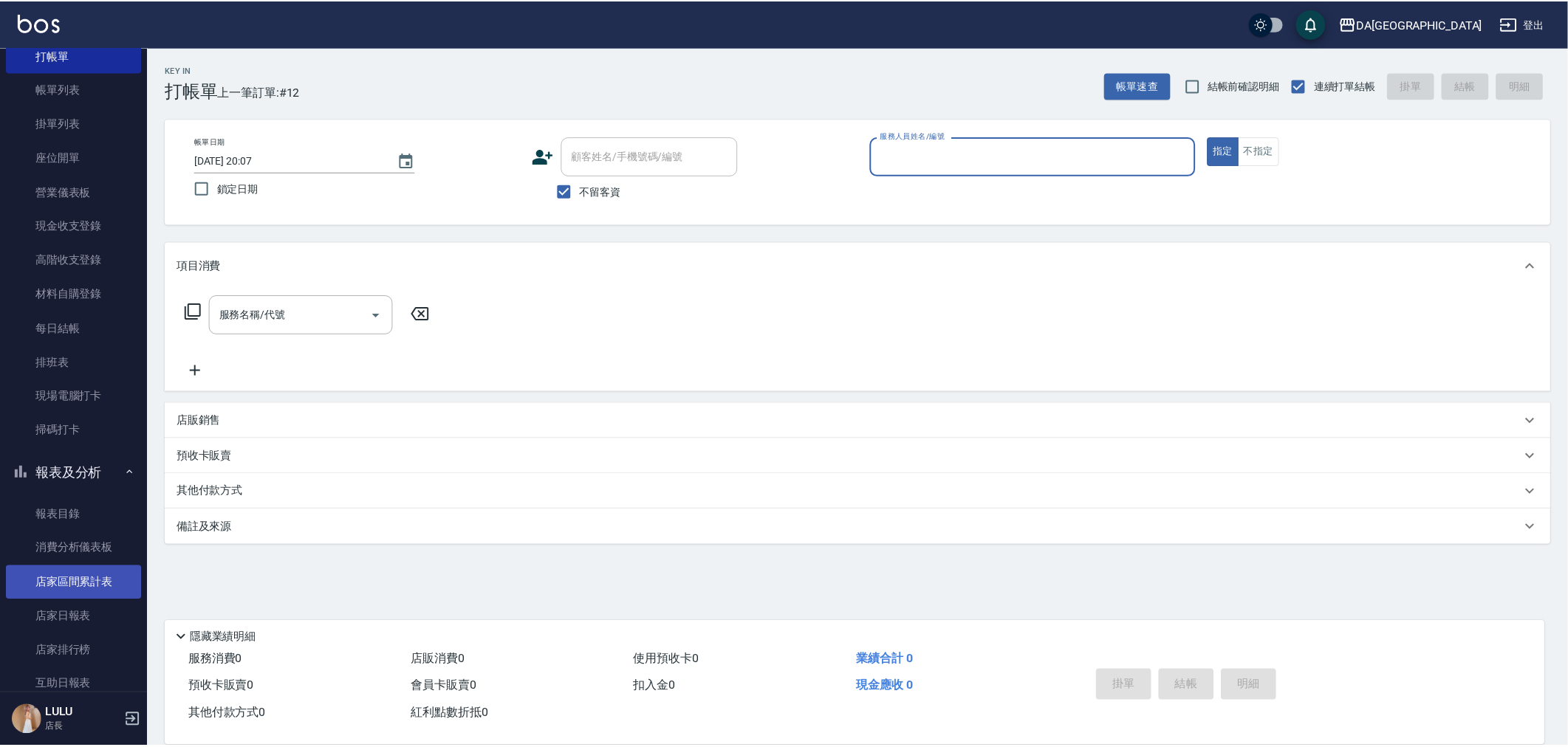
scroll to position [246, 0]
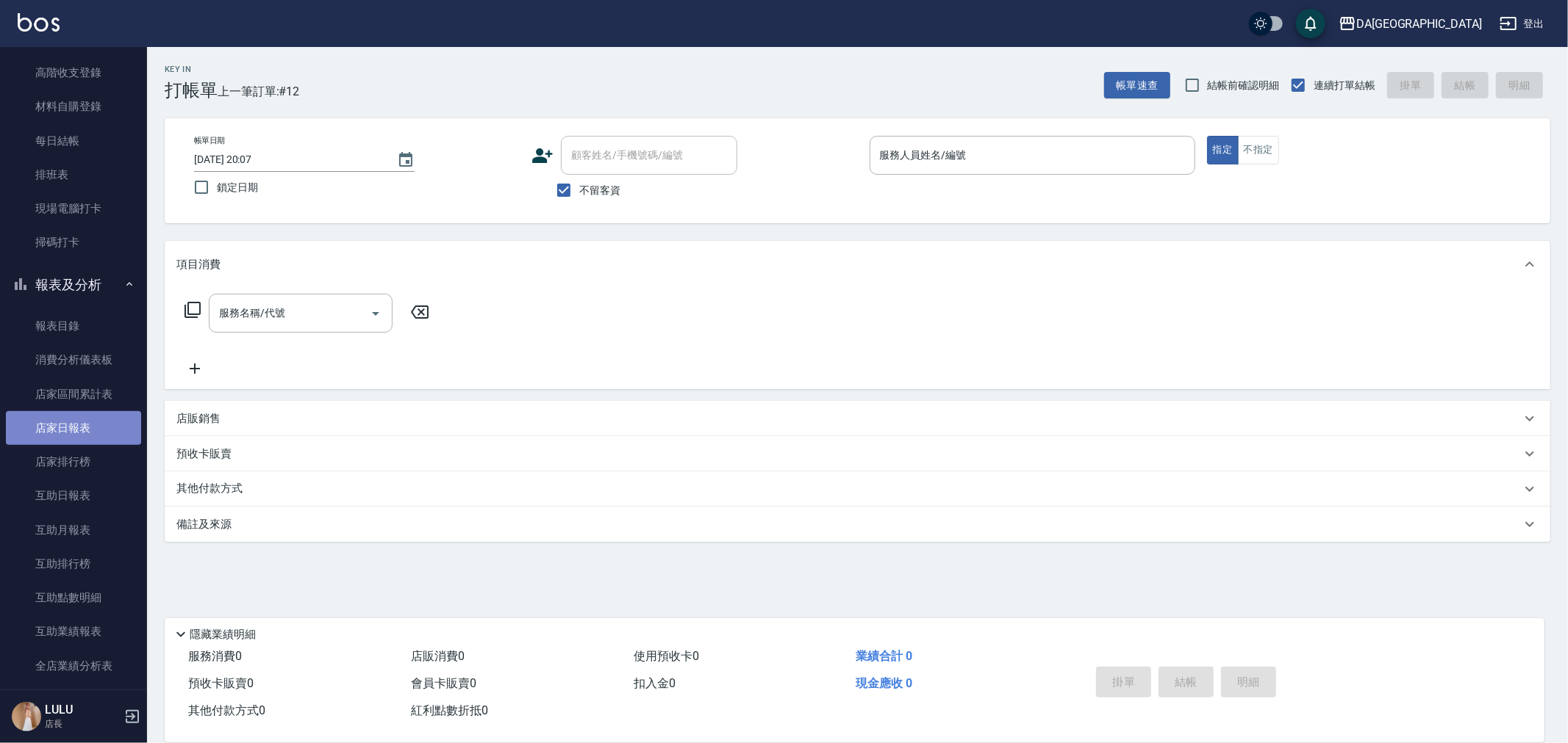
click at [100, 435] on link "店家日報表" at bounding box center [74, 428] width 135 height 33
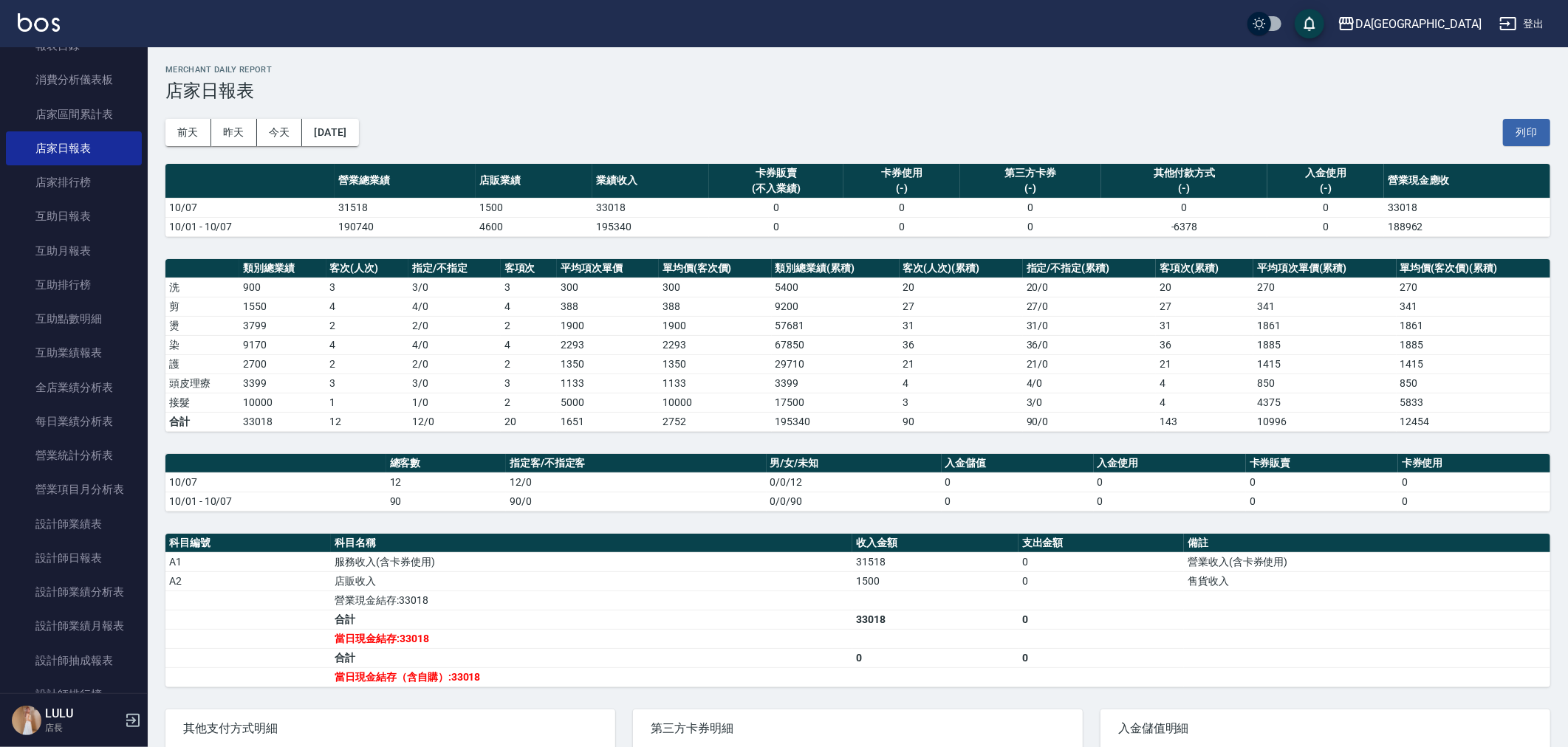
scroll to position [655, 0]
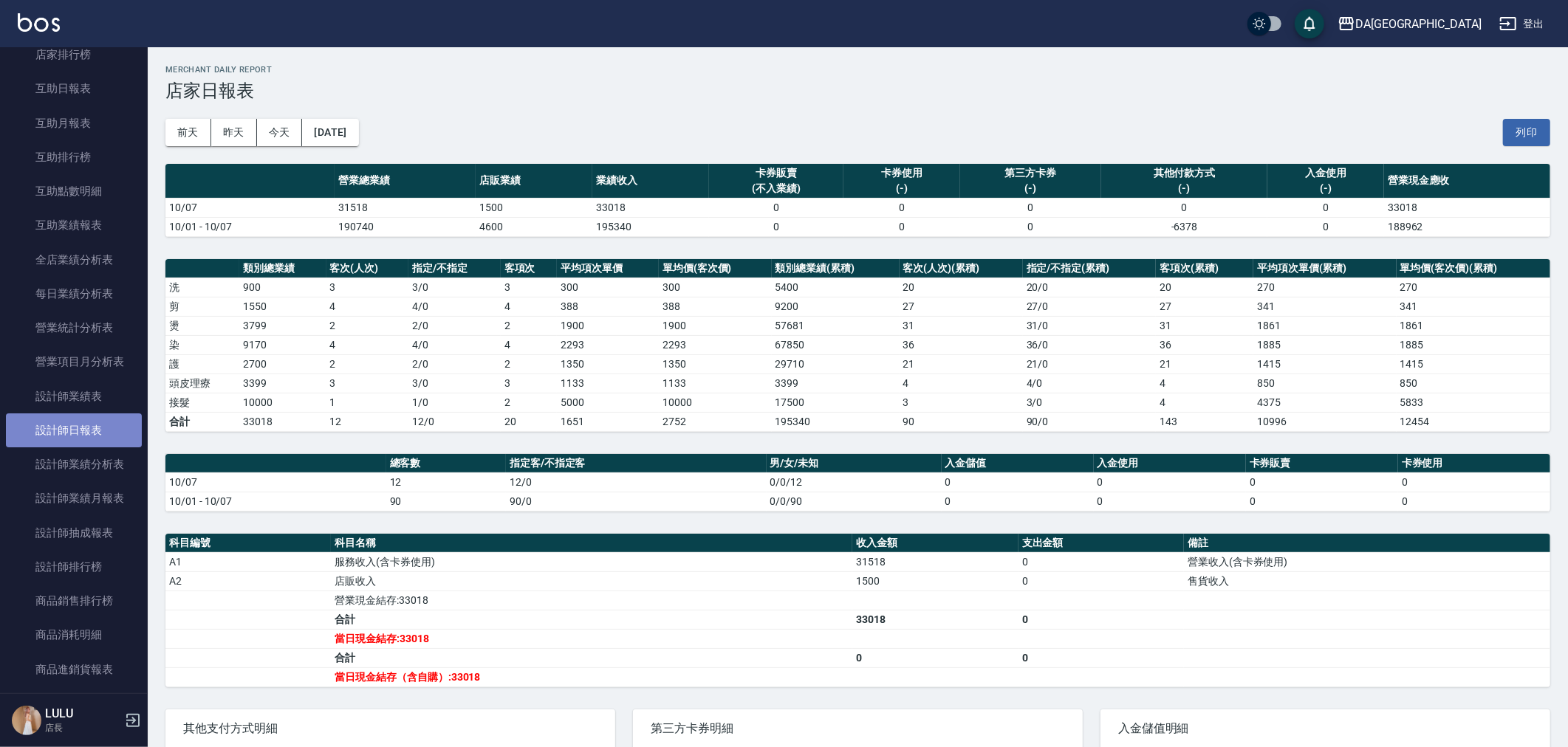
click at [111, 424] on link "設計師日報表" at bounding box center [74, 430] width 136 height 34
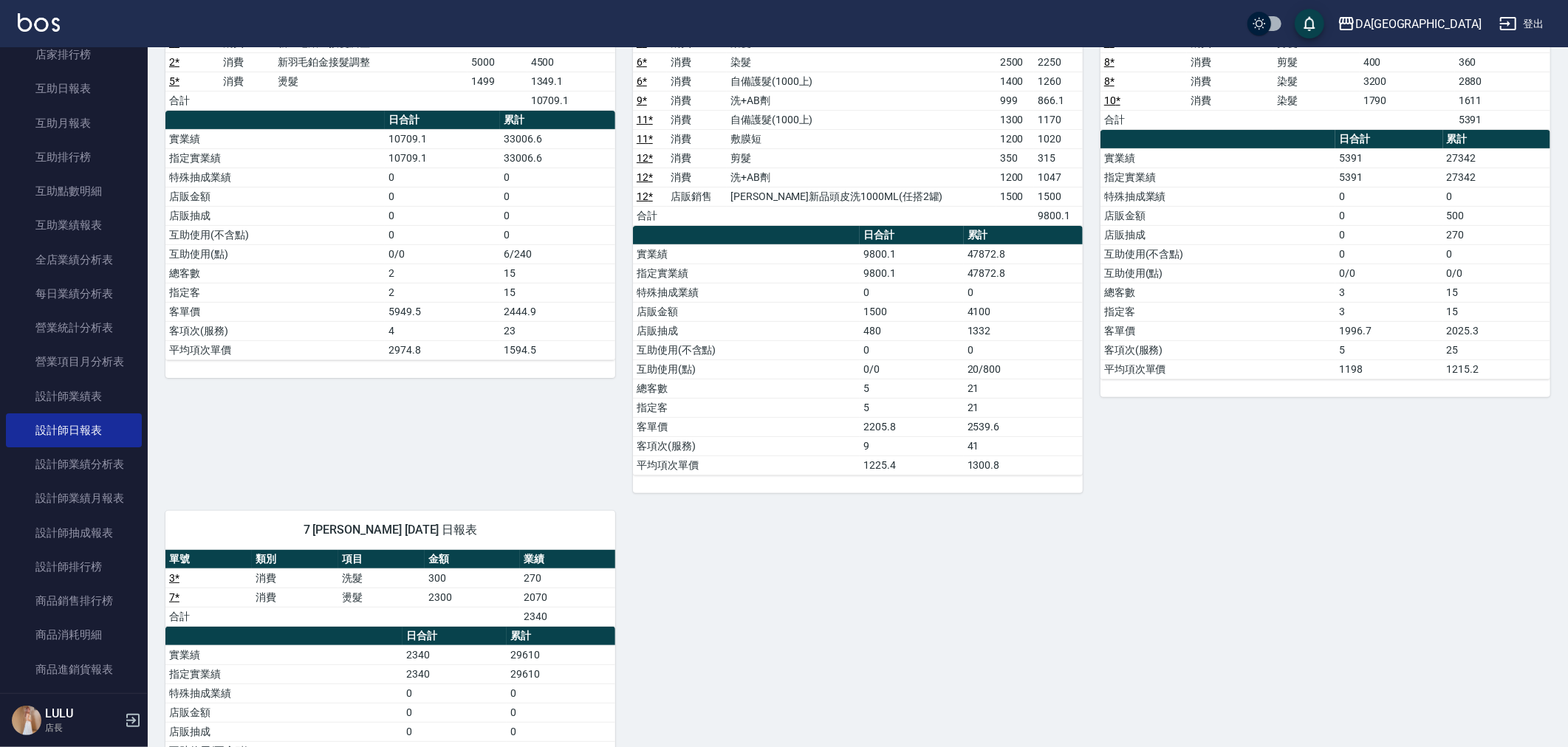
scroll to position [375, 0]
